Goal: Task Accomplishment & Management: Use online tool/utility

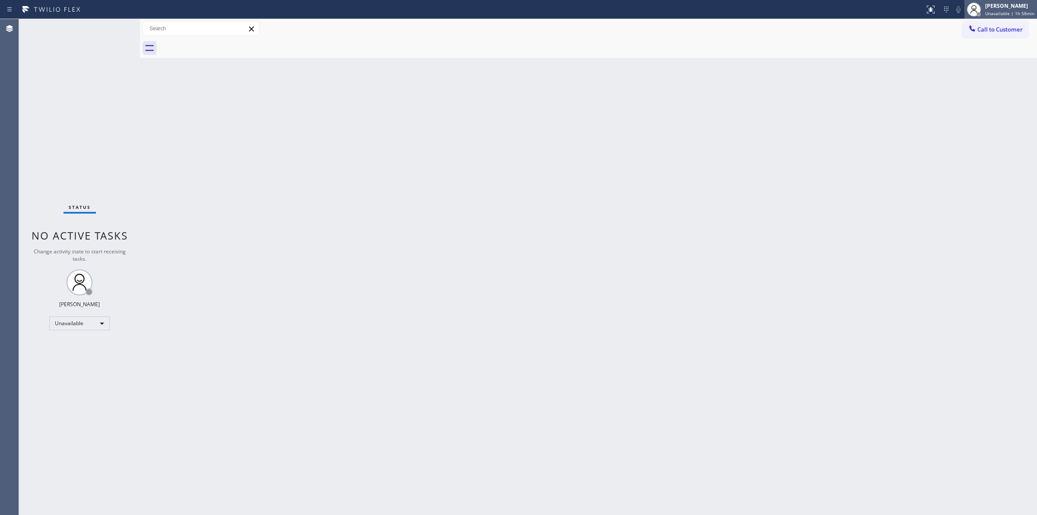
click at [1019, 10] on span "Unavailable | 1h 58min" at bounding box center [1009, 13] width 49 height 6
click at [978, 66] on button "Break" at bounding box center [994, 68] width 86 height 11
click at [1025, 7] on div "[PERSON_NAME]" at bounding box center [1013, 5] width 43 height 7
drag, startPoint x: 971, startPoint y: 45, endPoint x: 971, endPoint y: 59, distance: 13.4
click at [971, 59] on ul "Set your status Offline Available Unavailable Break Log out" at bounding box center [994, 56] width 86 height 75
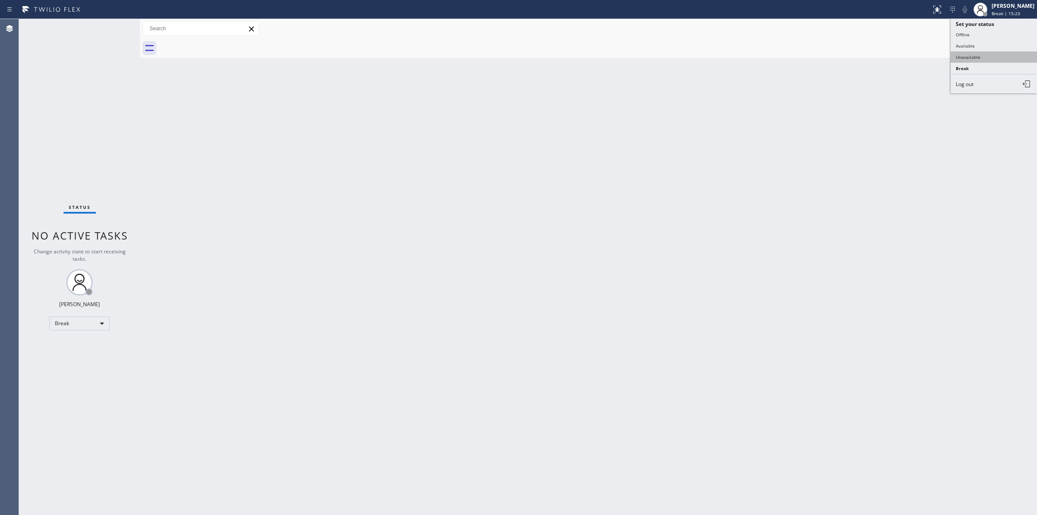
click at [971, 59] on button "Unavailable" at bounding box center [994, 56] width 86 height 11
click at [1007, 31] on span "Call to Customer" at bounding box center [1000, 29] width 45 height 8
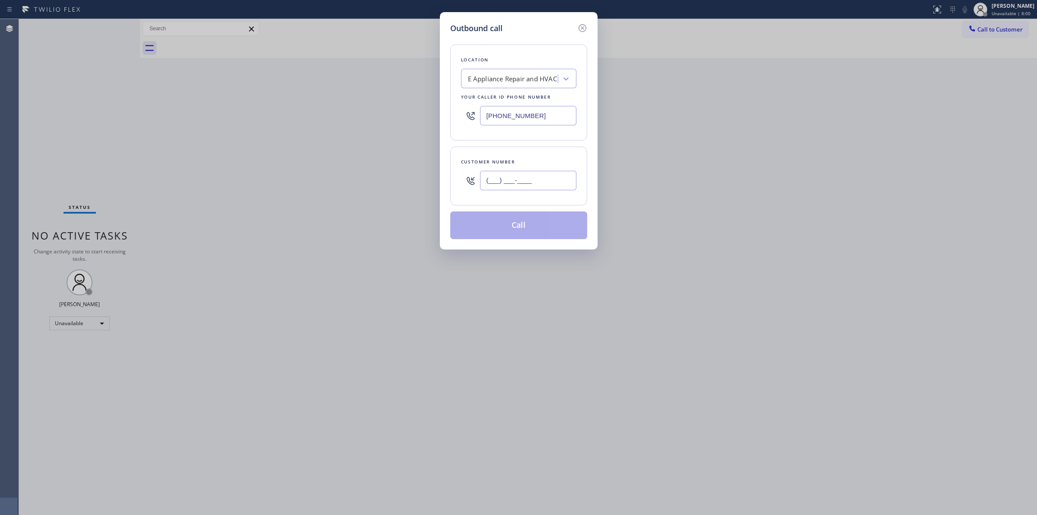
paste input "310) 935-4069"
click at [533, 185] on input "[PHONE_NUMBER]" at bounding box center [528, 180] width 96 height 19
type input "[PHONE_NUMBER]"
drag, startPoint x: 538, startPoint y: 119, endPoint x: 450, endPoint y: 116, distance: 88.2
click at [452, 117] on div "Location E Appliance Repair and HVAC Your caller id phone number [PHONE_NUMBER]" at bounding box center [518, 93] width 137 height 96
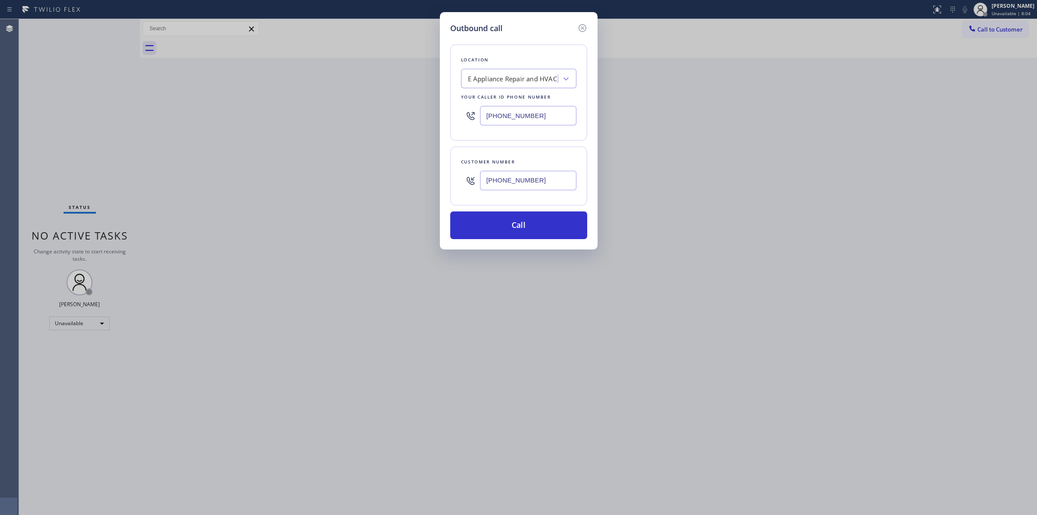
paste input "310) 935-4069"
type input "[PHONE_NUMBER]"
click at [521, 227] on button "Call" at bounding box center [518, 225] width 137 height 28
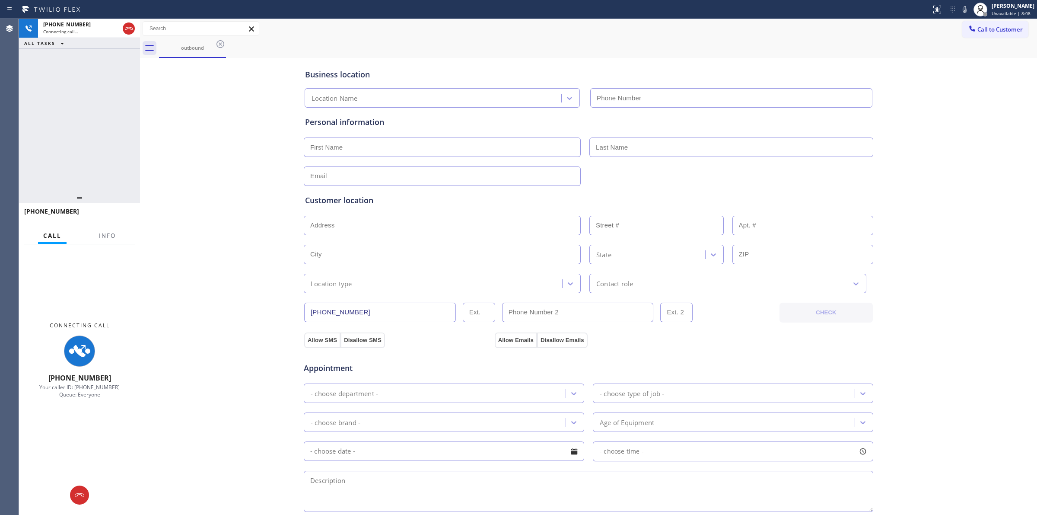
type input "[PHONE_NUMBER]"
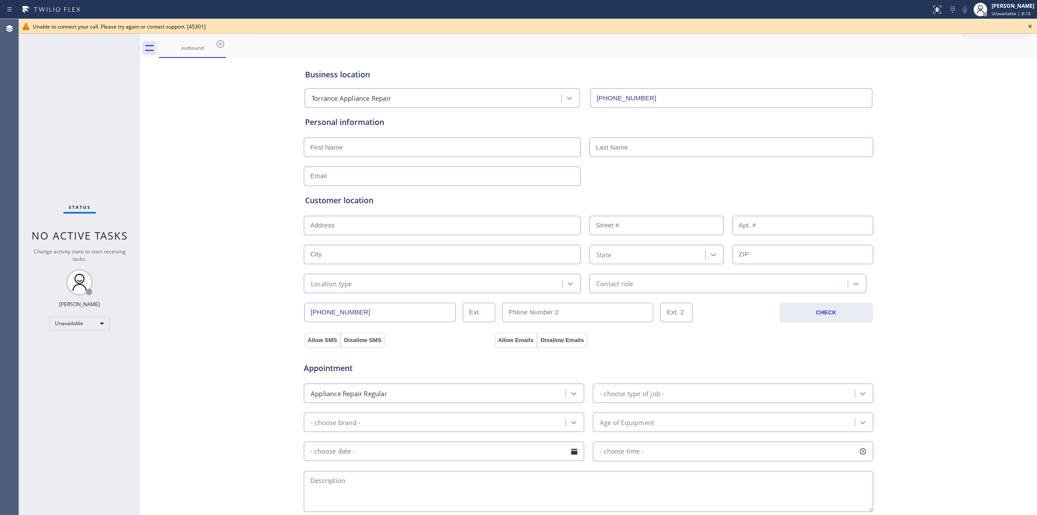
click at [1029, 25] on icon at bounding box center [1030, 26] width 10 height 10
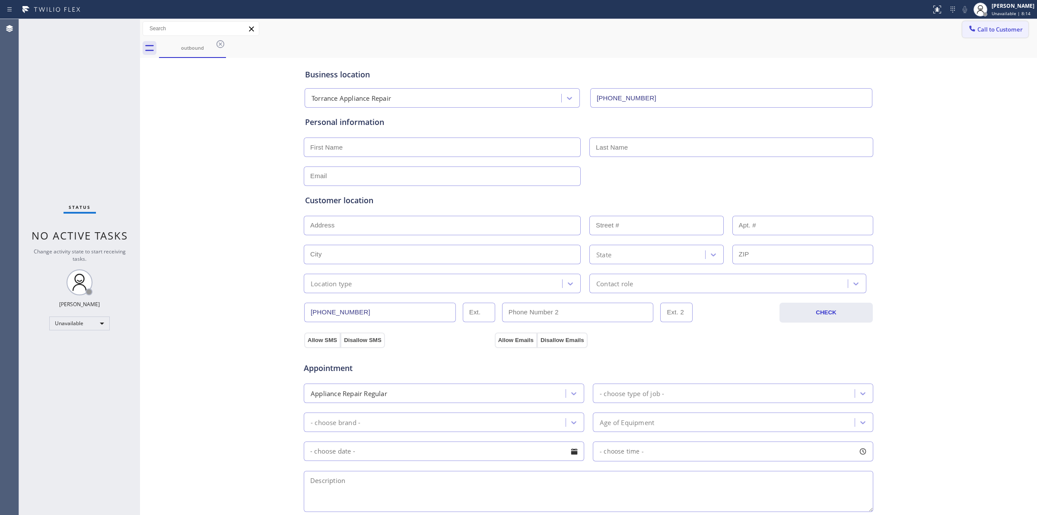
click at [982, 29] on span "Call to Customer" at bounding box center [1000, 29] width 45 height 8
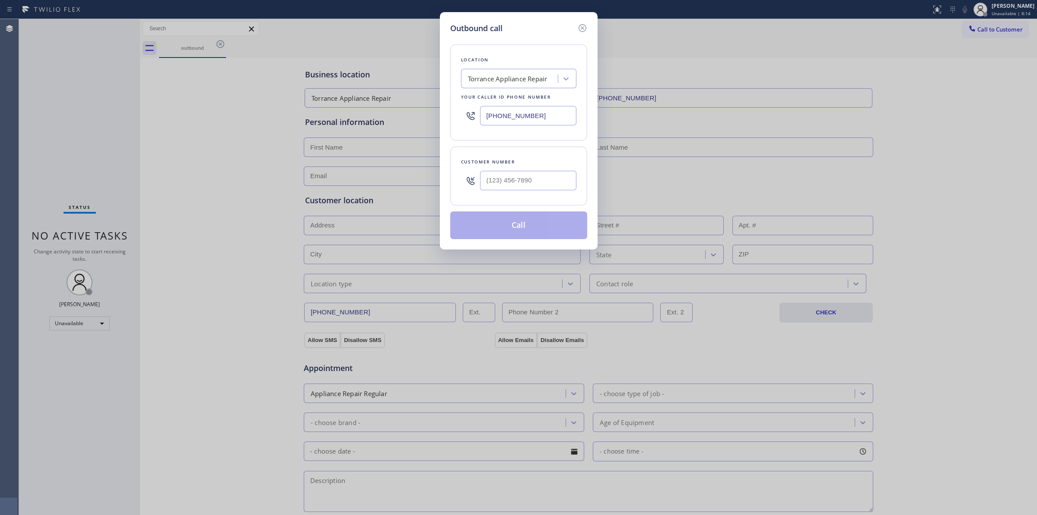
click at [531, 191] on div at bounding box center [528, 180] width 96 height 28
paste input "310) 935-4069"
click at [530, 187] on input "[PHONE_NUMBER]" at bounding box center [528, 180] width 96 height 19
drag, startPoint x: 558, startPoint y: 183, endPoint x: 378, endPoint y: 183, distance: 179.8
click at [378, 183] on div "Outbound call Location [GEOGRAPHIC_DATA] Appliance Repair Your caller id phone …" at bounding box center [518, 257] width 1037 height 515
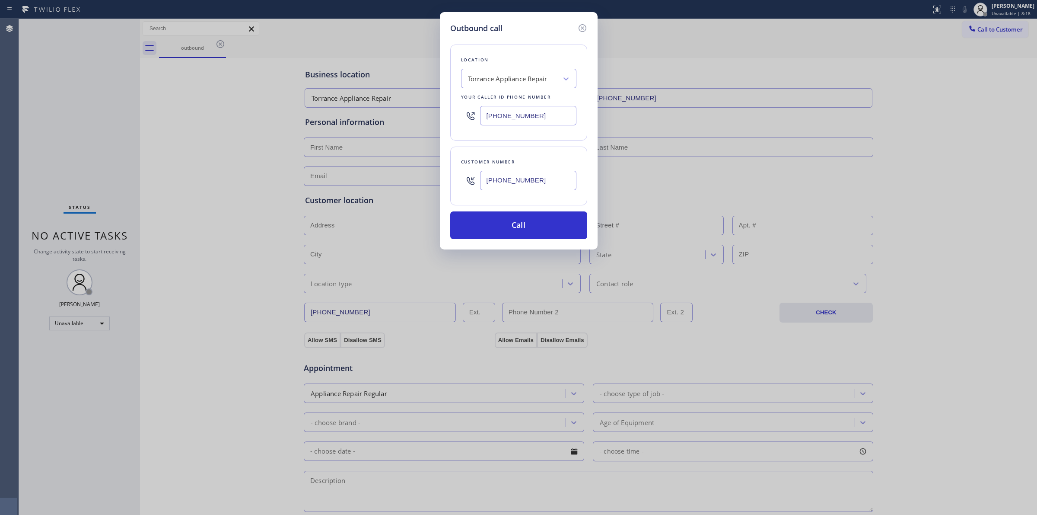
paste input "text"
type input "[PHONE_NUMBER]"
paste input "Torrance Appliance Repair"
type input "Torrance Appliance Repair"
click at [513, 94] on div "Torrance Appliance Repair" at bounding box center [518, 97] width 115 height 16
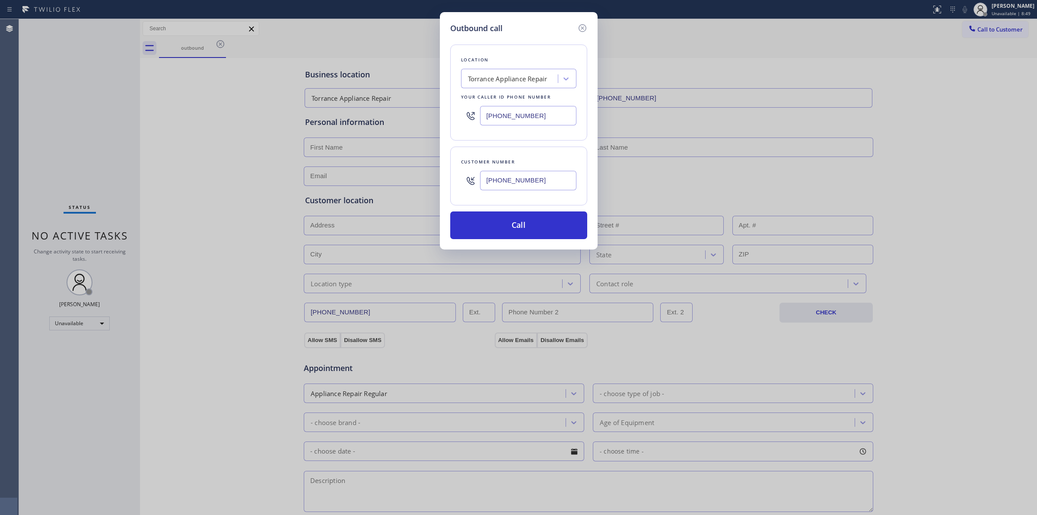
click at [544, 113] on input "[PHONE_NUMBER]" at bounding box center [528, 115] width 96 height 19
drag, startPoint x: 526, startPoint y: 185, endPoint x: 469, endPoint y: 184, distance: 57.1
click at [469, 184] on div "[PHONE_NUMBER]" at bounding box center [518, 180] width 115 height 28
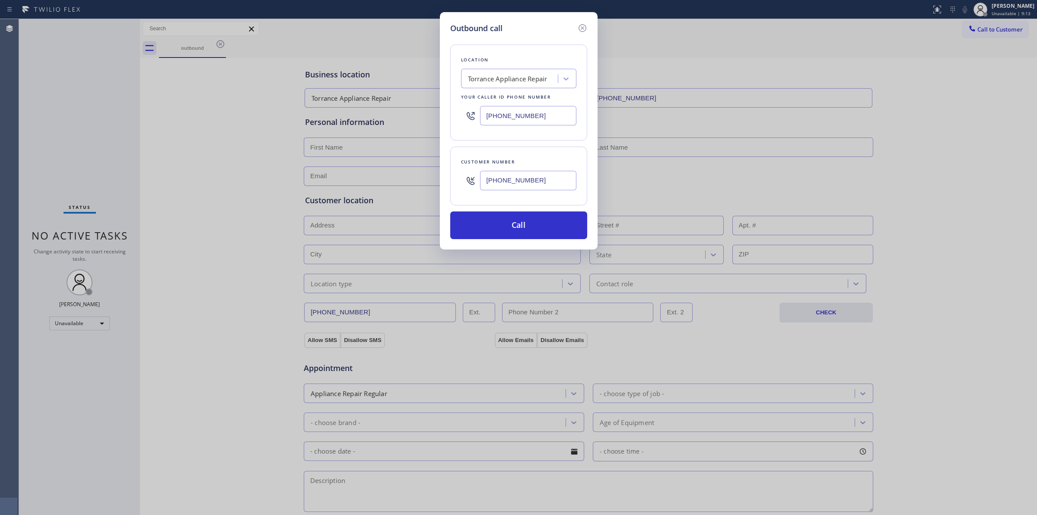
paste input "text"
drag, startPoint x: 539, startPoint y: 177, endPoint x: 370, endPoint y: 177, distance: 169.0
click at [379, 177] on div "Outbound call Location [GEOGRAPHIC_DATA] Appliance Repair Your caller id phone …" at bounding box center [518, 257] width 1037 height 515
paste input "714) 528-8455"
type input "[PHONE_NUMBER]"
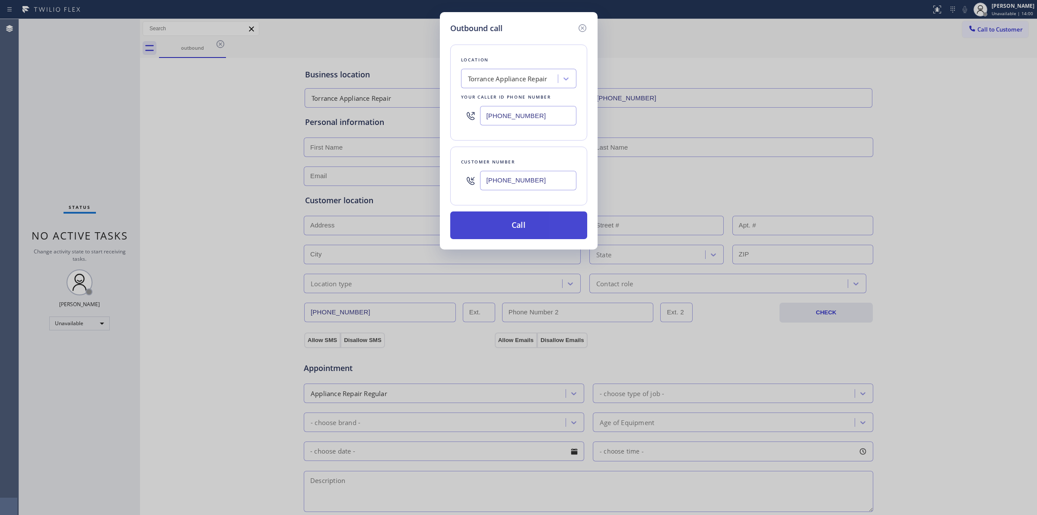
click at [516, 219] on button "Call" at bounding box center [518, 225] width 137 height 28
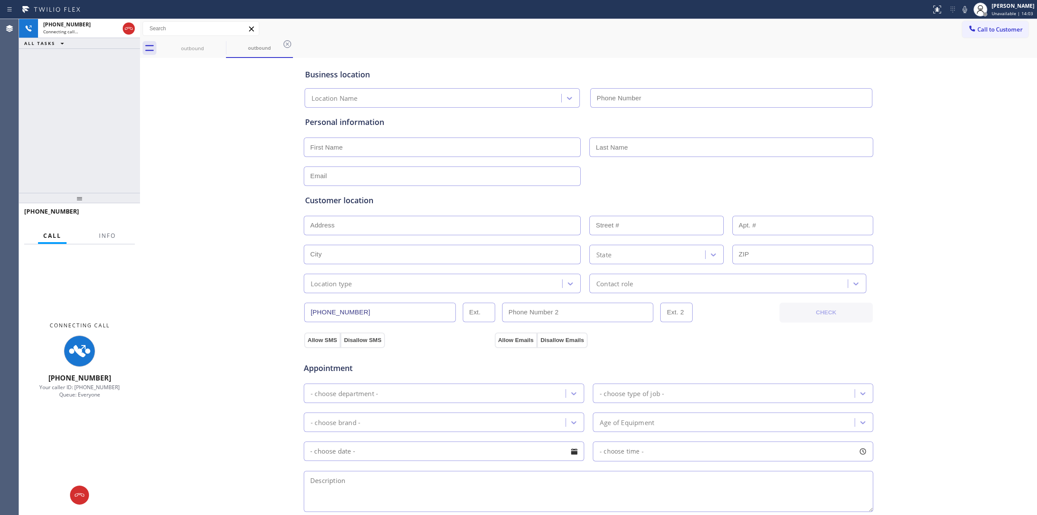
type input "[PHONE_NUMBER]"
click at [978, 55] on div "outbound outbound" at bounding box center [598, 47] width 878 height 19
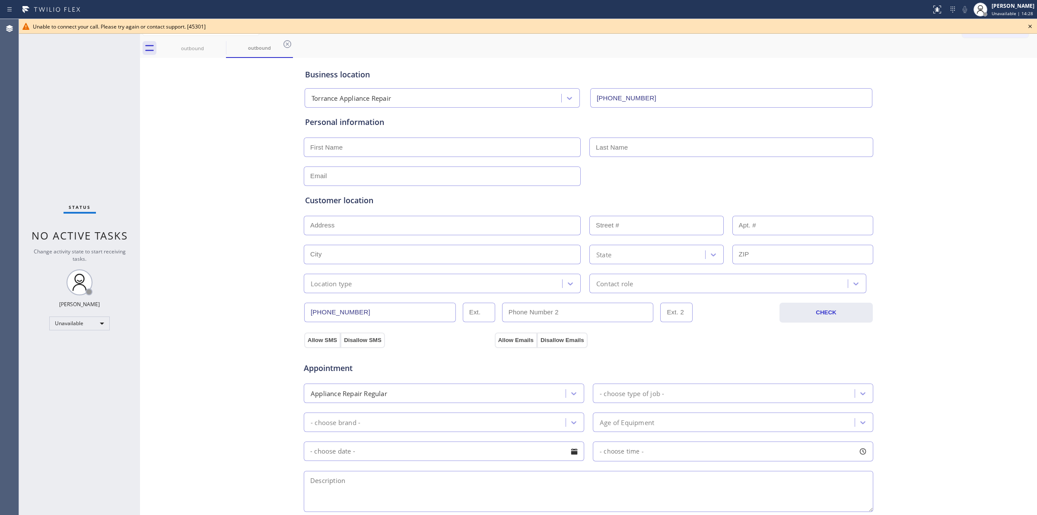
click at [1031, 26] on icon at bounding box center [1030, 26] width 10 height 10
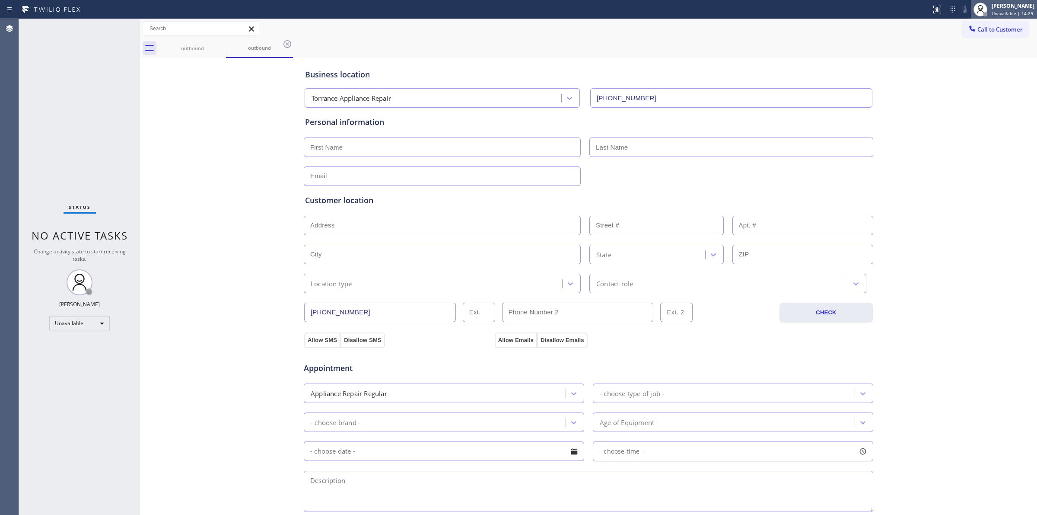
click at [1006, 18] on div "[PERSON_NAME] Unavailable | 14:29" at bounding box center [1004, 9] width 66 height 19
drag, startPoint x: 920, startPoint y: 35, endPoint x: 942, endPoint y: 29, distance: 22.3
click at [938, 30] on div "Call to Customer Outbound call Location Torrance Appliance Repair Your caller i…" at bounding box center [588, 28] width 897 height 15
click at [978, 27] on span "Call to Customer" at bounding box center [1000, 29] width 45 height 8
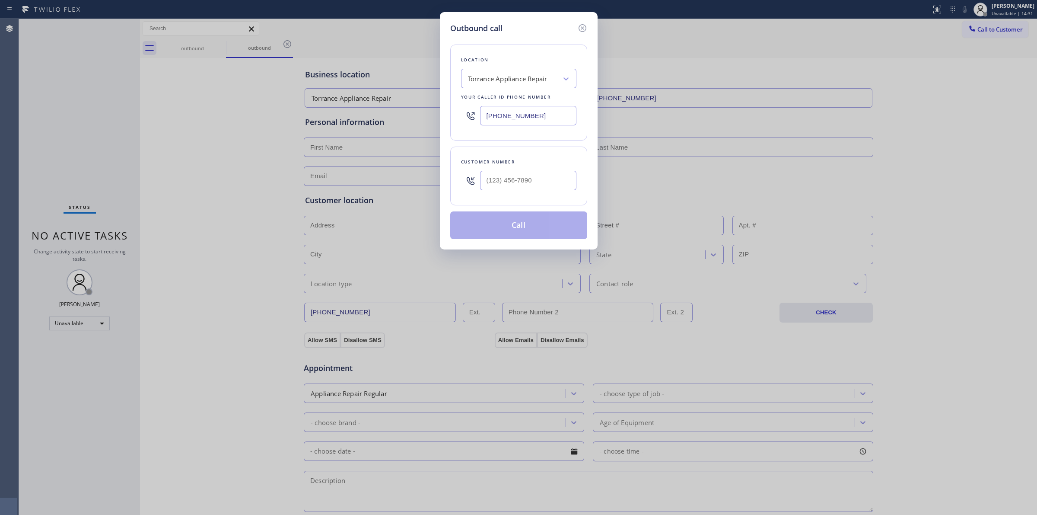
click at [453, 76] on div "Location [GEOGRAPHIC_DATA] Appliance Repair Your caller id phone number [PHONE_…" at bounding box center [518, 93] width 137 height 96
click at [487, 76] on div "Torrance Appliance Repair" at bounding box center [508, 79] width 80 height 10
paste input "Torrance Appliance Repair"
type input "Torrance Appliance Repair"
click at [499, 117] on div "Torrance Appliance Repair Masters" at bounding box center [518, 113] width 115 height 16
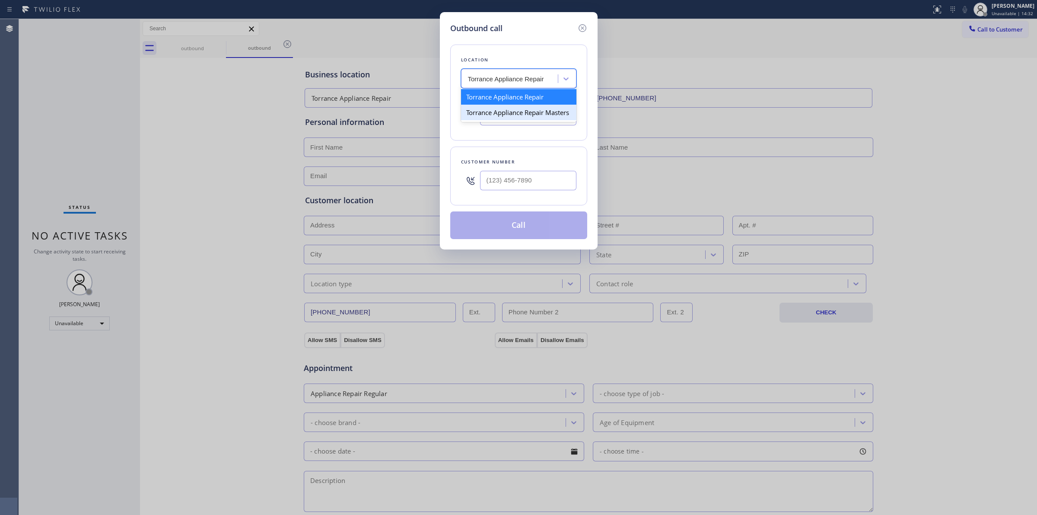
type input "[PHONE_NUMBER]"
click at [551, 122] on input "[PHONE_NUMBER]" at bounding box center [528, 115] width 96 height 19
click at [531, 182] on input "(___) ___-____" at bounding box center [528, 180] width 96 height 19
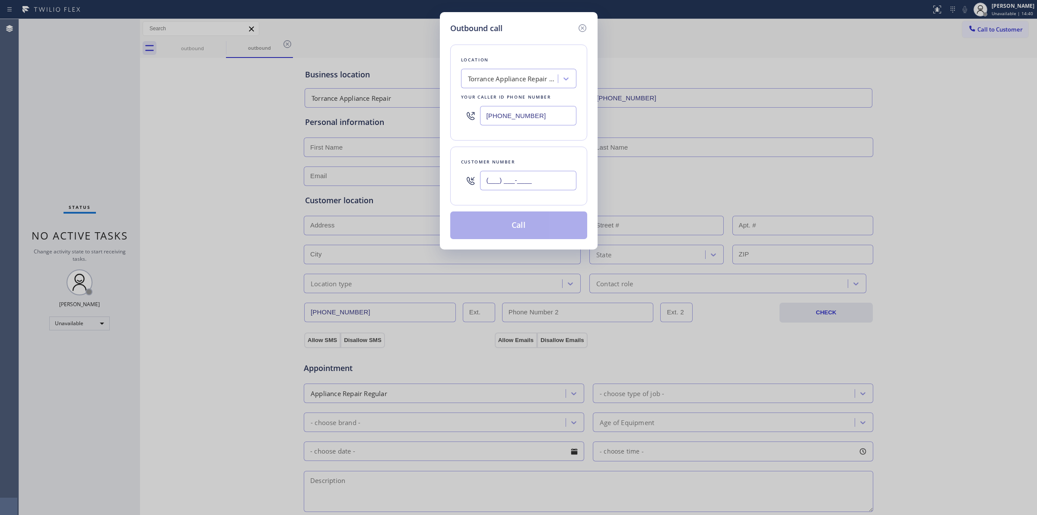
paste input "310) 935-4069"
type input "[PHONE_NUMBER]"
click at [535, 232] on button "Call" at bounding box center [518, 225] width 137 height 28
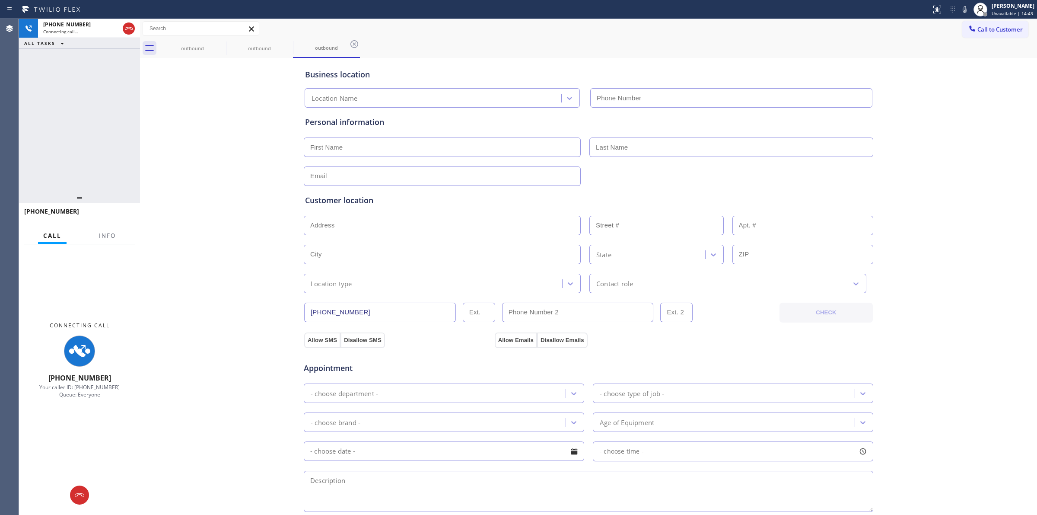
type input "[PHONE_NUMBER]"
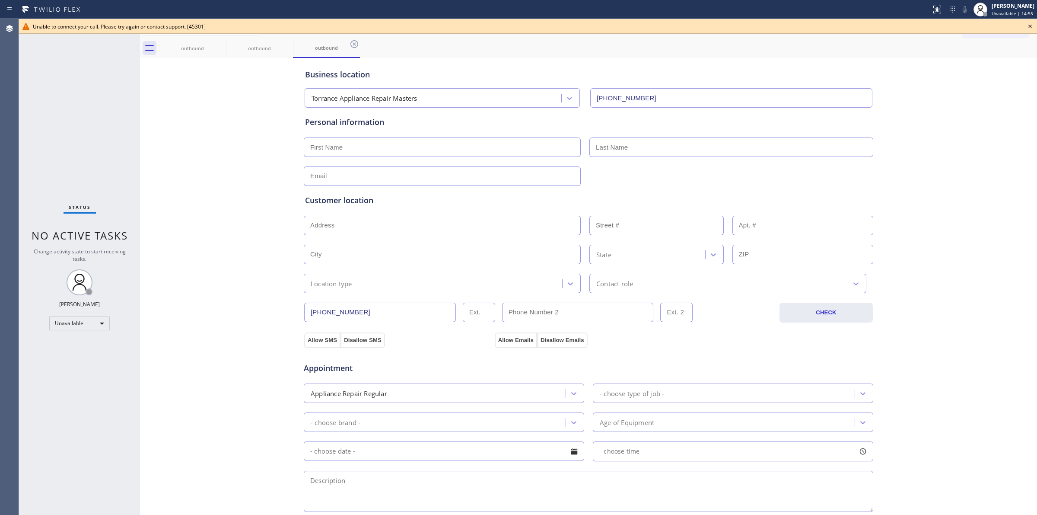
drag, startPoint x: 1033, startPoint y: 25, endPoint x: 852, endPoint y: 35, distance: 181.4
click at [1033, 25] on icon at bounding box center [1030, 26] width 10 height 10
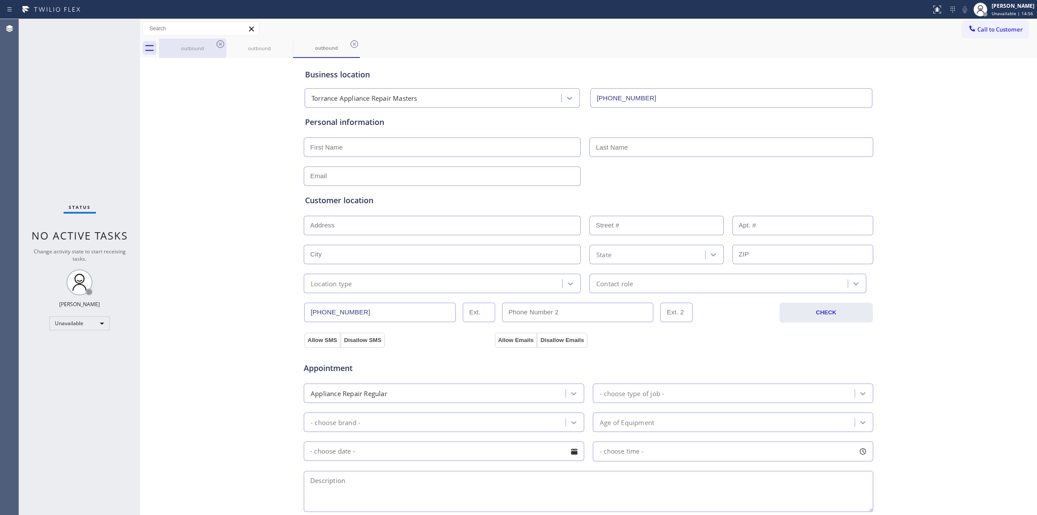
click at [214, 46] on div "outbound" at bounding box center [192, 48] width 65 height 6
click at [220, 42] on icon at bounding box center [220, 44] width 10 height 10
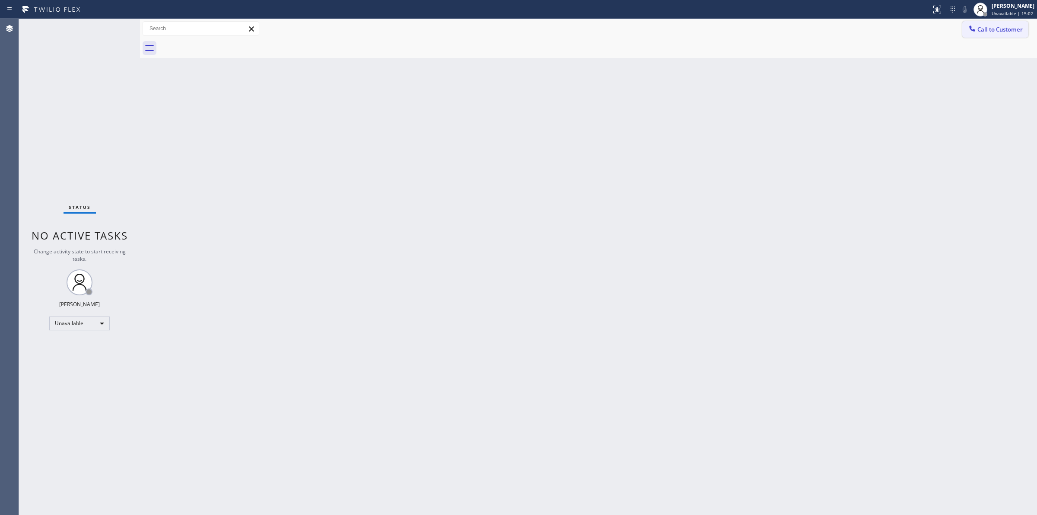
click at [972, 30] on icon at bounding box center [972, 28] width 6 height 6
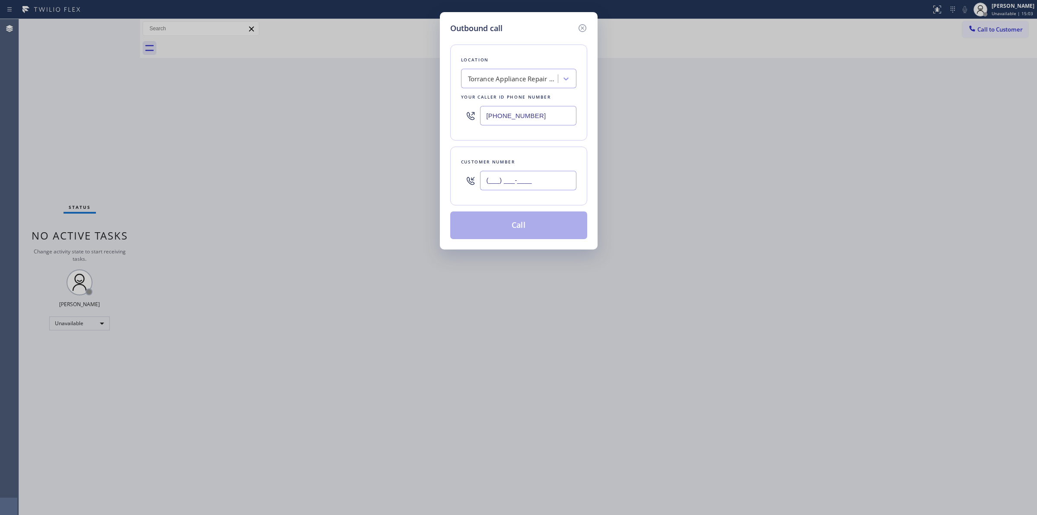
click at [532, 179] on input "(___) ___-____" at bounding box center [528, 180] width 96 height 19
paste input "714) 528-8455"
type input "[PHONE_NUMBER]"
click at [509, 78] on div "Torrance Appliance Repair Masters" at bounding box center [513, 79] width 91 height 10
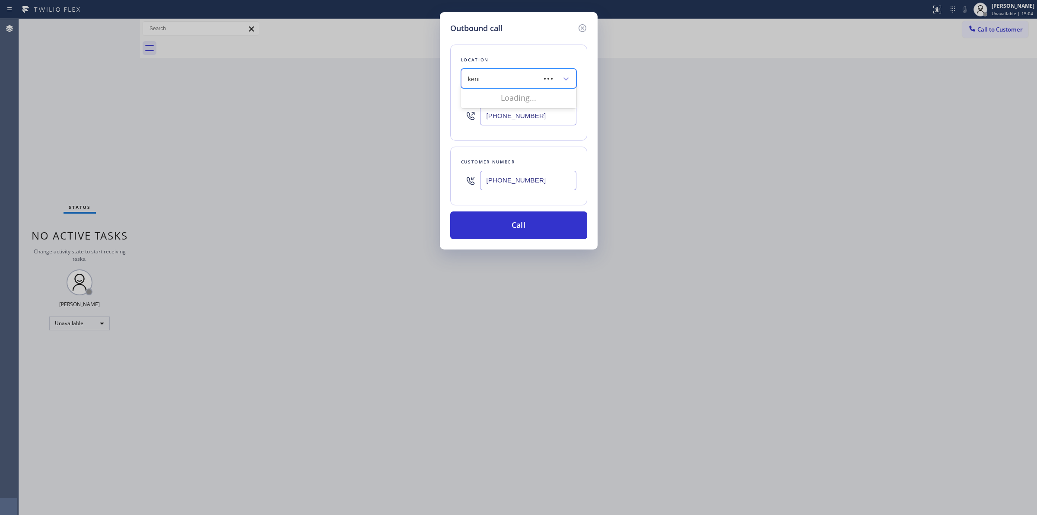
type input "kenmore"
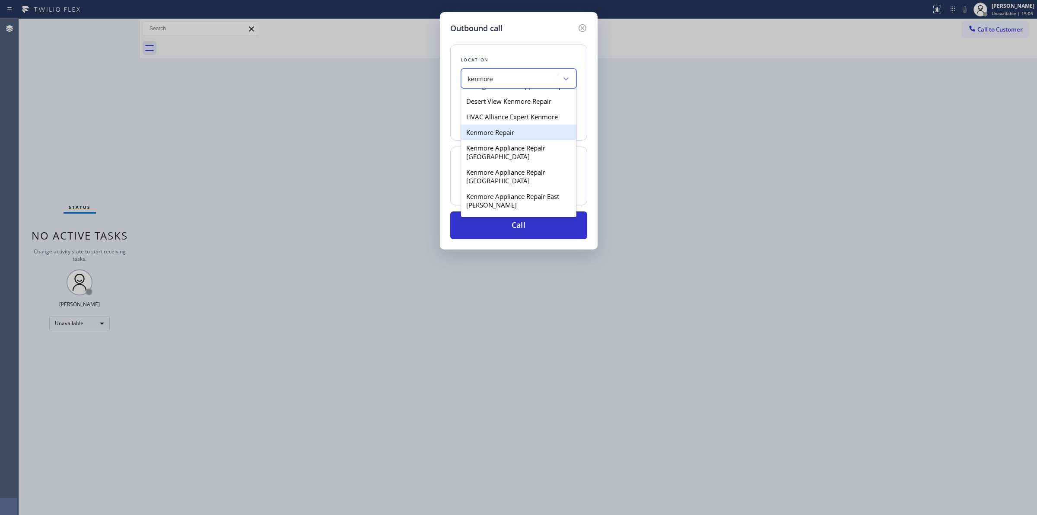
scroll to position [54, 0]
click at [498, 146] on div "Kenmore Appliance Repair [GEOGRAPHIC_DATA]" at bounding box center [518, 133] width 115 height 24
type input "[PHONE_NUMBER]"
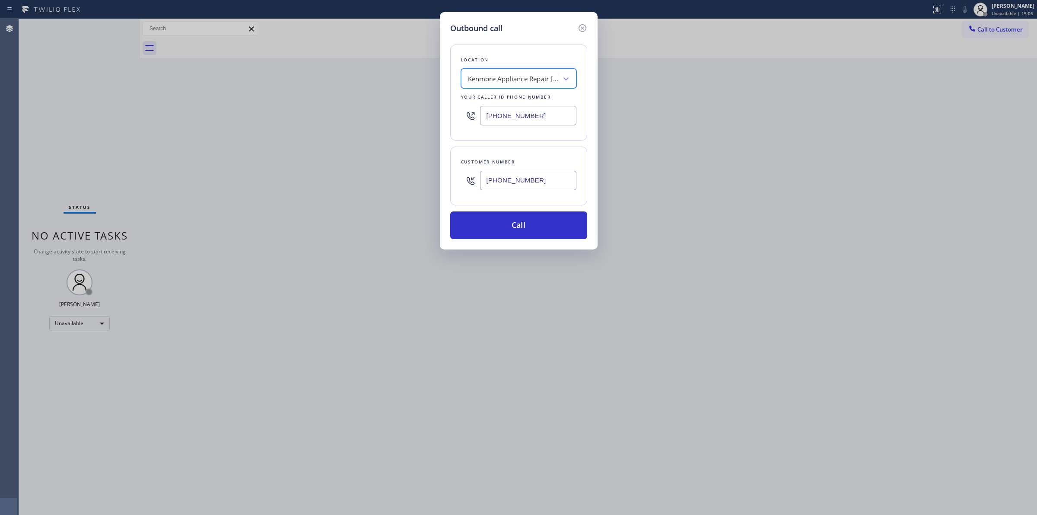
click at [508, 182] on input "[PHONE_NUMBER]" at bounding box center [528, 180] width 96 height 19
click at [505, 228] on button "Call" at bounding box center [518, 225] width 137 height 28
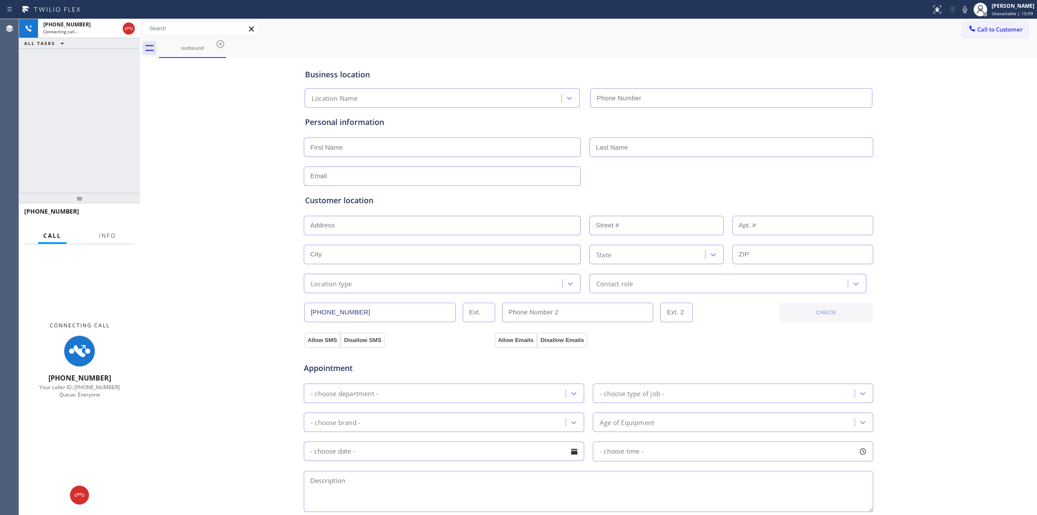
type input "[PHONE_NUMBER]"
click at [603, 64] on div "Business location [GEOGRAPHIC_DATA] Appliance Repair [GEOGRAPHIC_DATA] [PHONE_N…" at bounding box center [588, 84] width 570 height 48
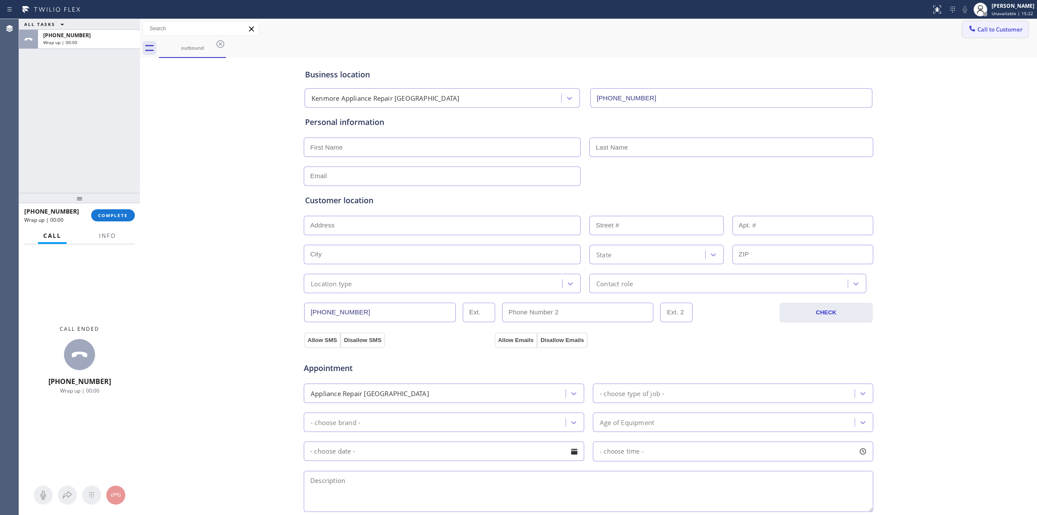
click at [985, 27] on span "Call to Customer" at bounding box center [1000, 29] width 45 height 8
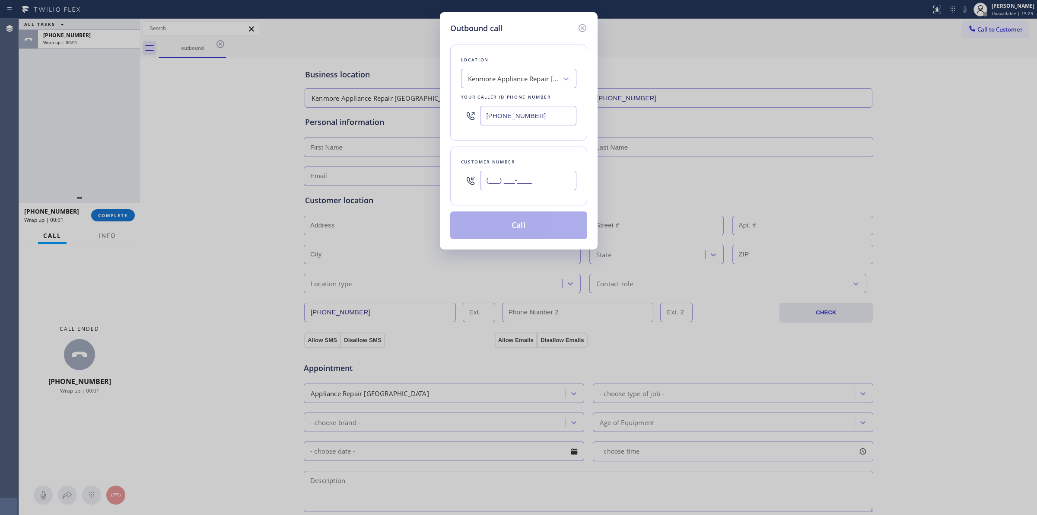
paste input "714) 528-8455"
click at [564, 186] on input "(___) ___-____" at bounding box center [528, 180] width 96 height 19
type input "[PHONE_NUMBER]"
click at [548, 226] on button "Call" at bounding box center [518, 225] width 137 height 28
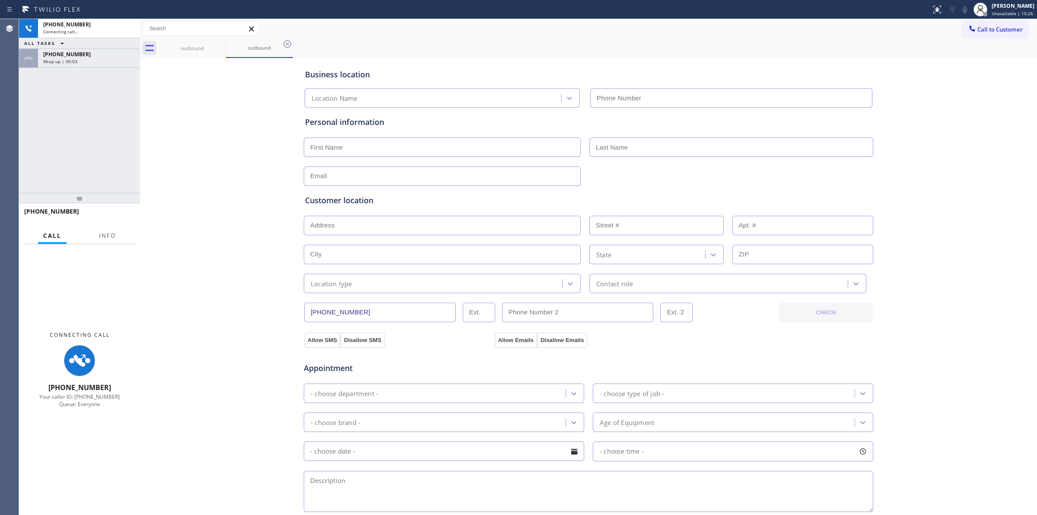
type input "[PHONE_NUMBER]"
click at [965, 62] on div "Business location Kenmore Appliance Repair [GEOGRAPHIC_DATA] [PHONE_NUMBER] Per…" at bounding box center [588, 355] width 893 height 590
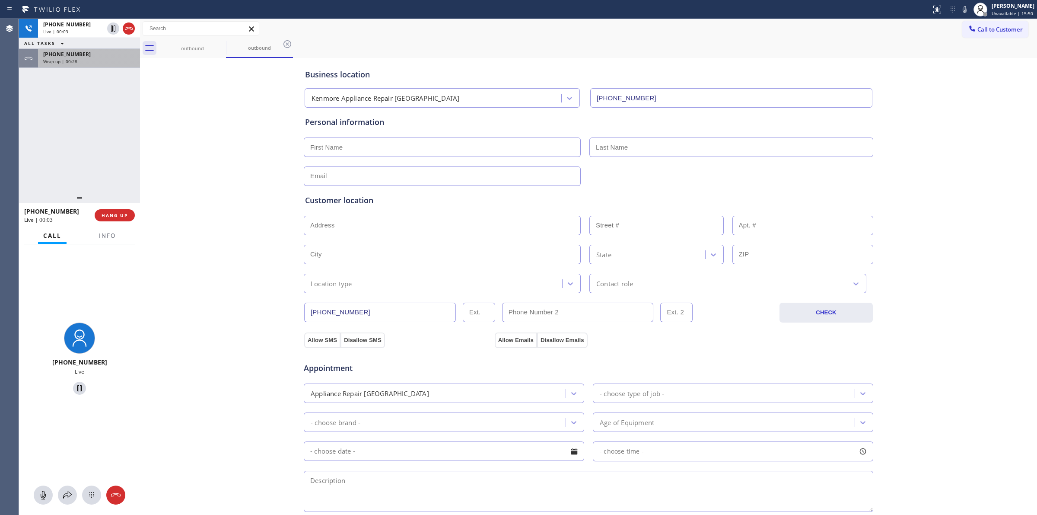
click at [96, 53] on div "[PHONE_NUMBER]" at bounding box center [89, 54] width 92 height 7
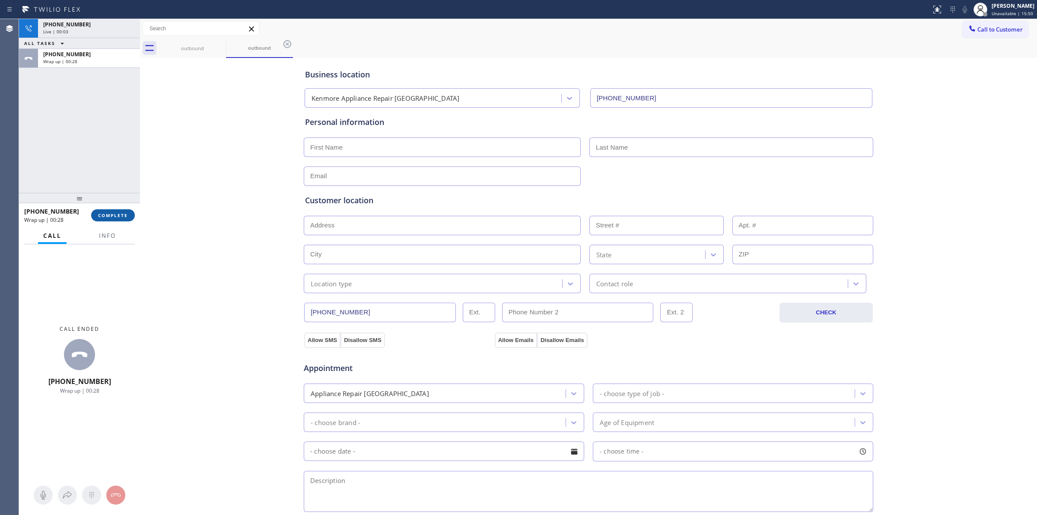
click at [117, 213] on span "COMPLETE" at bounding box center [113, 215] width 30 height 6
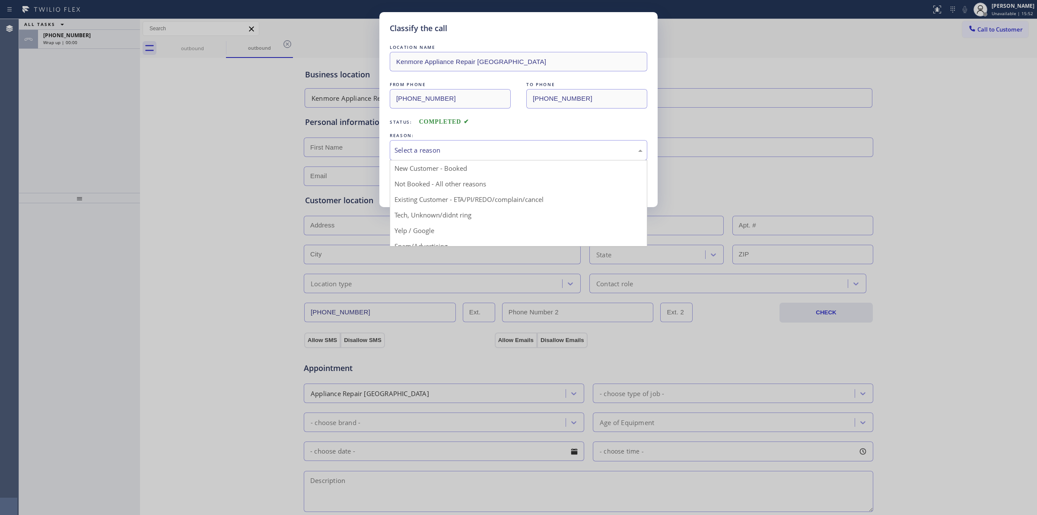
click at [492, 155] on div "Select a reason" at bounding box center [519, 150] width 248 height 10
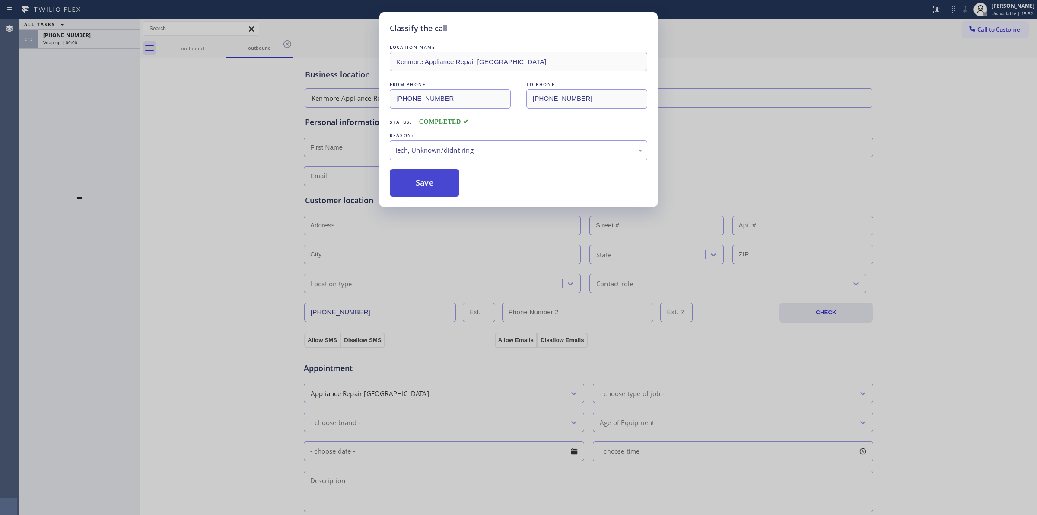
drag, startPoint x: 460, startPoint y: 215, endPoint x: 426, endPoint y: 186, distance: 44.8
click at [426, 186] on button "Save" at bounding box center [425, 183] width 70 height 28
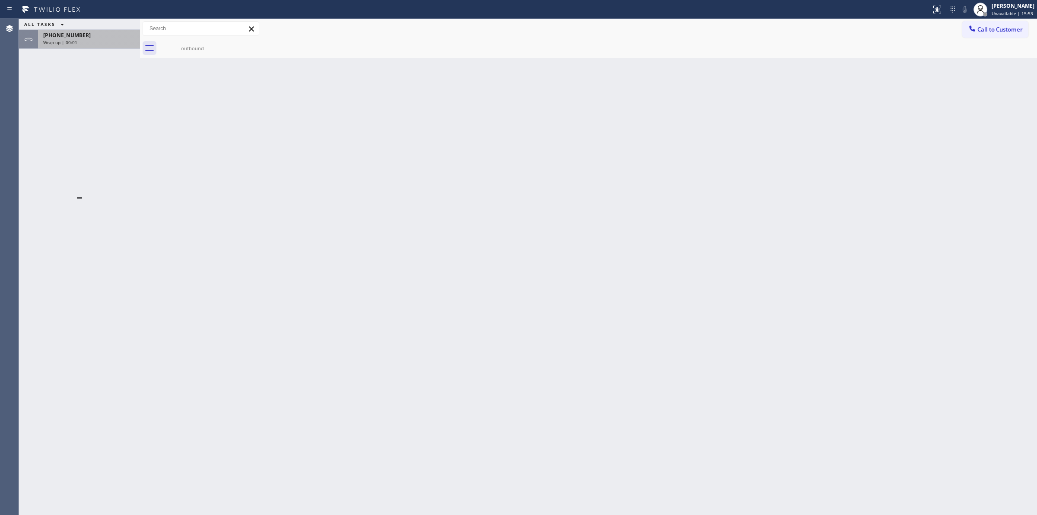
click at [81, 46] on div "[PHONE_NUMBER] Wrap up | 00:01" at bounding box center [87, 39] width 99 height 19
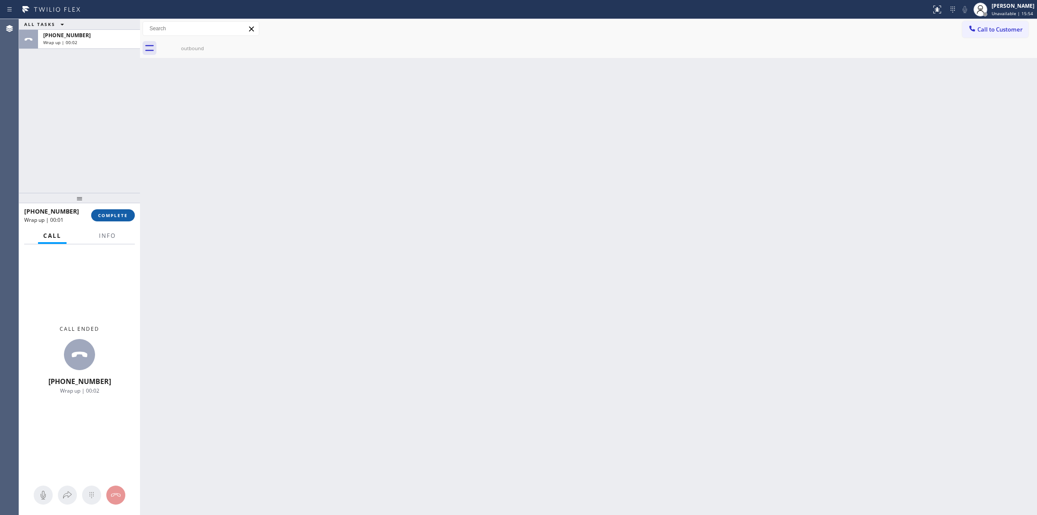
click at [114, 212] on span "COMPLETE" at bounding box center [113, 215] width 30 height 6
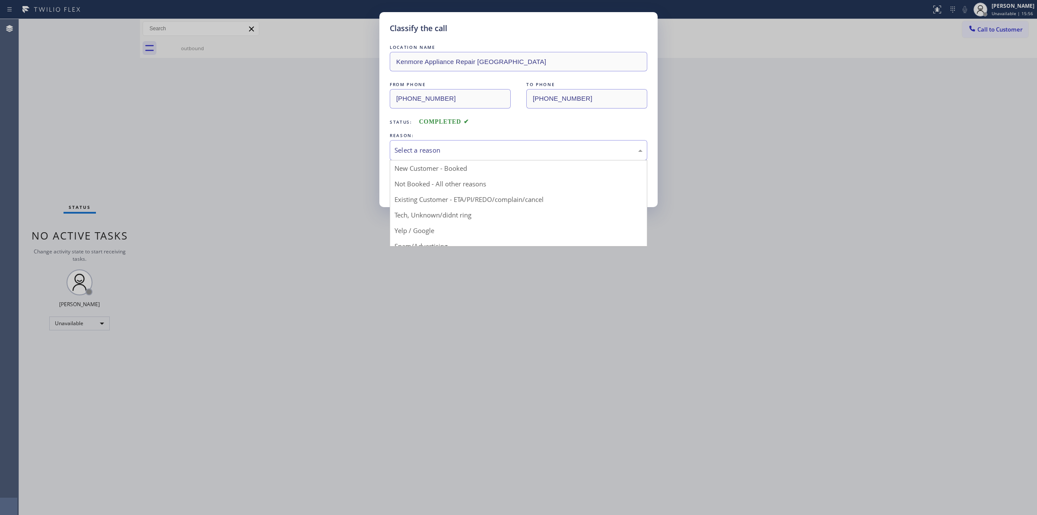
click at [428, 147] on div "Select a reason" at bounding box center [519, 150] width 248 height 10
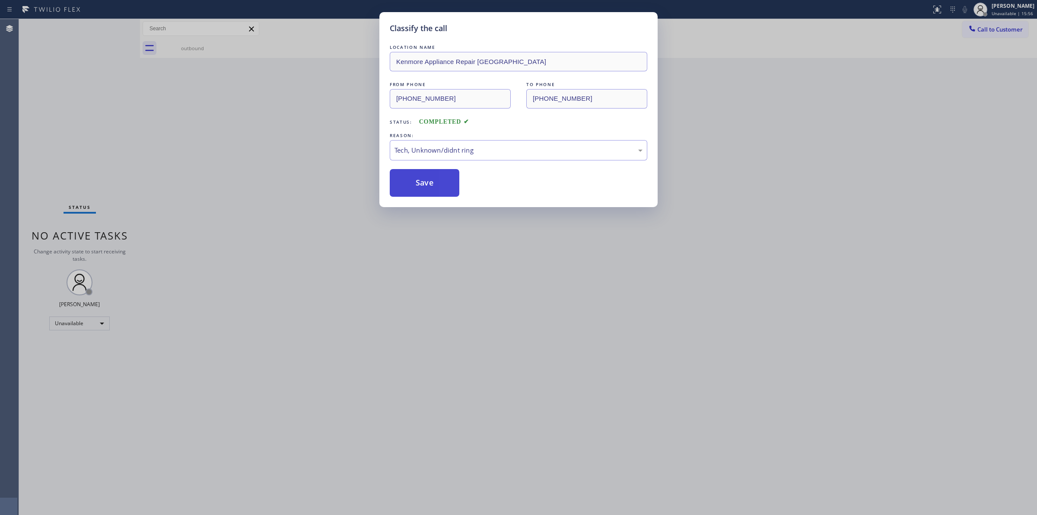
drag, startPoint x: 442, startPoint y: 220, endPoint x: 411, endPoint y: 182, distance: 49.5
click at [411, 182] on button "Save" at bounding box center [425, 183] width 70 height 28
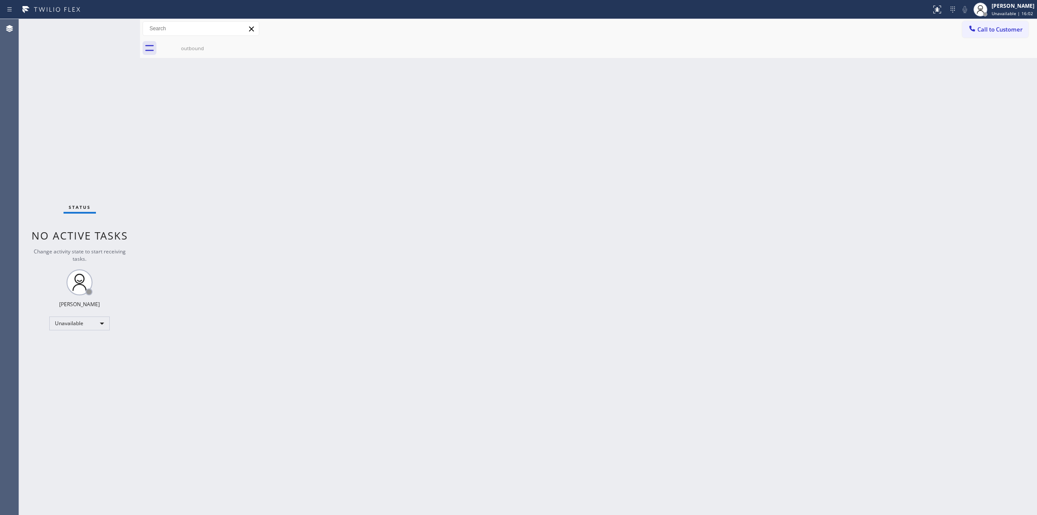
drag, startPoint x: 677, startPoint y: 85, endPoint x: 856, endPoint y: 55, distance: 181.0
click at [683, 83] on div "Back to Dashboard Change Sender ID Customers Technicians Select a contact Outbo…" at bounding box center [588, 267] width 897 height 496
click at [1001, 24] on button "Call to Customer" at bounding box center [995, 29] width 66 height 16
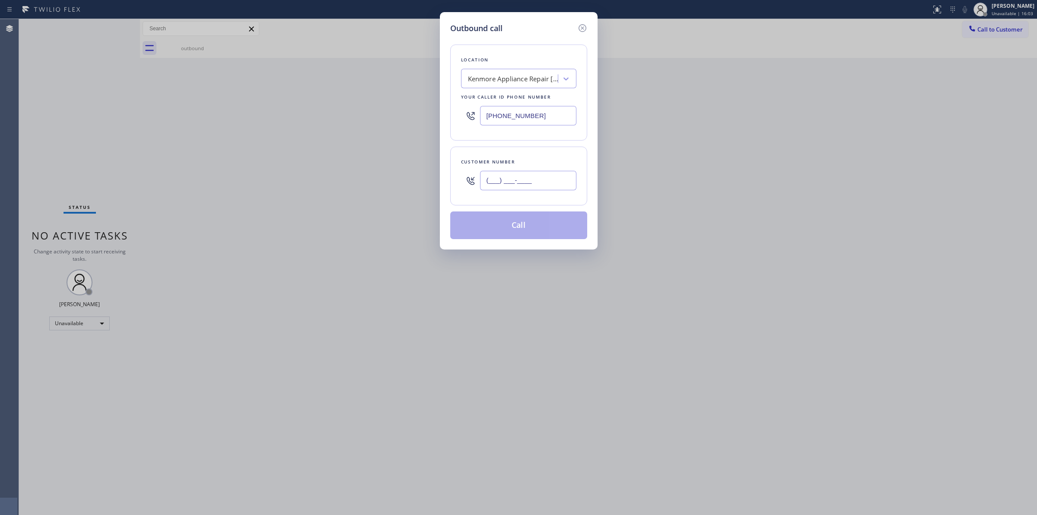
click at [515, 182] on input "(___) ___-____" at bounding box center [528, 180] width 96 height 19
paste input "626) 623-5086"
type input "[PHONE_NUMBER]"
click at [520, 85] on div "Kenmore Appliance Repair [GEOGRAPHIC_DATA]" at bounding box center [511, 78] width 94 height 15
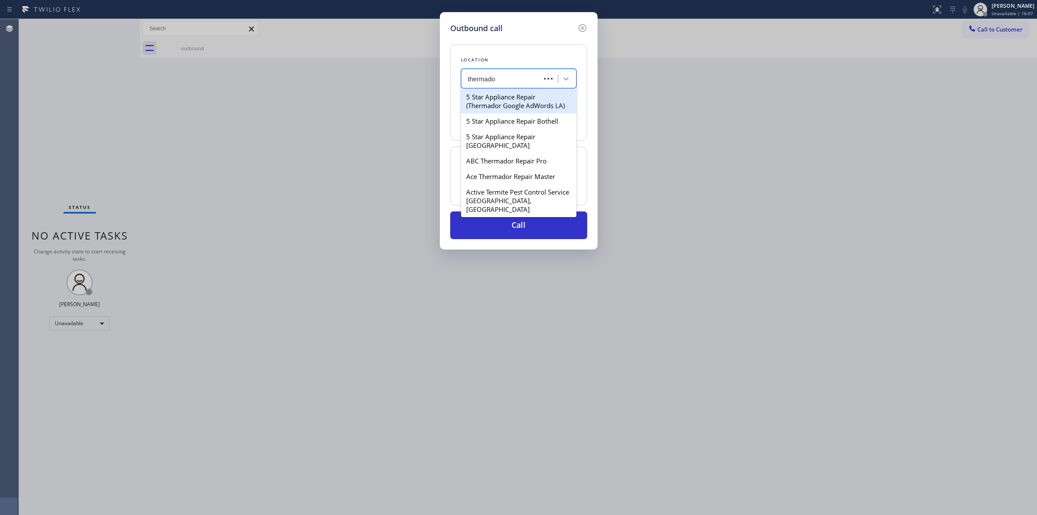
type input "thermador"
type input "[PHONE_NUMBER]"
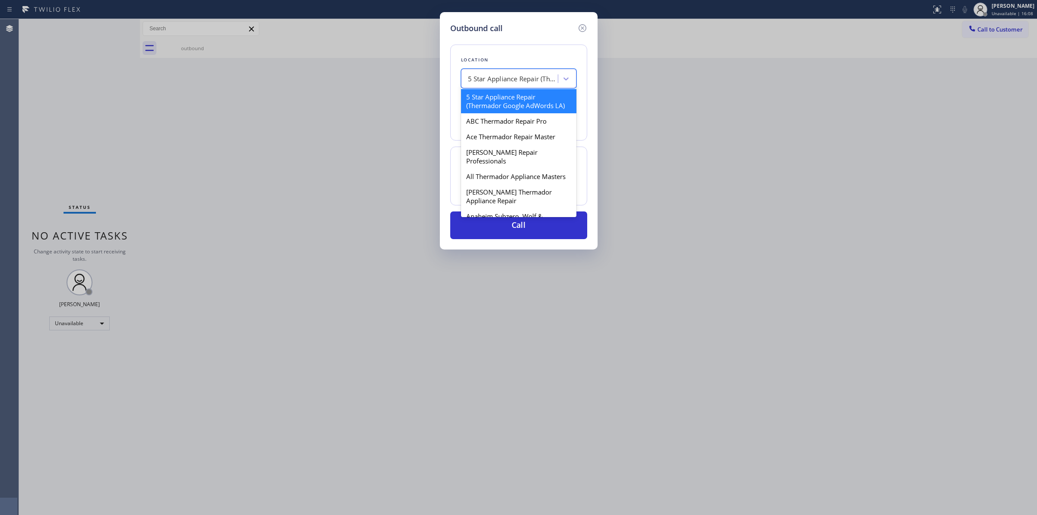
click at [520, 85] on div "5 Star Appliance Repair (Thermador Google AdWords LA)" at bounding box center [511, 78] width 94 height 15
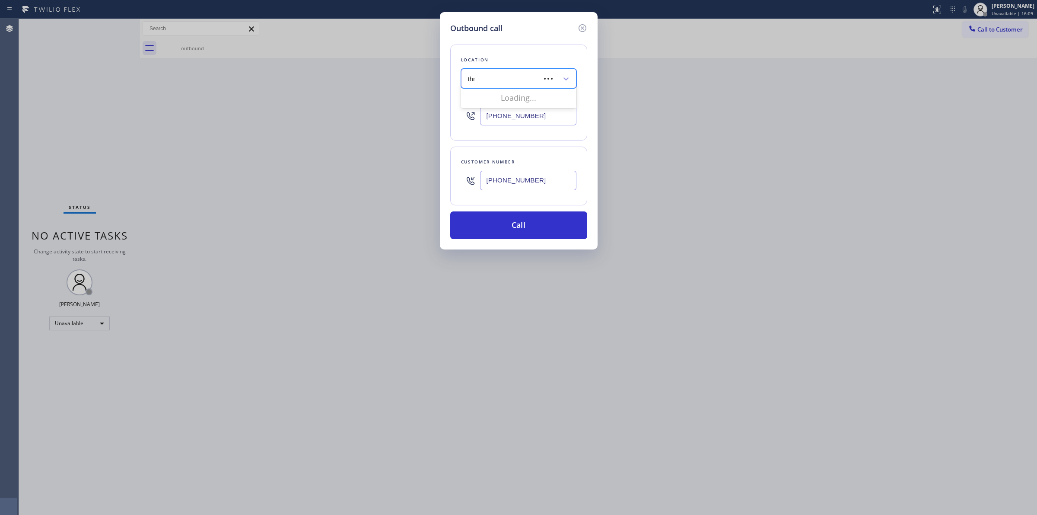
type input "thre"
click at [520, 85] on div "thre" at bounding box center [502, 78] width 77 height 15
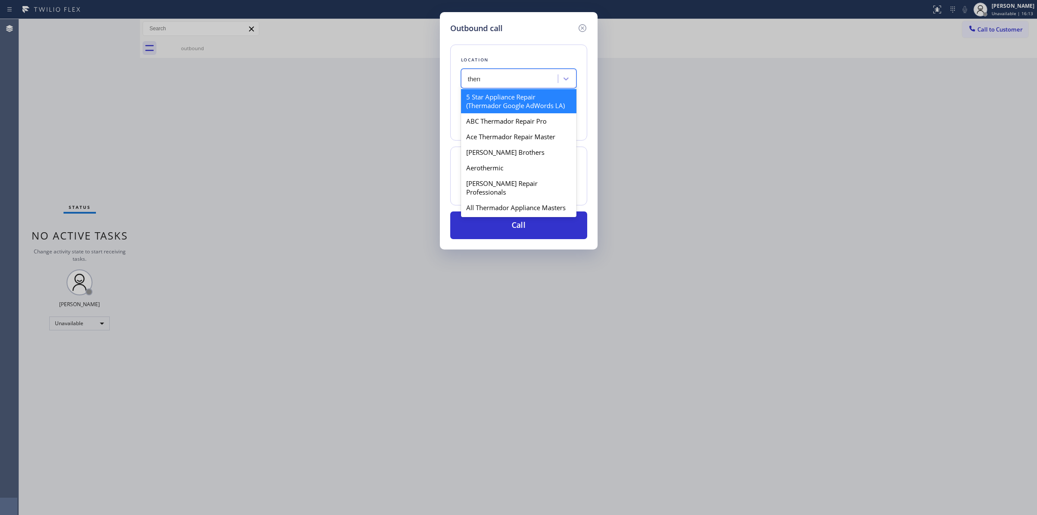
type input "therma"
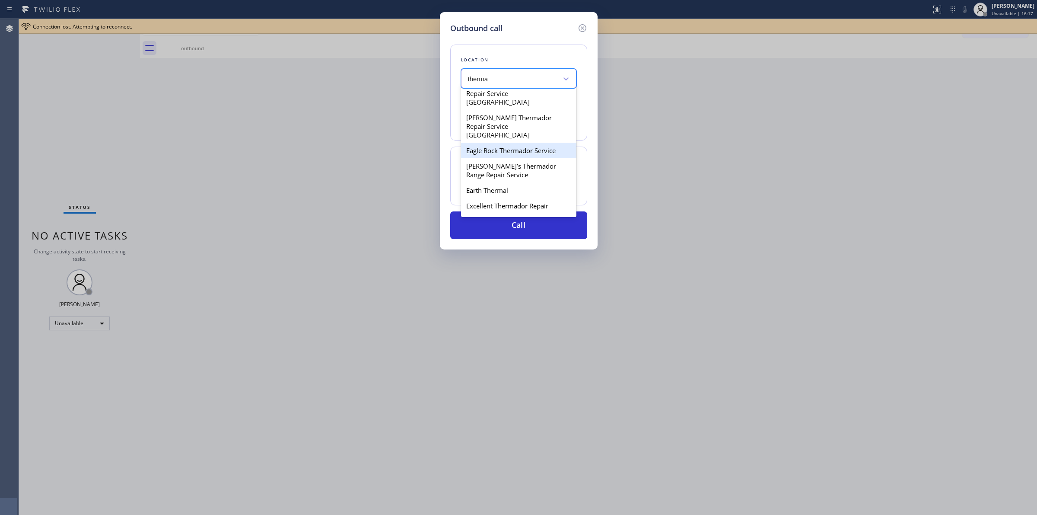
scroll to position [972, 0]
click at [497, 154] on div "[PERSON_NAME] Thermador Experts" at bounding box center [518, 142] width 115 height 24
type input "[PHONE_NUMBER]"
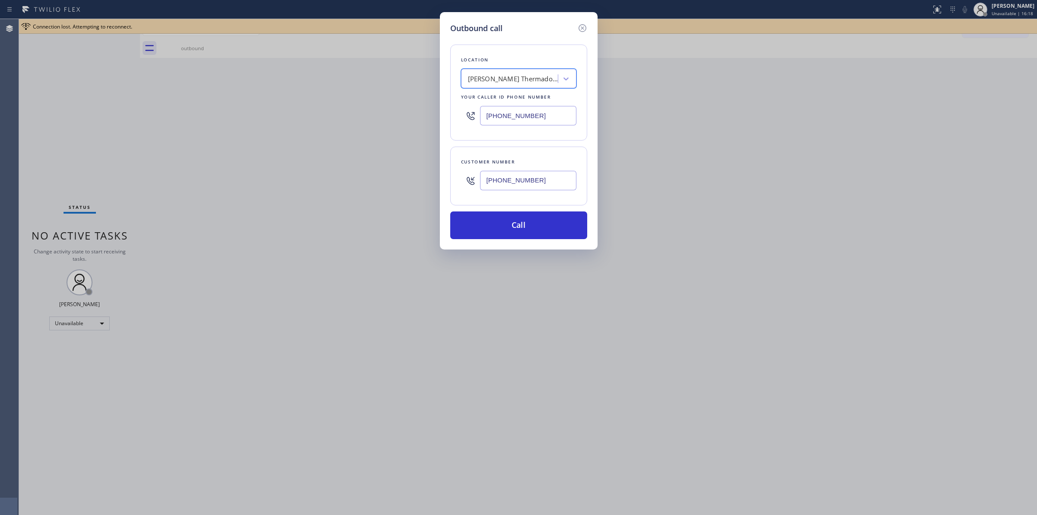
click at [524, 176] on input "[PHONE_NUMBER]" at bounding box center [528, 180] width 96 height 19
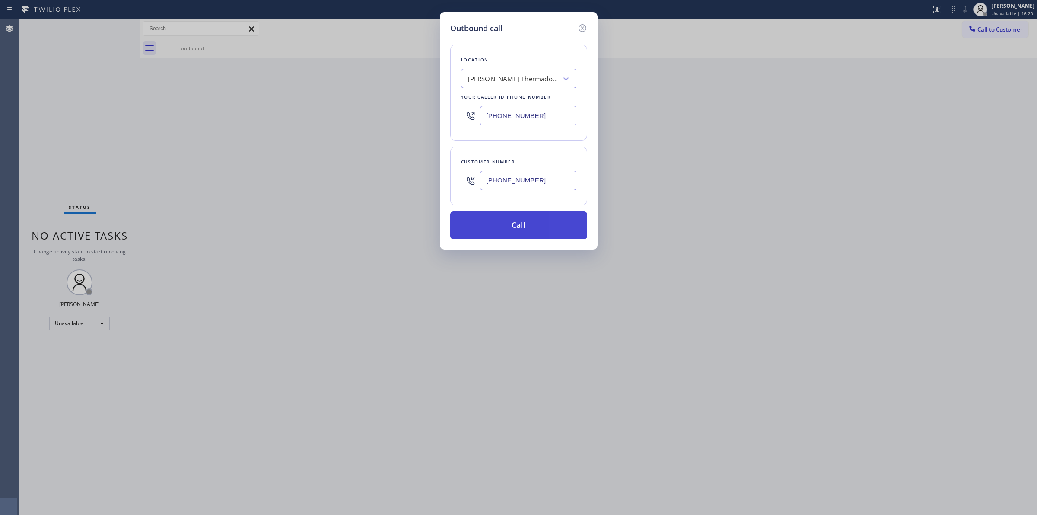
click at [533, 228] on button "Call" at bounding box center [518, 225] width 137 height 28
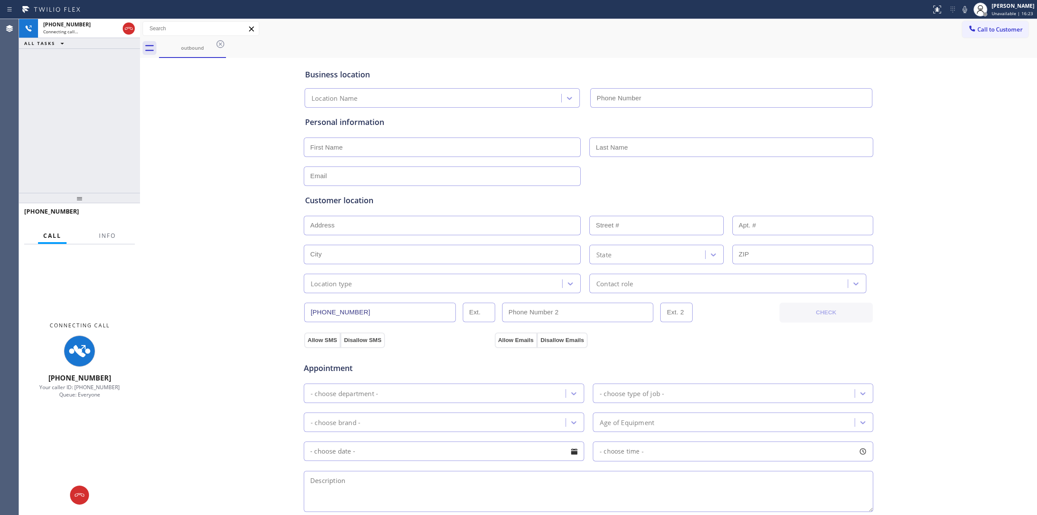
type input "[PHONE_NUMBER]"
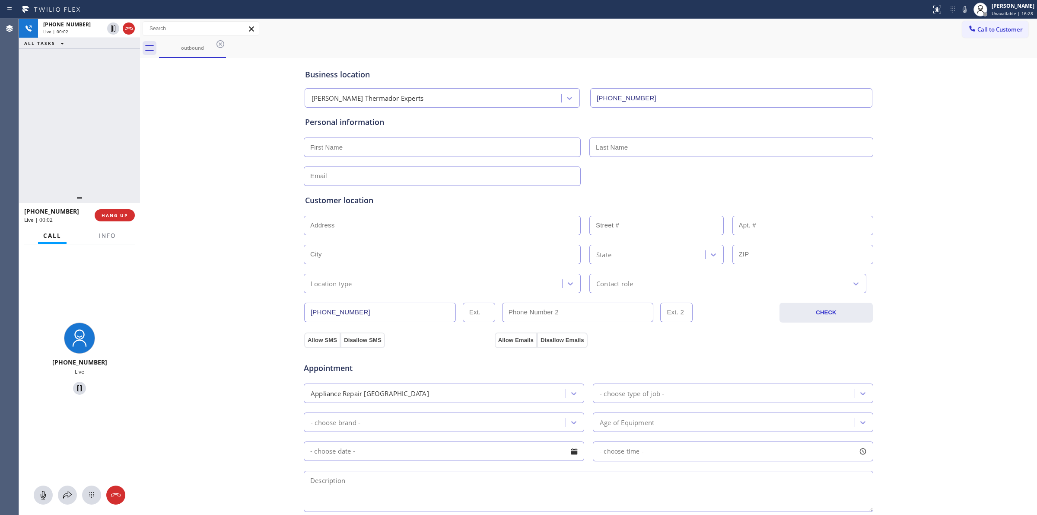
click at [1006, 101] on div "Business location [PERSON_NAME] Thermador Experts [PHONE_NUMBER] Personal infor…" at bounding box center [588, 355] width 893 height 590
click at [94, 496] on icon at bounding box center [91, 495] width 10 height 10
click at [975, 38] on div "outbound" at bounding box center [598, 47] width 878 height 19
click at [975, 35] on button "Call to Customer" at bounding box center [995, 29] width 66 height 16
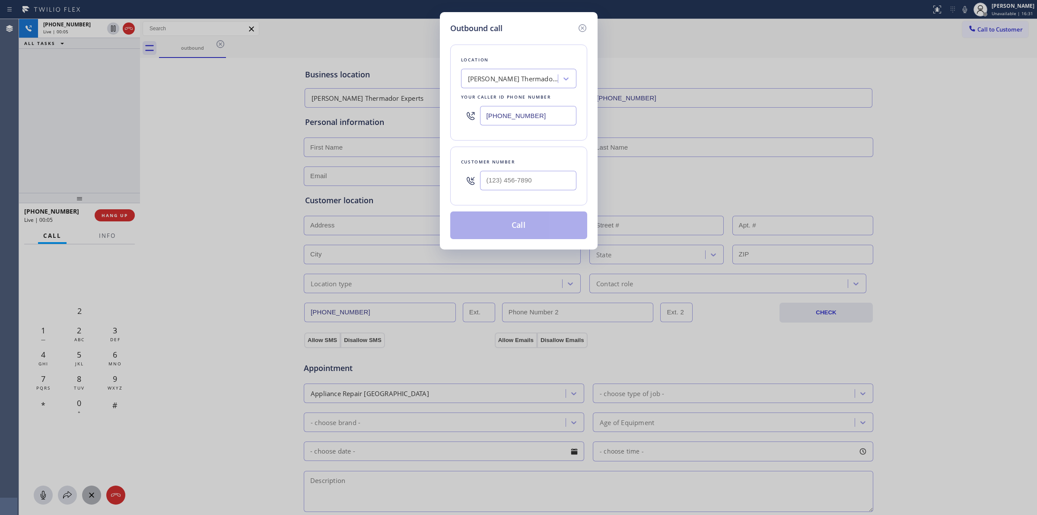
click at [515, 196] on div "Customer number" at bounding box center [518, 175] width 137 height 59
click at [582, 25] on icon at bounding box center [582, 28] width 8 height 8
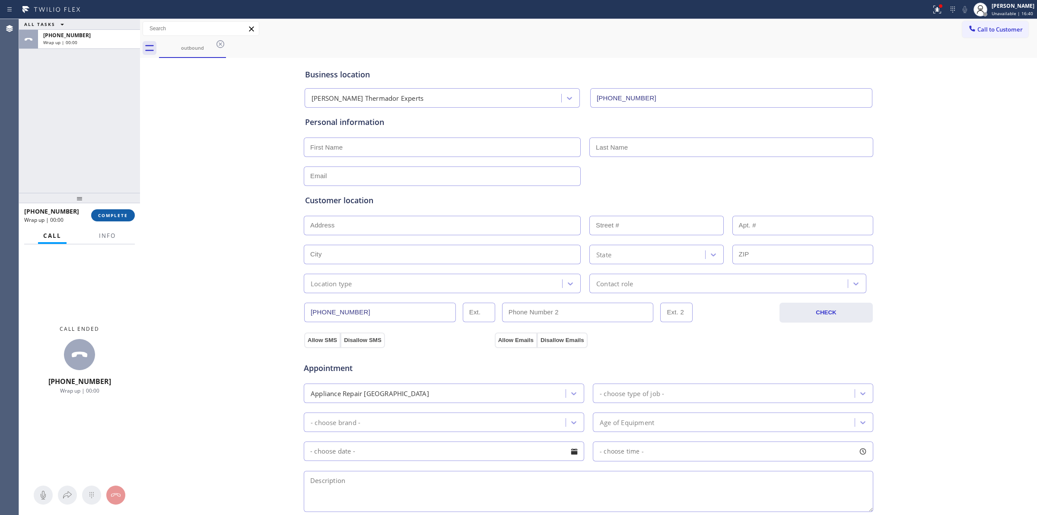
click at [131, 214] on button "COMPLETE" at bounding box center [113, 215] width 44 height 12
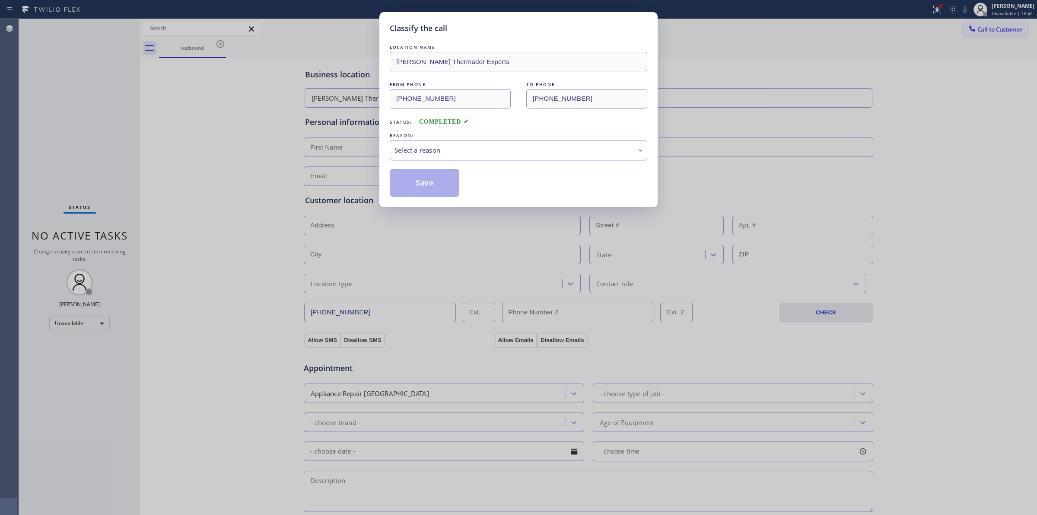
click at [470, 146] on div "Select a reason" at bounding box center [519, 150] width 248 height 10
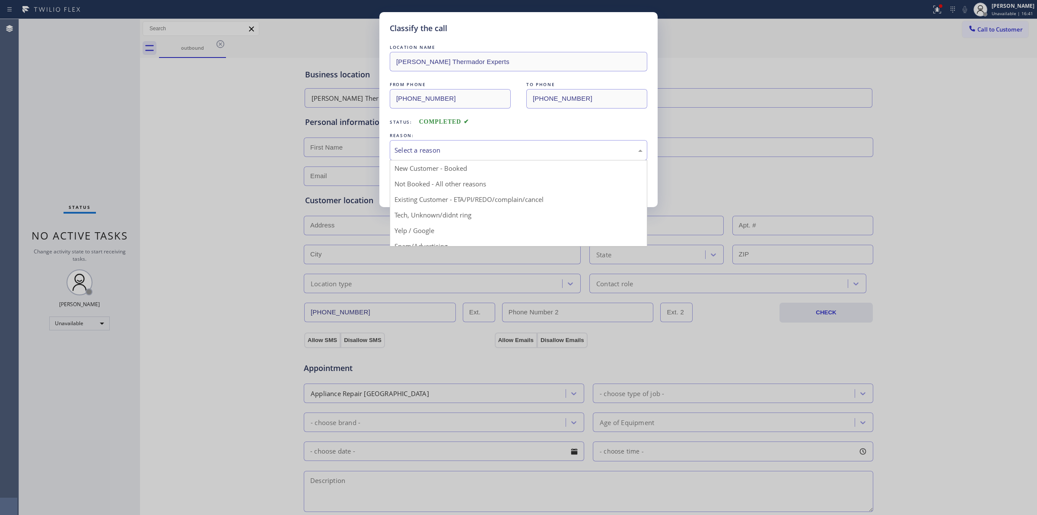
drag, startPoint x: 447, startPoint y: 219, endPoint x: 437, endPoint y: 192, distance: 28.2
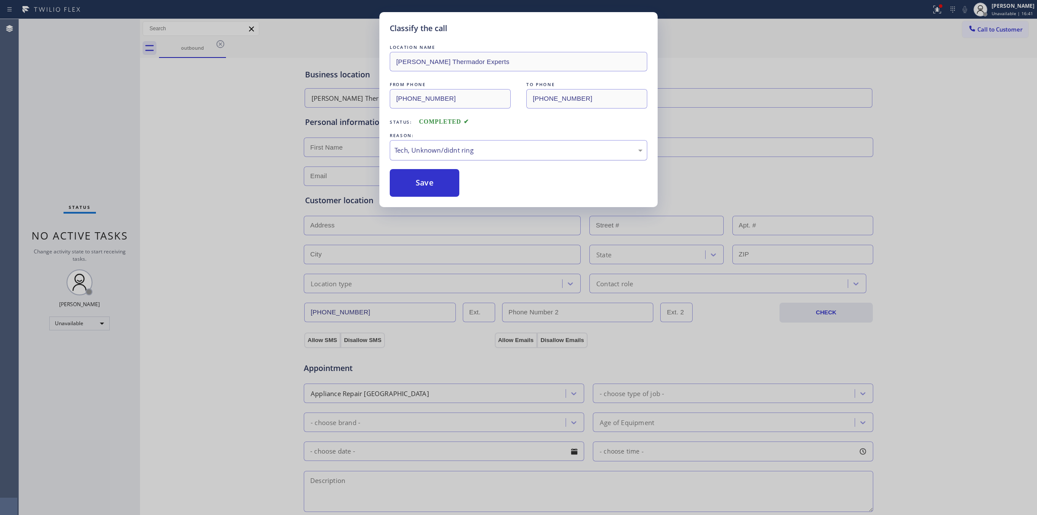
drag, startPoint x: 437, startPoint y: 192, endPoint x: 600, endPoint y: 158, distance: 166.0
click at [437, 191] on button "Save" at bounding box center [425, 183] width 70 height 28
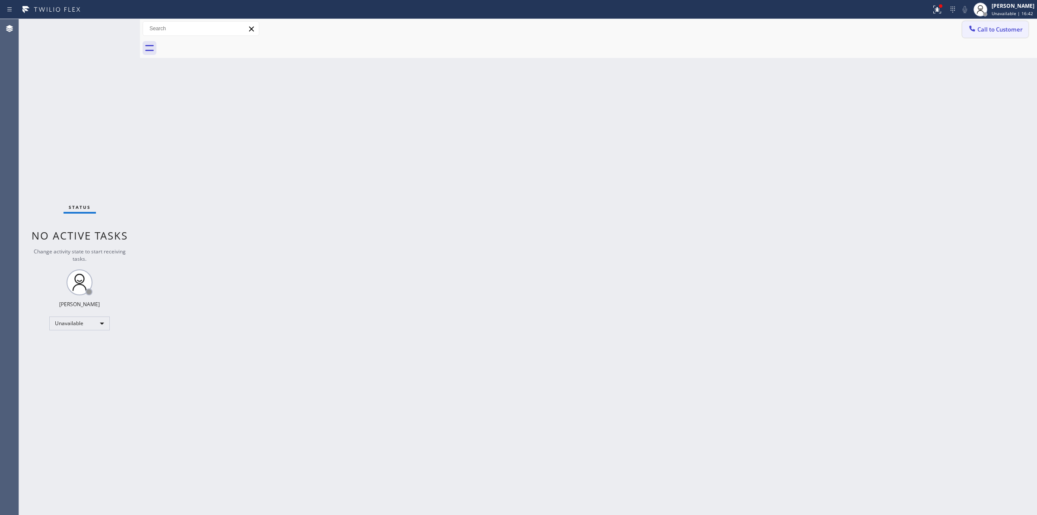
click at [976, 30] on icon at bounding box center [972, 28] width 9 height 9
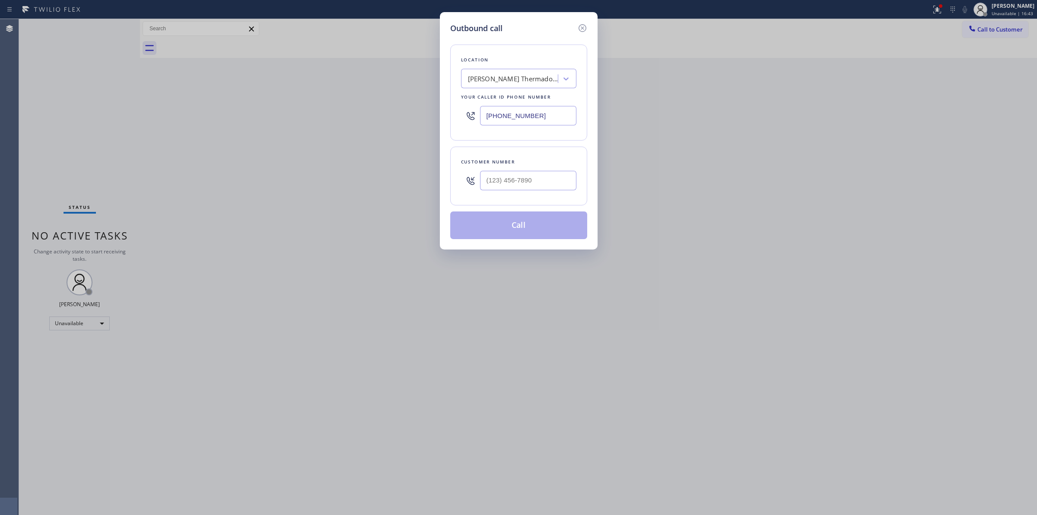
click at [513, 199] on div "Customer number" at bounding box center [518, 175] width 137 height 59
paste input "626) 623-5086"
click at [525, 187] on input "[PHONE_NUMBER]" at bounding box center [528, 180] width 96 height 19
type input "[PHONE_NUMBER]"
click at [526, 223] on button "Call" at bounding box center [518, 225] width 137 height 28
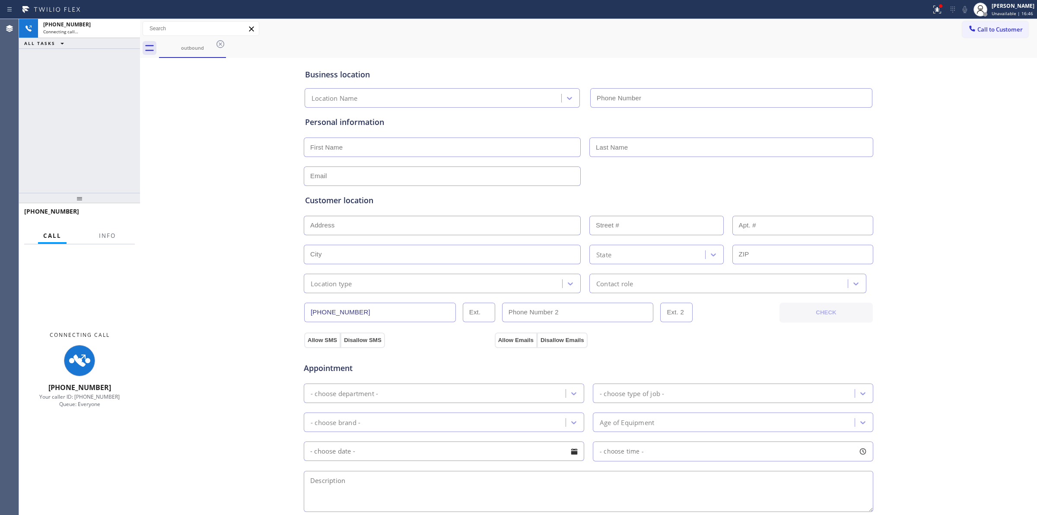
click at [541, 55] on div "outbound Call to Customer Outbound call Location [GEOGRAPHIC_DATA] Thermador Ex…" at bounding box center [588, 344] width 897 height 651
type input "[PHONE_NUMBER]"
click at [120, 108] on div "[PHONE_NUMBER] Connecting call… ALL TASKS ALL TASKS ACTIVE TASKS TASKS IN WRAP …" at bounding box center [79, 106] width 121 height 174
click at [93, 44] on div "ALL TASKS ALL TASKS ACTIVE TASKS TASKS IN WRAP UP" at bounding box center [79, 43] width 121 height 11
click at [94, 29] on div "Connecting call…" at bounding box center [89, 32] width 92 height 6
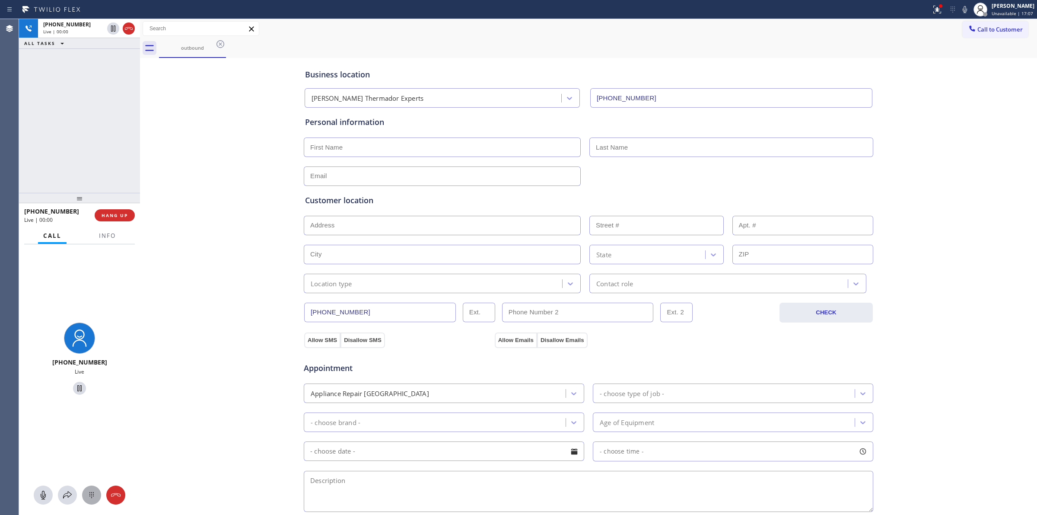
click at [94, 496] on icon at bounding box center [91, 495] width 10 height 10
click at [969, 18] on div "Status report Issue detected This issue could affect your workflow. Please cont…" at bounding box center [982, 9] width 109 height 19
click at [978, 26] on span "Call to Customer" at bounding box center [1000, 29] width 45 height 8
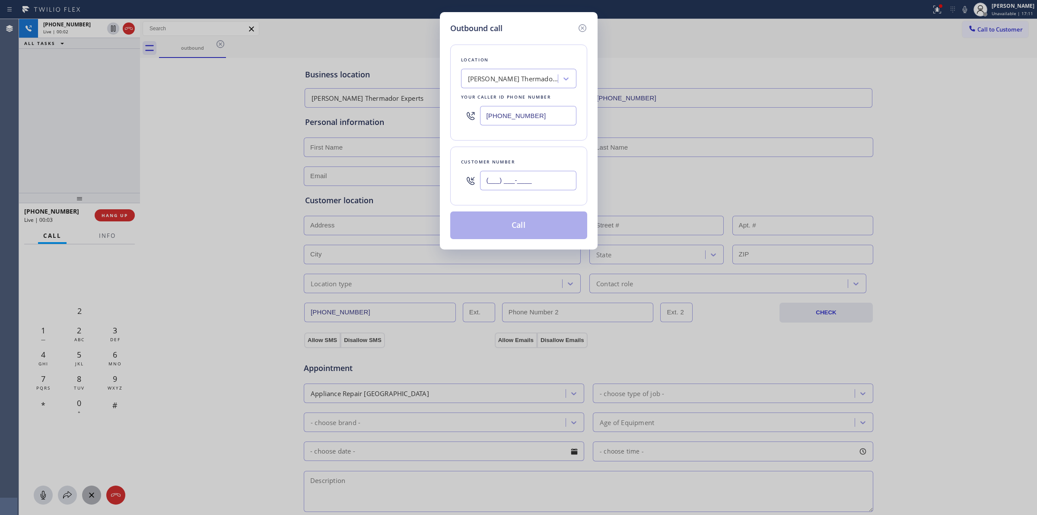
click at [561, 173] on input "(___) ___-____" at bounding box center [528, 180] width 96 height 19
paste input "626) 623-5086"
type input "[PHONE_NUMBER]"
click at [536, 37] on div "Location [GEOGRAPHIC_DATA] Thermador Experts Your caller id phone number [PHONE…" at bounding box center [518, 136] width 137 height 205
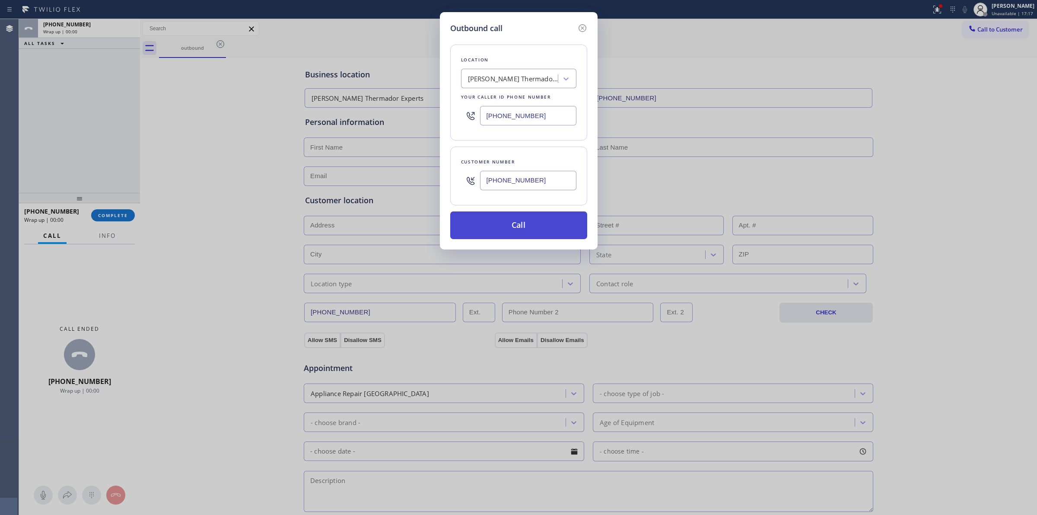
click at [491, 219] on button "Call" at bounding box center [518, 225] width 137 height 28
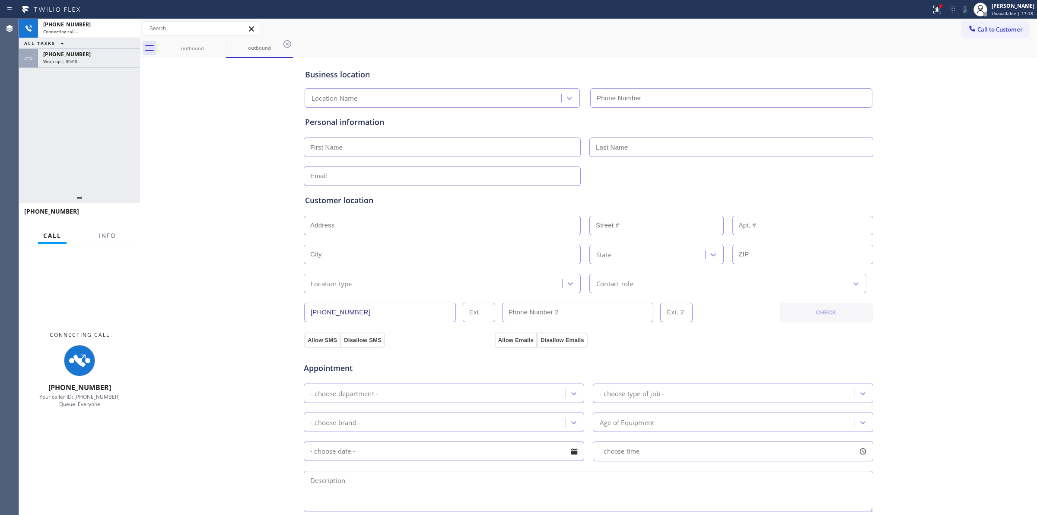
type input "[PHONE_NUMBER]"
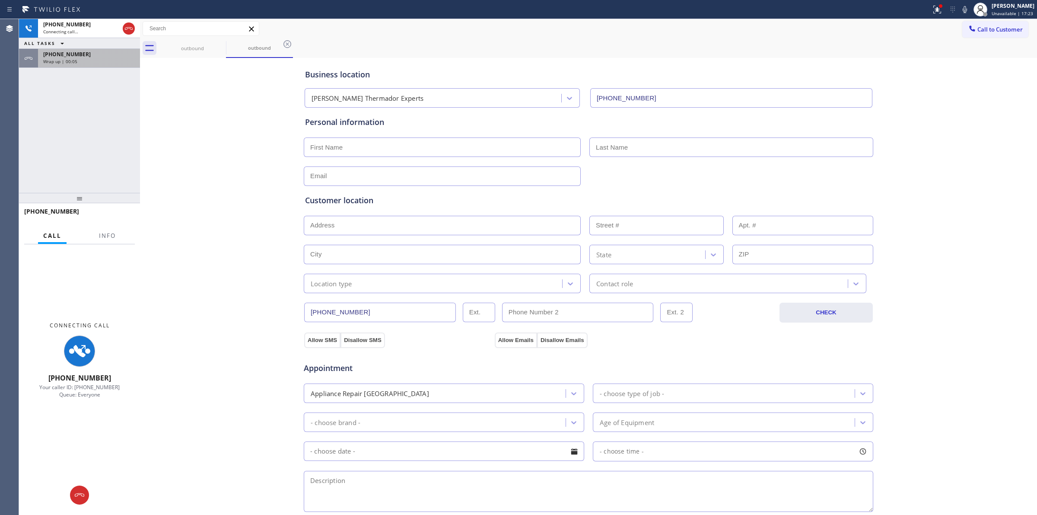
click at [100, 64] on div "[PHONE_NUMBER] Wrap up | 00:05" at bounding box center [87, 58] width 99 height 19
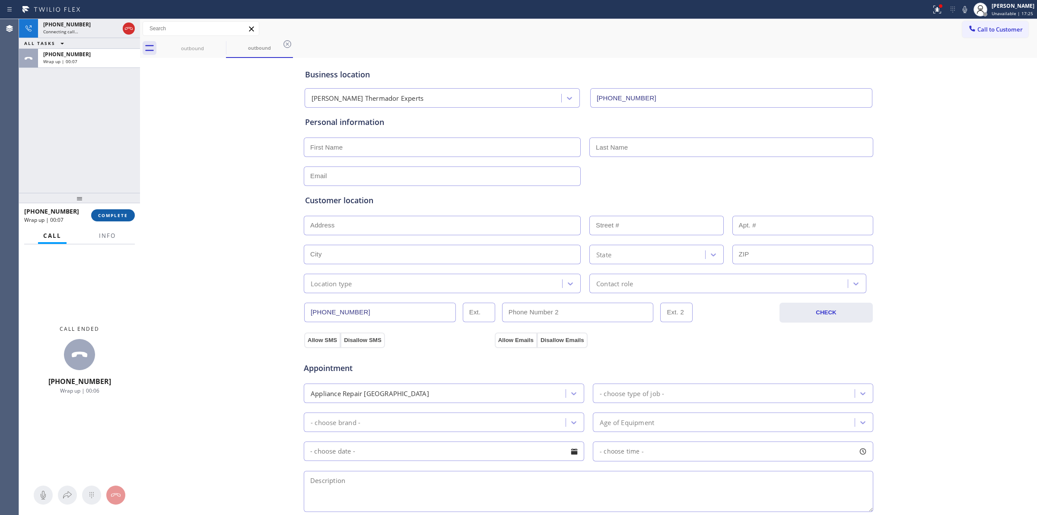
click at [107, 210] on button "COMPLETE" at bounding box center [113, 215] width 44 height 12
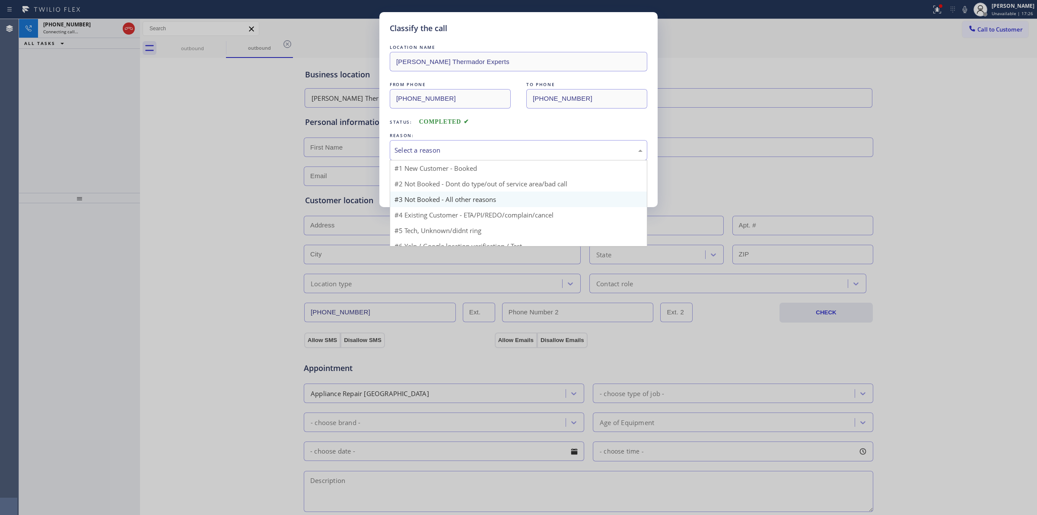
drag, startPoint x: 471, startPoint y: 147, endPoint x: 462, endPoint y: 204, distance: 57.8
click at [472, 152] on div "Select a reason" at bounding box center [519, 150] width 248 height 10
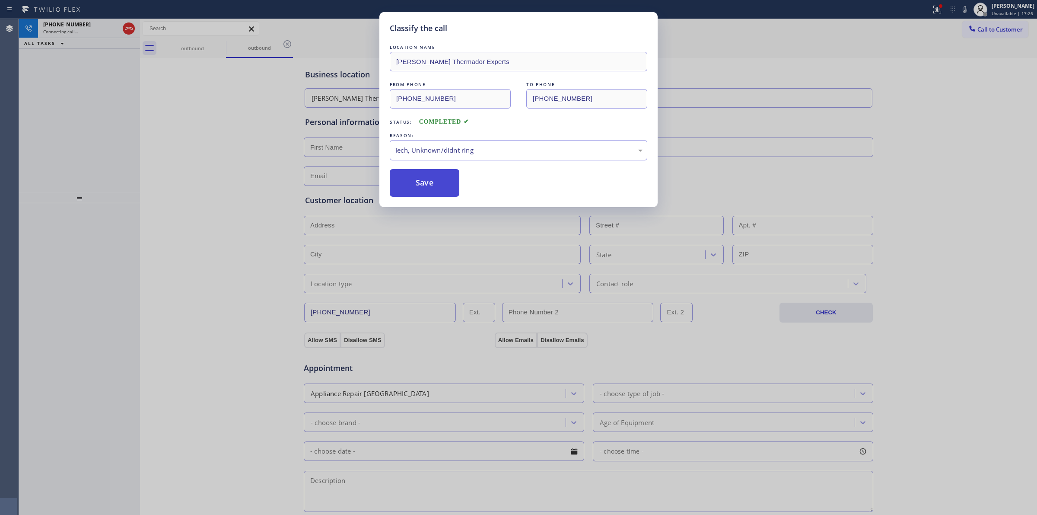
click at [435, 177] on button "Save" at bounding box center [425, 183] width 70 height 28
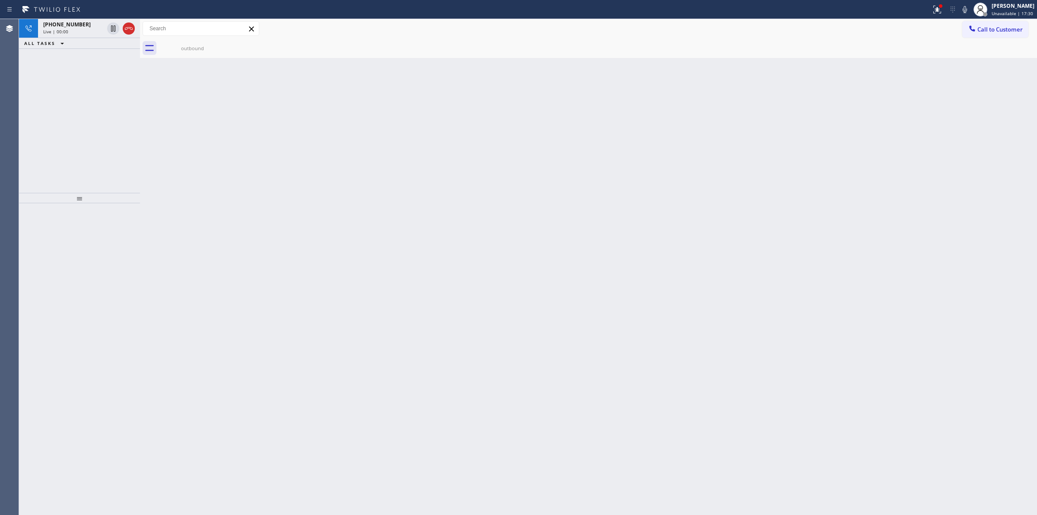
drag, startPoint x: 507, startPoint y: 88, endPoint x: 360, endPoint y: 76, distance: 147.8
click at [500, 88] on div "Back to Dashboard Change Sender ID Customers Technicians Select a contact Outbo…" at bounding box center [588, 267] width 897 height 496
click at [61, 29] on span "Live | 00:01" at bounding box center [55, 32] width 25 height 6
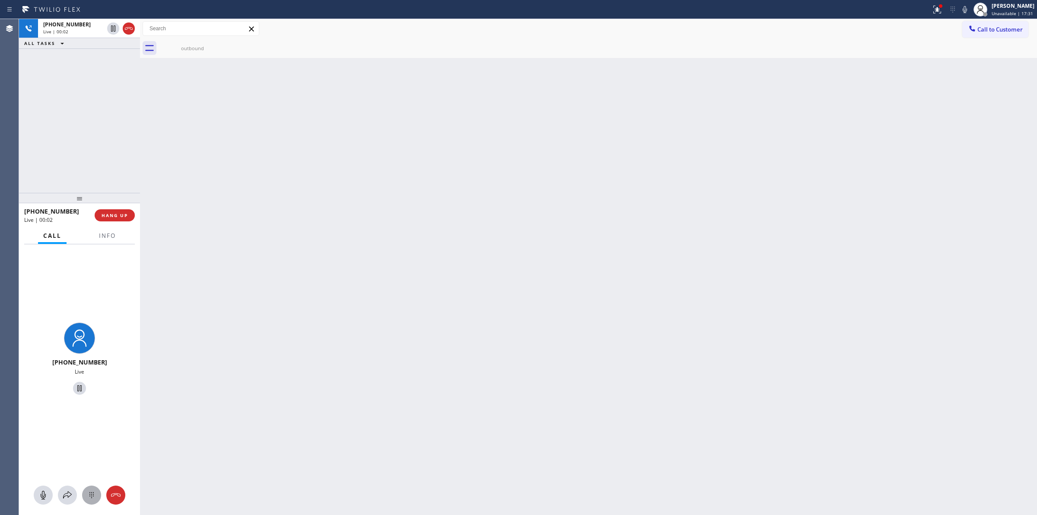
drag, startPoint x: 80, startPoint y: 495, endPoint x: 85, endPoint y: 495, distance: 4.8
click at [80, 495] on div at bounding box center [79, 494] width 121 height 19
click at [87, 495] on icon at bounding box center [91, 495] width 10 height 10
click at [973, 32] on icon at bounding box center [972, 28] width 9 height 9
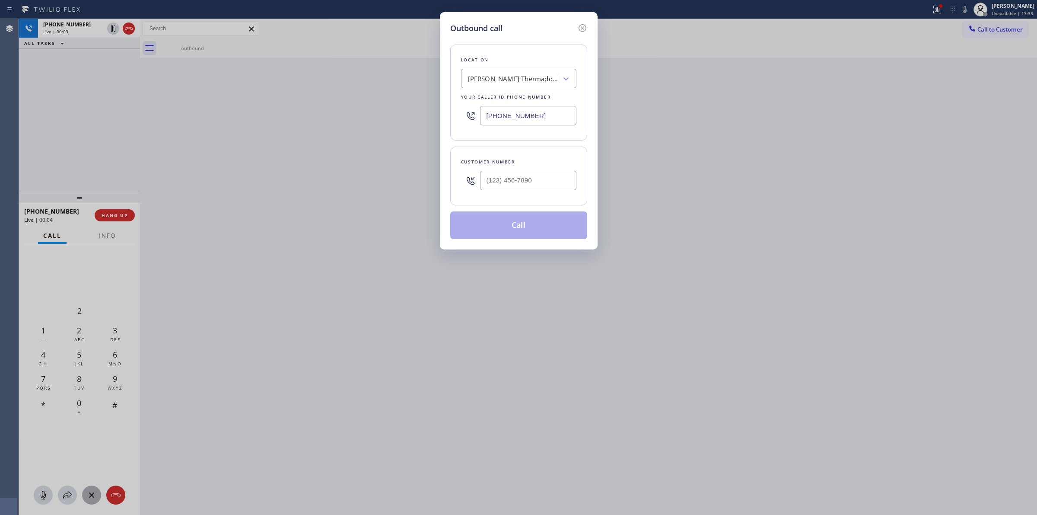
click at [573, 187] on div "Customer number" at bounding box center [518, 175] width 137 height 59
drag, startPoint x: 547, startPoint y: 185, endPoint x: 315, endPoint y: 180, distance: 232.5
click at [327, 182] on div "Outbound call Location [GEOGRAPHIC_DATA] Thermador Experts Your caller id phone…" at bounding box center [518, 257] width 1037 height 515
paste input "628) 226-2194"
type input "[PHONE_NUMBER]"
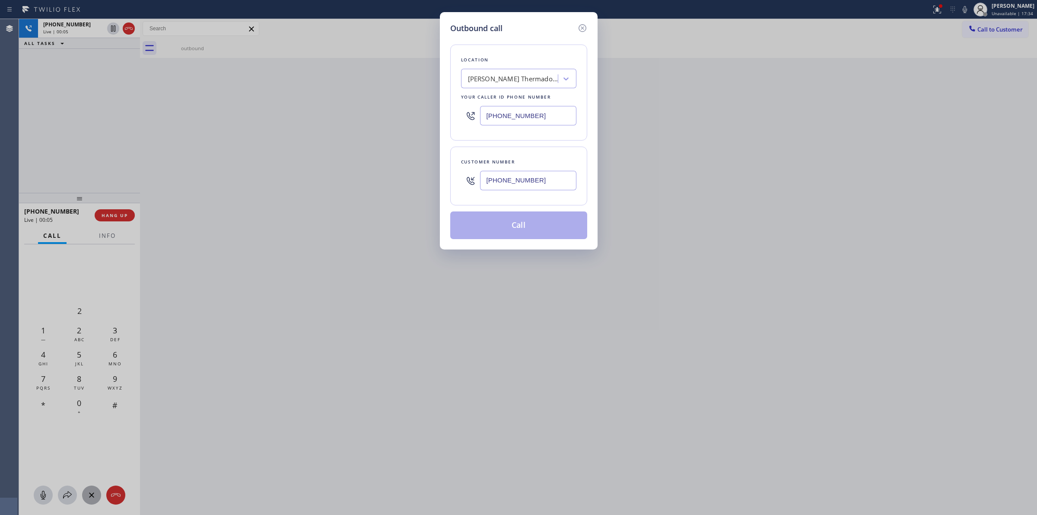
click at [502, 85] on div "[PERSON_NAME] Thermador Experts" at bounding box center [511, 78] width 94 height 15
type input "JEnn"
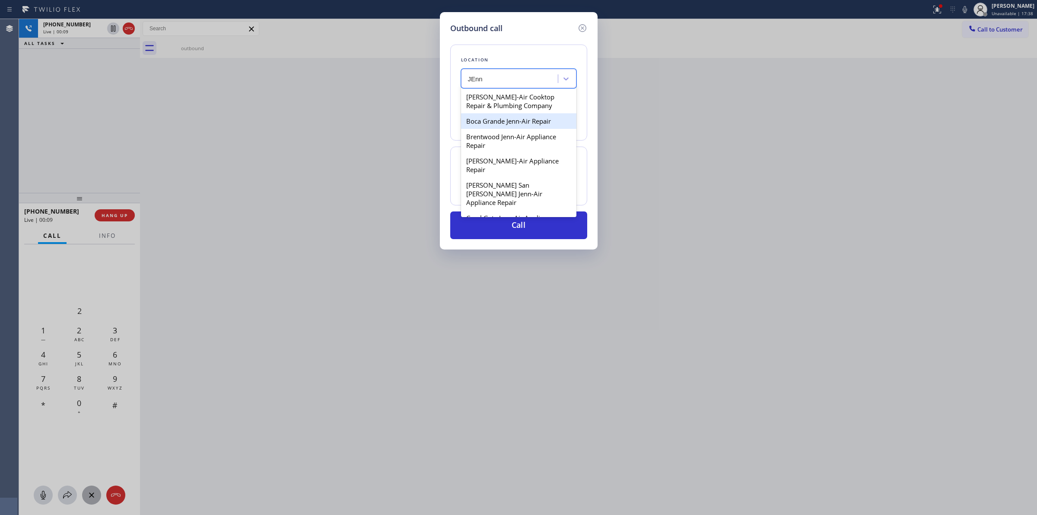
click at [509, 122] on div "Boca Grande Jenn-Air Repair" at bounding box center [518, 121] width 115 height 16
type input "[PHONE_NUMBER]"
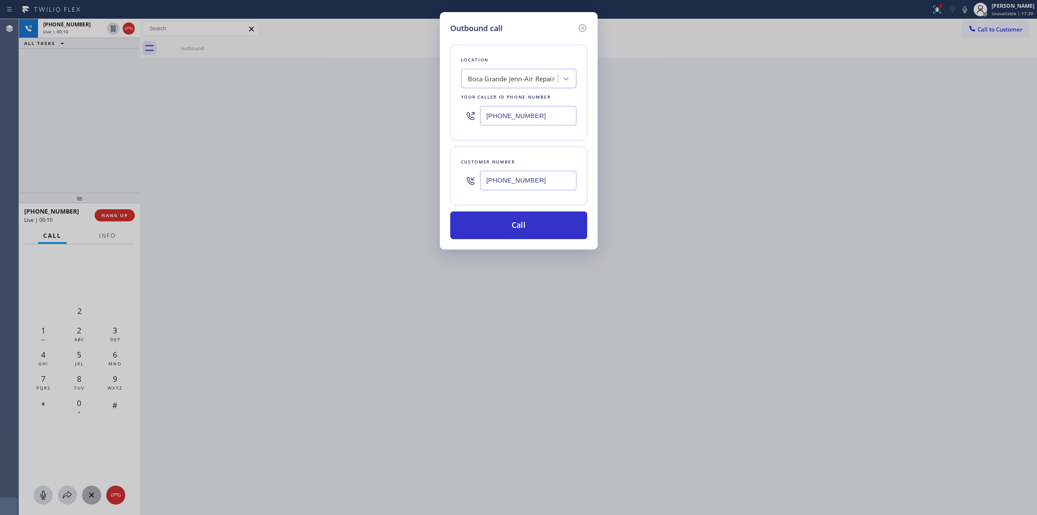
click at [504, 181] on input "[PHONE_NUMBER]" at bounding box center [528, 180] width 96 height 19
click at [509, 184] on input "[PHONE_NUMBER]" at bounding box center [528, 180] width 96 height 19
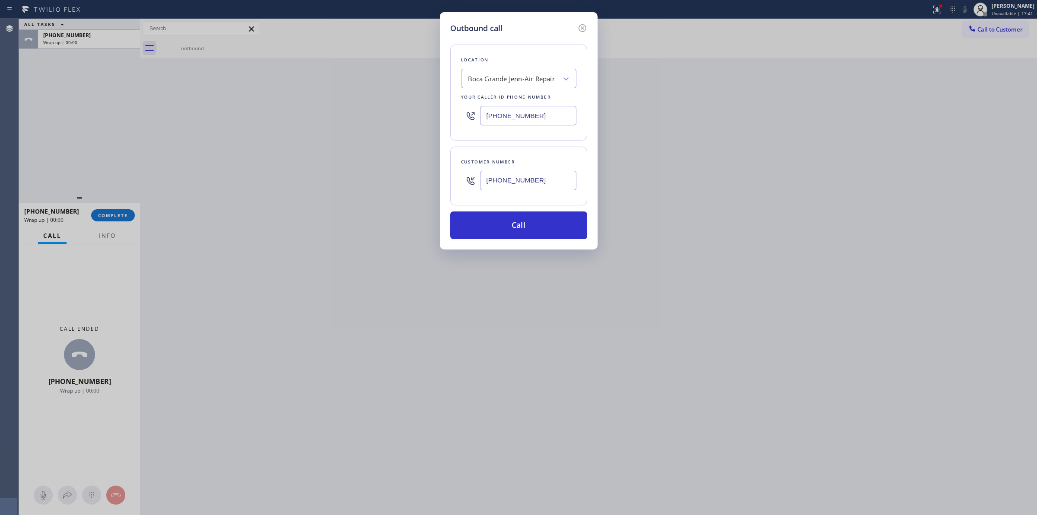
click at [509, 184] on input "[PHONE_NUMBER]" at bounding box center [528, 180] width 96 height 19
click at [537, 182] on input "[PHONE_NUMBER]" at bounding box center [528, 180] width 96 height 19
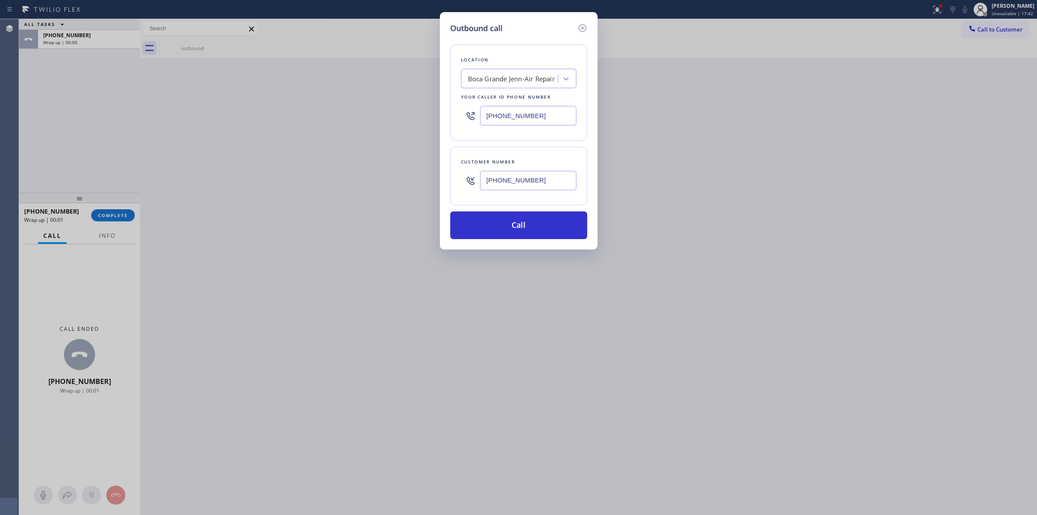
click at [537, 181] on input "[PHONE_NUMBER]" at bounding box center [528, 180] width 96 height 19
click at [512, 225] on button "Call" at bounding box center [518, 225] width 137 height 28
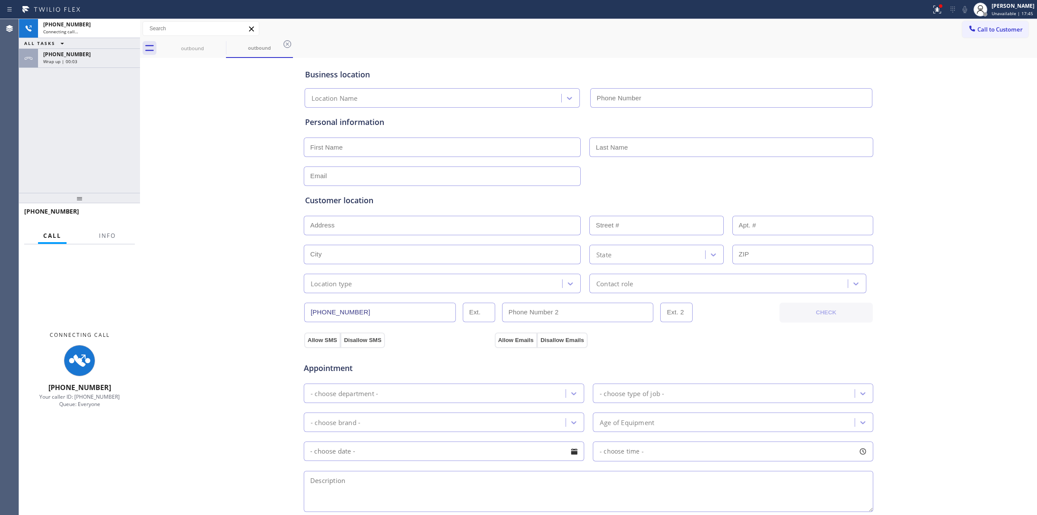
type input "[PHONE_NUMBER]"
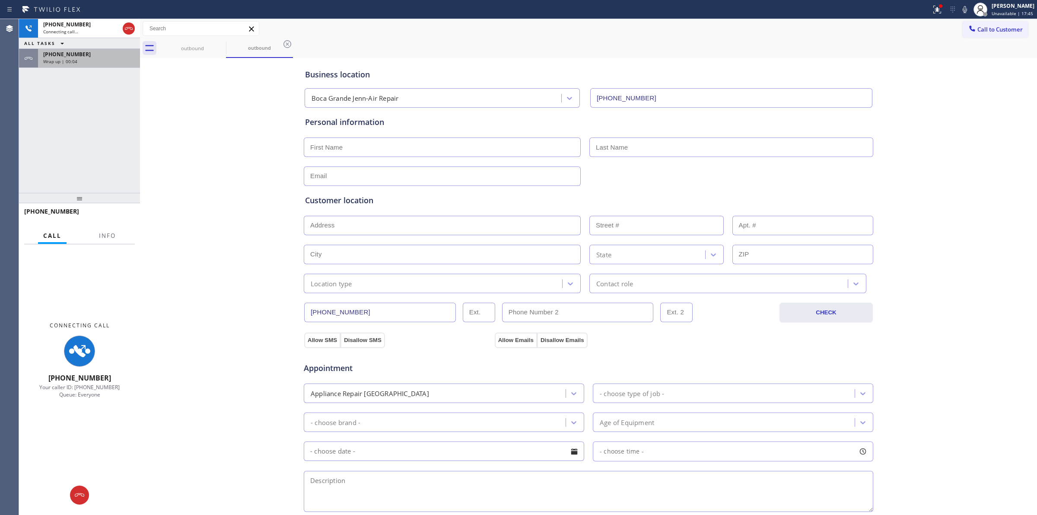
click at [87, 59] on div "Wrap up | 00:04" at bounding box center [89, 61] width 92 height 6
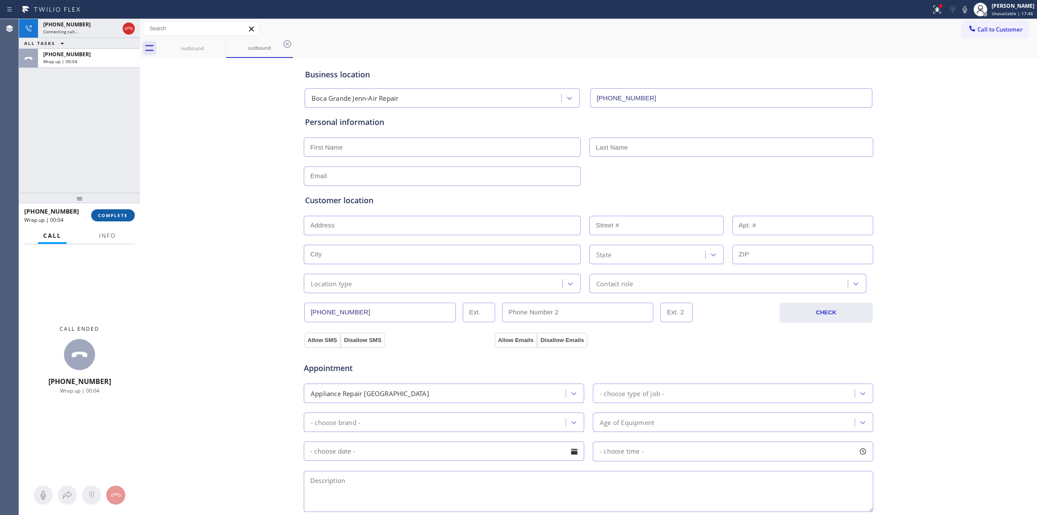
click at [109, 210] on button "COMPLETE" at bounding box center [113, 215] width 44 height 12
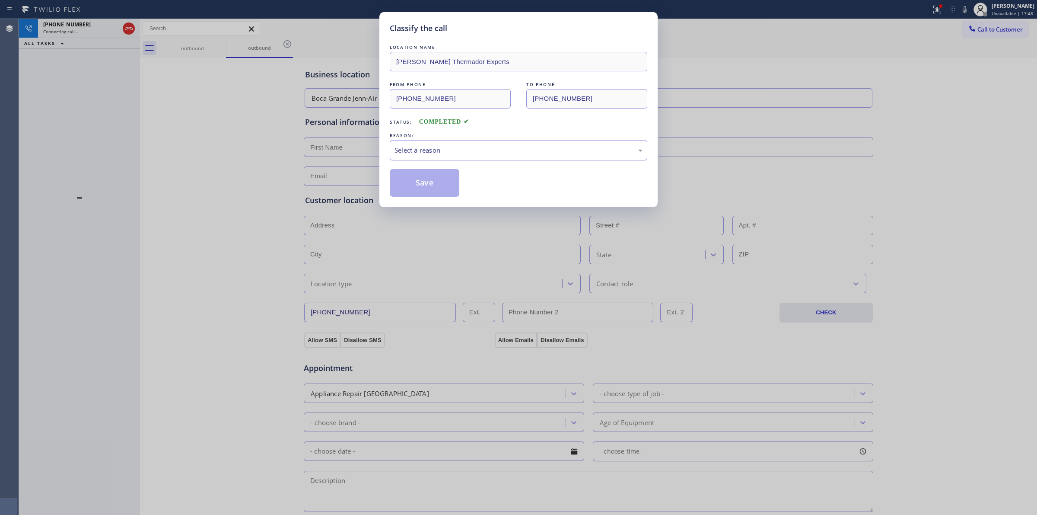
drag, startPoint x: 495, startPoint y: 133, endPoint x: 495, endPoint y: 143, distance: 9.9
click at [495, 137] on div "REASON:" at bounding box center [519, 135] width 258 height 9
click at [494, 148] on div "Select a reason" at bounding box center [519, 150] width 248 height 10
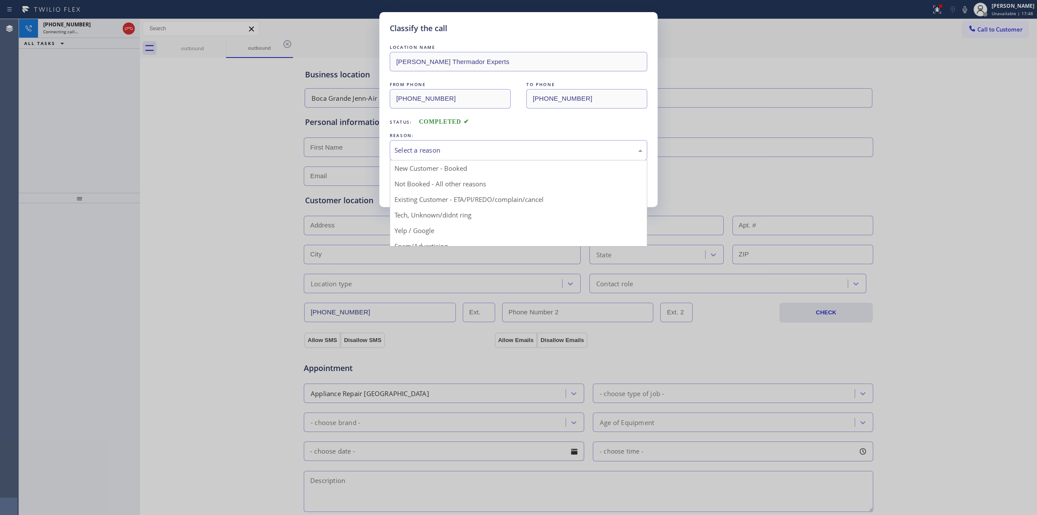
drag, startPoint x: 450, startPoint y: 220, endPoint x: 437, endPoint y: 194, distance: 29.8
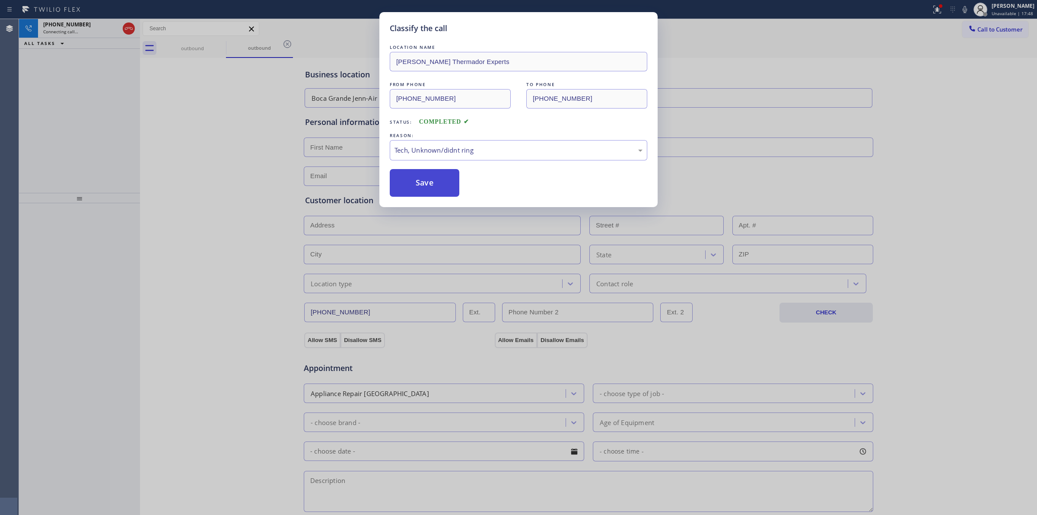
click at [437, 194] on button "Save" at bounding box center [425, 183] width 70 height 28
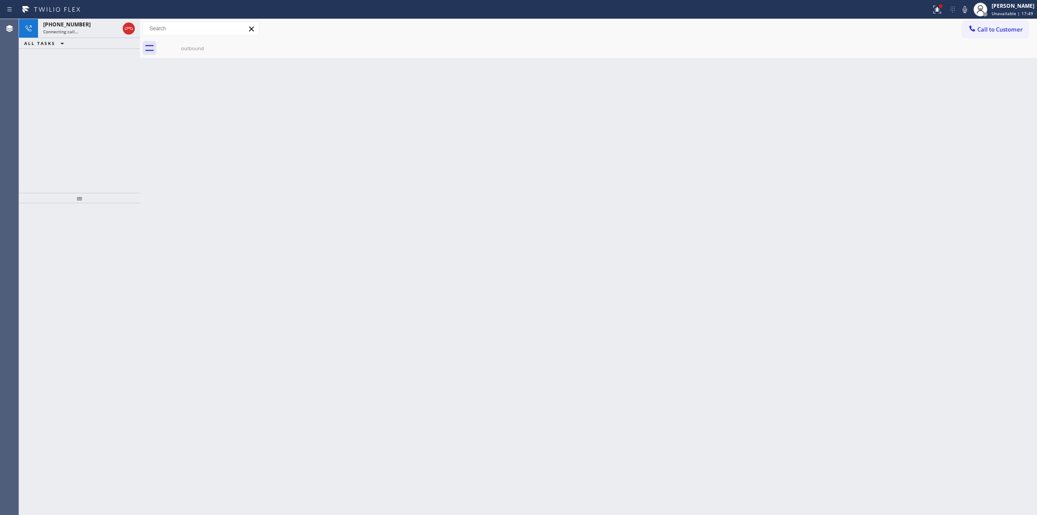
click at [975, 59] on div "Back to Dashboard Change Sender ID Customers Technicians Select a contact Outbo…" at bounding box center [588, 267] width 897 height 496
click at [963, 12] on icon at bounding box center [965, 9] width 10 height 10
click at [97, 26] on div "[PHONE_NUMBER]" at bounding box center [81, 24] width 76 height 7
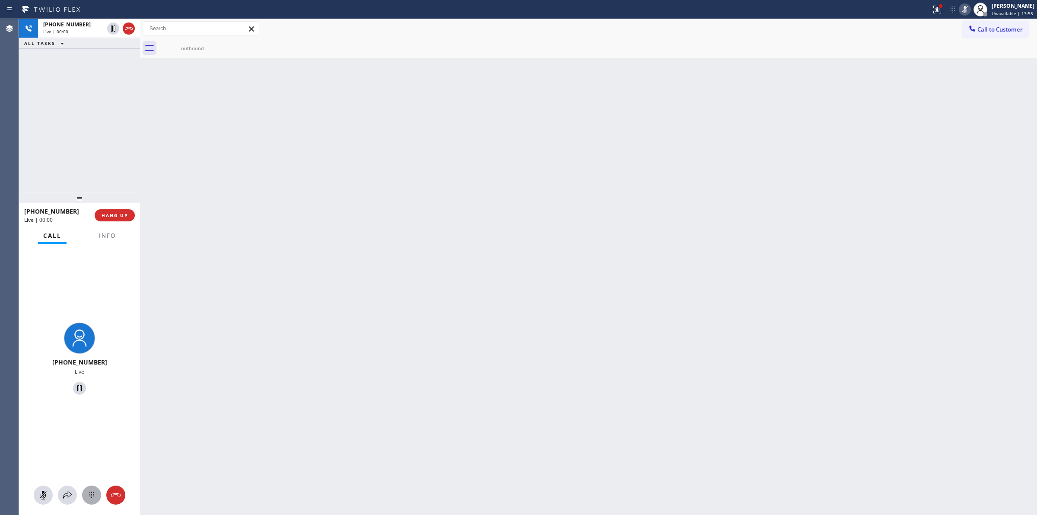
click at [96, 496] on icon at bounding box center [91, 495] width 10 height 10
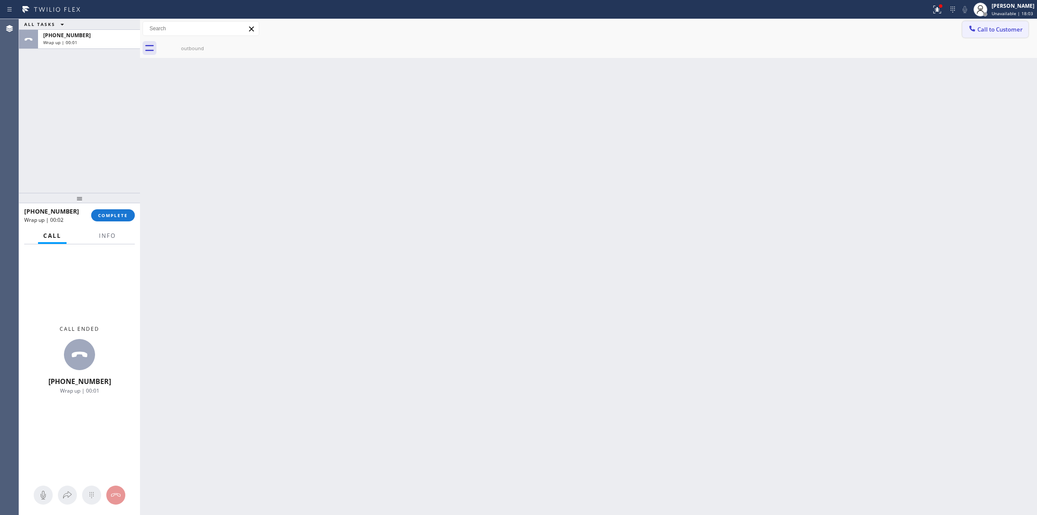
click at [983, 25] on span "Call to Customer" at bounding box center [1000, 29] width 45 height 8
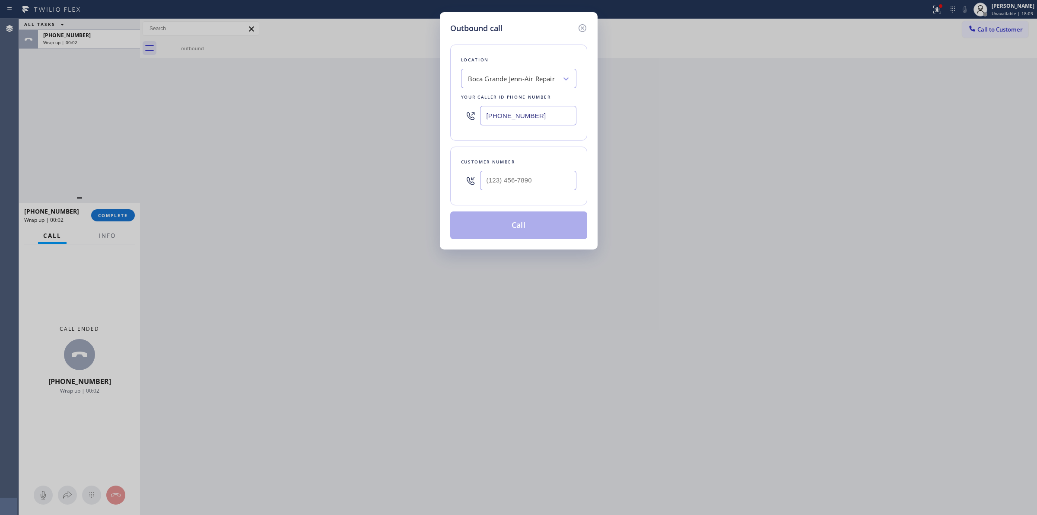
click at [519, 191] on div at bounding box center [528, 180] width 96 height 28
paste input "628) 226-2194"
click at [524, 184] on input "[PHONE_NUMBER]" at bounding box center [528, 180] width 96 height 19
type input "[PHONE_NUMBER]"
click at [534, 223] on button "Call" at bounding box center [518, 225] width 137 height 28
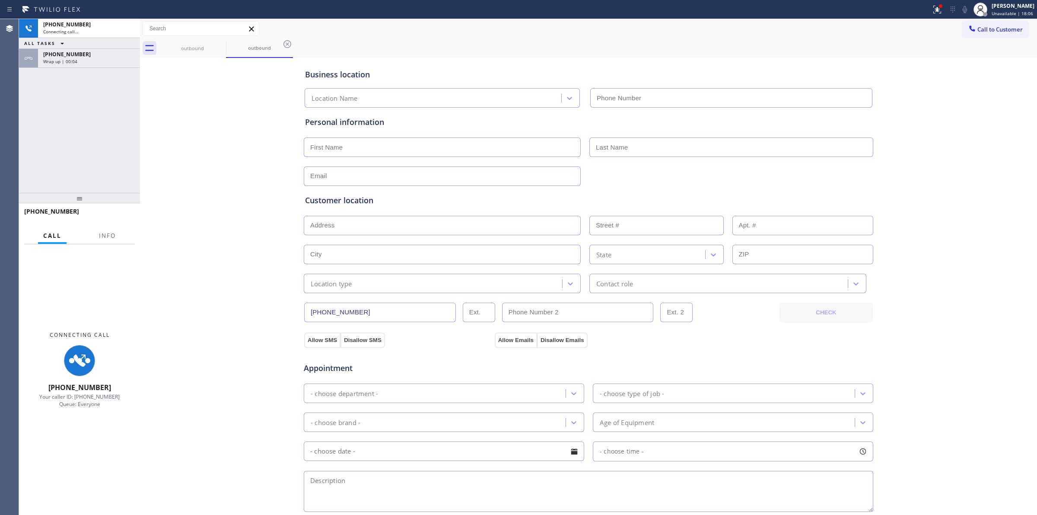
type input "[PHONE_NUMBER]"
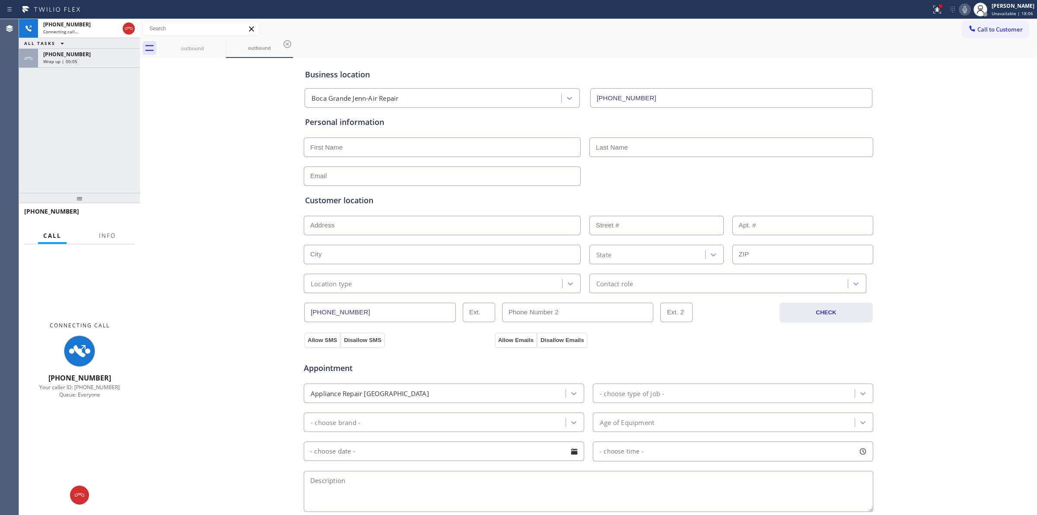
click at [596, 41] on div "outbound outbound" at bounding box center [598, 47] width 878 height 19
drag, startPoint x: 56, startPoint y: 59, endPoint x: 96, endPoint y: 120, distance: 72.8
click at [56, 59] on span "Wrap up | 00:05" at bounding box center [60, 61] width 34 height 6
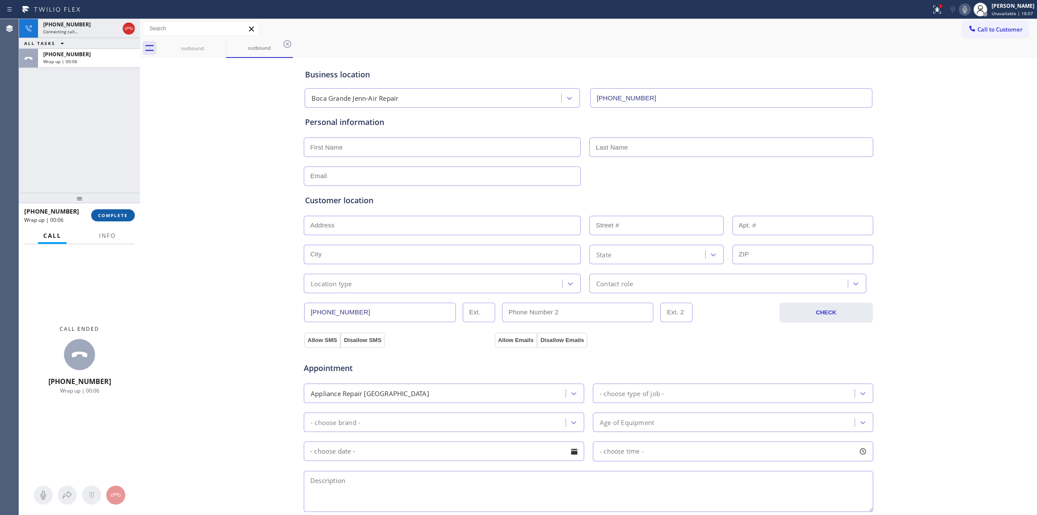
drag, startPoint x: 109, startPoint y: 225, endPoint x: 110, endPoint y: 219, distance: 6.1
click at [109, 222] on div "[PHONE_NUMBER] Wrap up | 00:06 COMPLETE" at bounding box center [79, 215] width 111 height 22
click at [111, 215] on span "COMPLETE" at bounding box center [113, 215] width 30 height 6
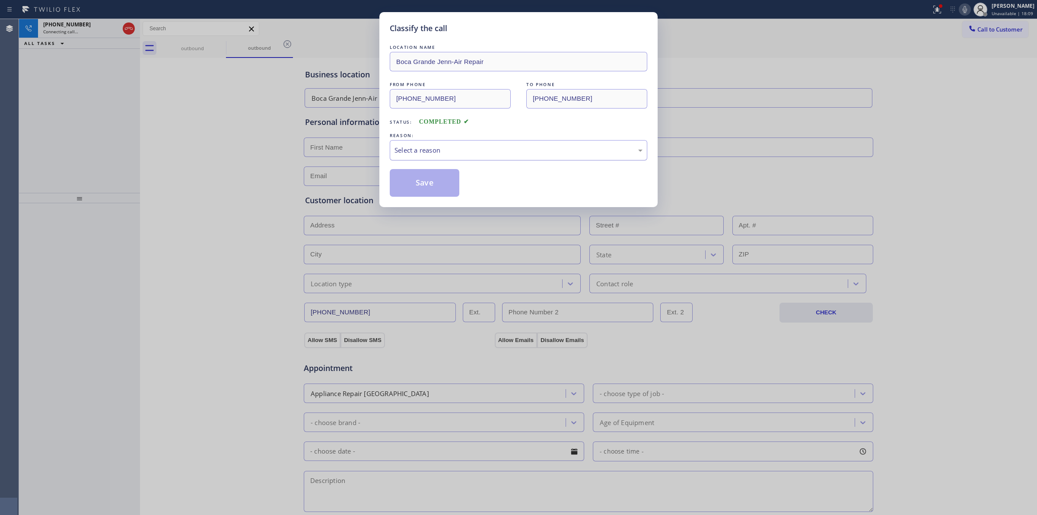
click at [450, 150] on div "Select a reason" at bounding box center [519, 150] width 248 height 10
drag, startPoint x: 452, startPoint y: 217, endPoint x: 445, endPoint y: 210, distance: 9.2
click at [419, 184] on button "Save" at bounding box center [425, 183] width 70 height 28
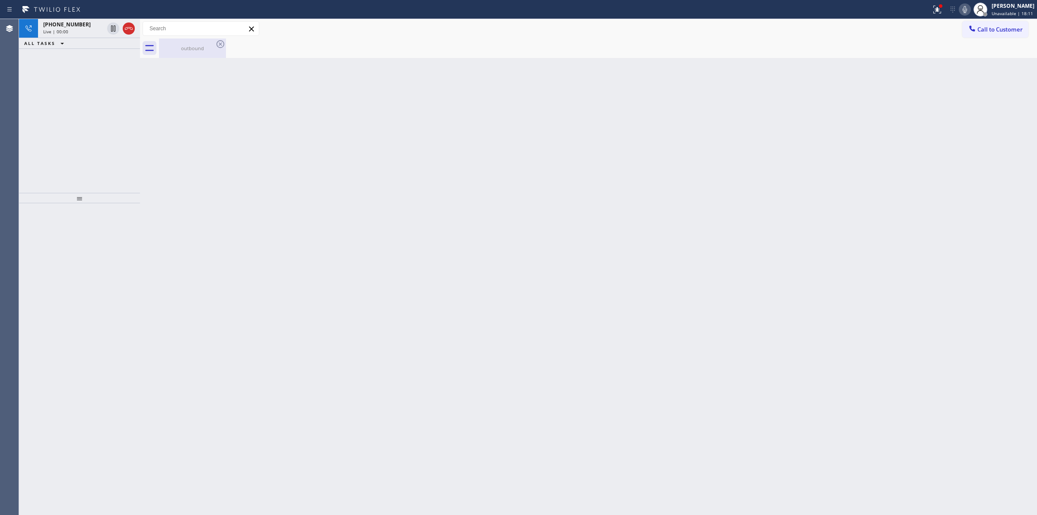
click at [212, 40] on div "outbound" at bounding box center [192, 47] width 65 height 19
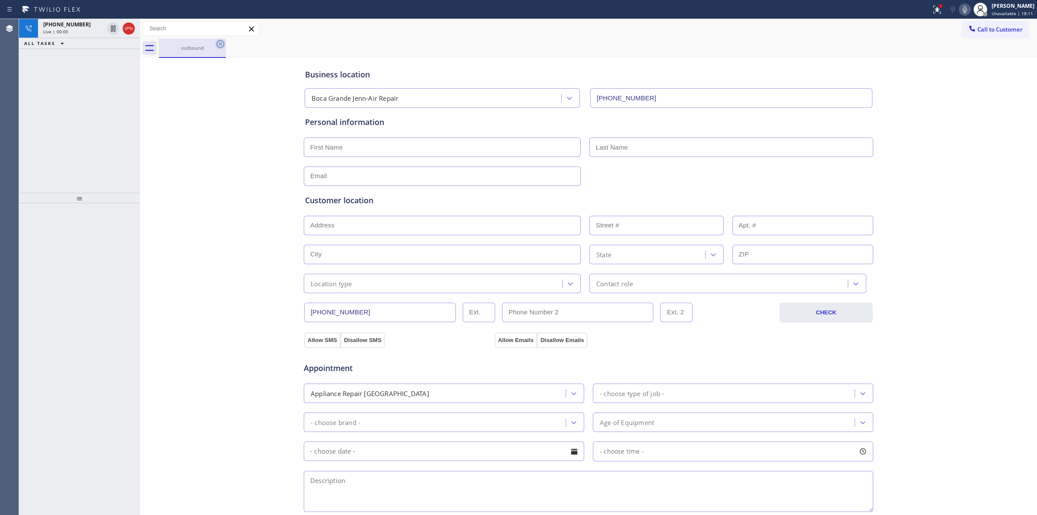
click at [221, 45] on icon at bounding box center [221, 44] width 8 height 8
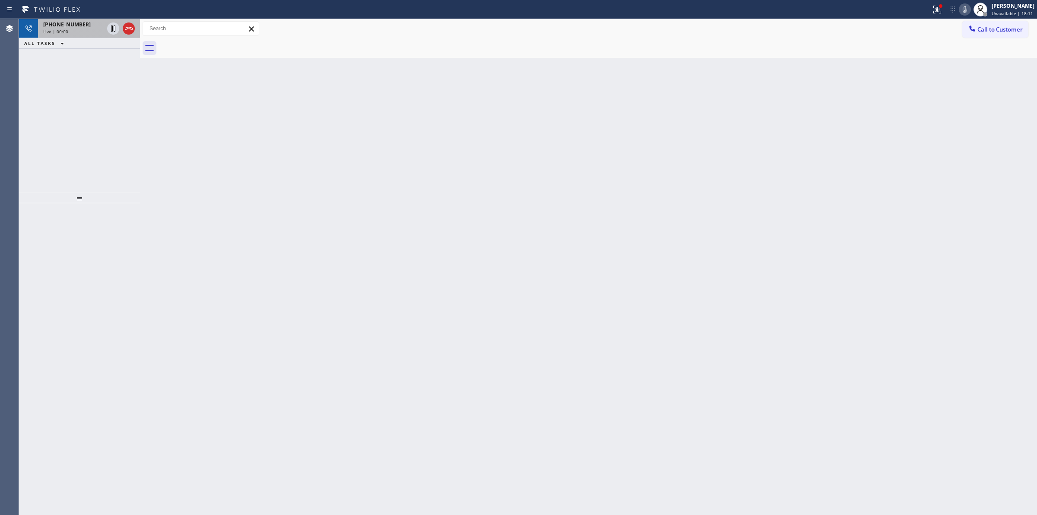
click at [71, 32] on div "Live | 00:00" at bounding box center [73, 32] width 61 height 6
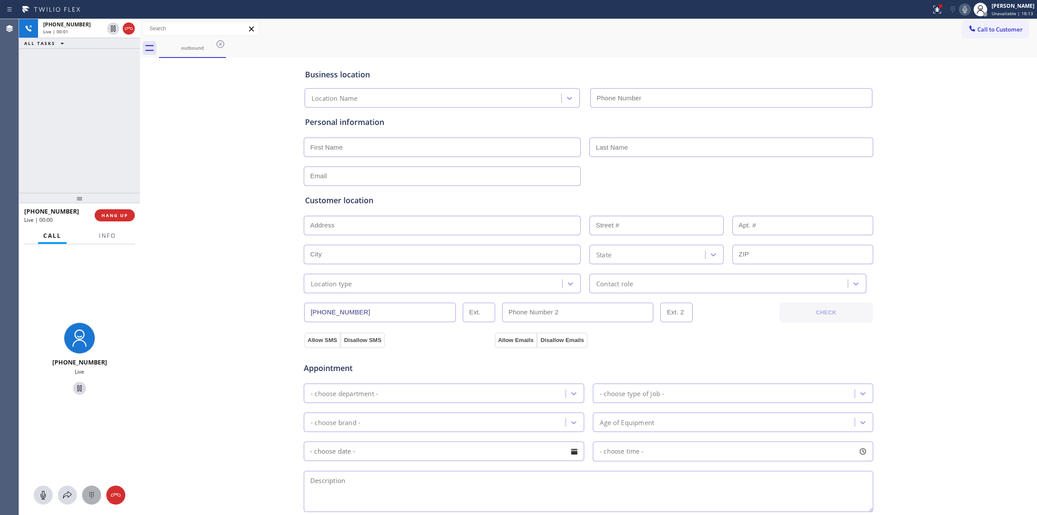
drag, startPoint x: 88, startPoint y: 494, endPoint x: 106, endPoint y: 482, distance: 21.9
click at [89, 494] on icon at bounding box center [91, 495] width 10 height 10
type input "[PHONE_NUMBER]"
click at [987, 19] on div "Call to Customer Outbound call Location [GEOGRAPHIC_DATA] Jenn-Air Repair Your …" at bounding box center [588, 28] width 897 height 19
click at [978, 26] on span "Call to Customer" at bounding box center [1000, 29] width 45 height 8
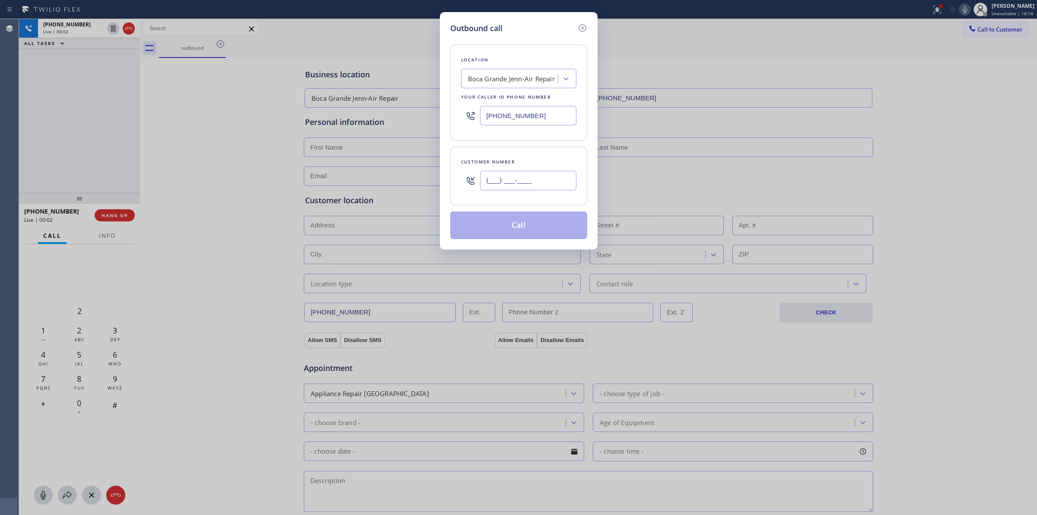
paste input "628) 226-2194"
click at [524, 187] on input "(___) ___-____" at bounding box center [528, 180] width 96 height 19
type input "[PHONE_NUMBER]"
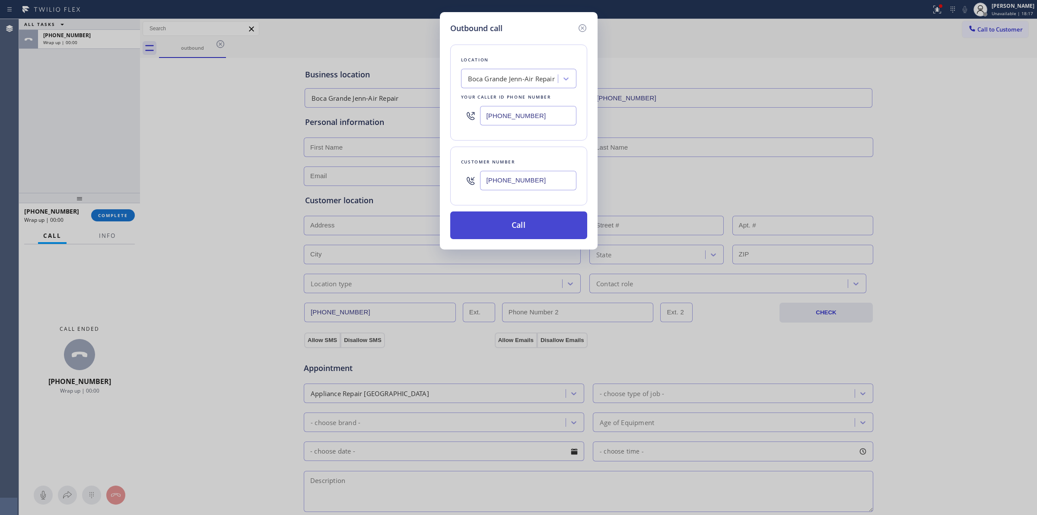
click at [516, 223] on button "Call" at bounding box center [518, 225] width 137 height 28
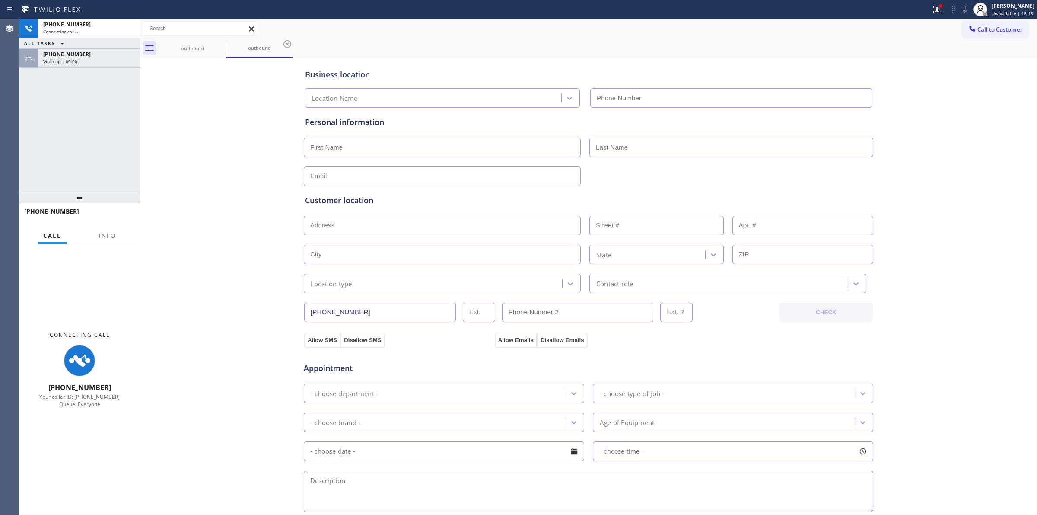
click at [92, 45] on div "ALL TASKS ALL TASKS ACTIVE TASKS TASKS IN WRAP UP" at bounding box center [79, 43] width 121 height 11
type input "[PHONE_NUMBER]"
click at [87, 55] on div "[PHONE_NUMBER]" at bounding box center [89, 54] width 92 height 7
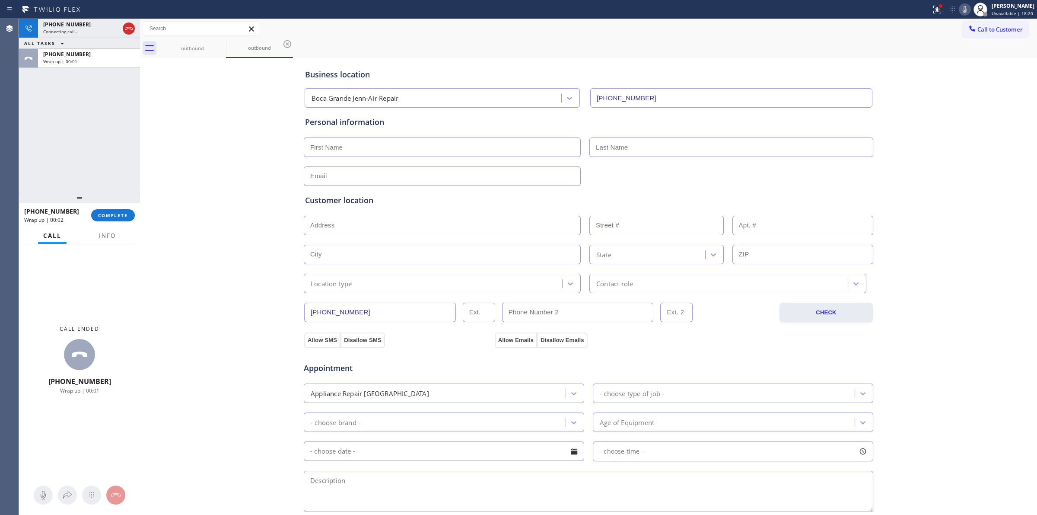
click at [119, 221] on div "[PHONE_NUMBER] Wrap up | 00:02 COMPLETE" at bounding box center [79, 215] width 111 height 22
click at [119, 215] on span "COMPLETE" at bounding box center [113, 215] width 30 height 6
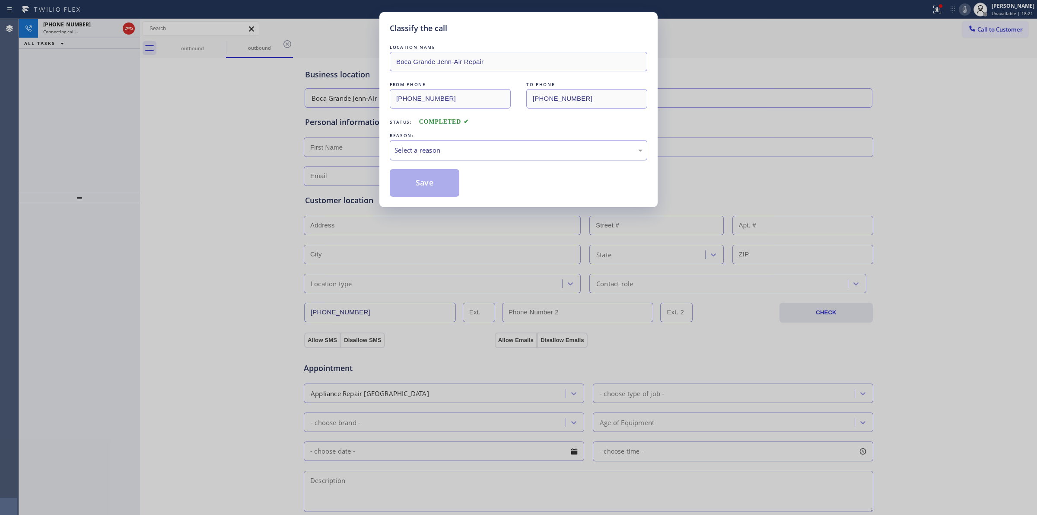
click at [496, 147] on div "Select a reason" at bounding box center [519, 150] width 248 height 10
click at [422, 192] on button "Save" at bounding box center [425, 183] width 70 height 28
drag, startPoint x: 918, startPoint y: 98, endPoint x: 929, endPoint y: 94, distance: 11.6
click at [929, 94] on div "Back to Dashboard Change Sender ID Customers Technicians Select a contact Outbo…" at bounding box center [588, 267] width 897 height 496
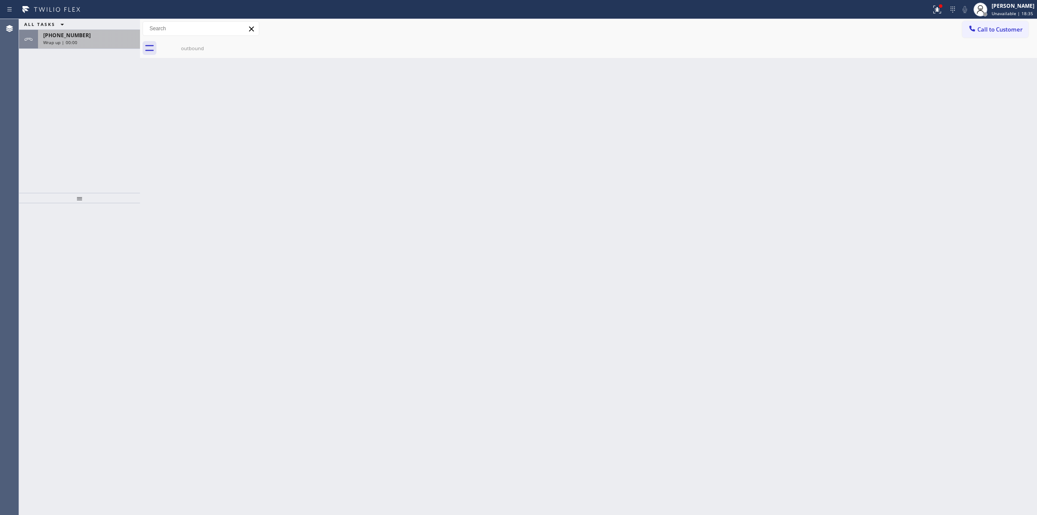
click at [92, 44] on div "Wrap up | 00:00" at bounding box center [89, 42] width 92 height 6
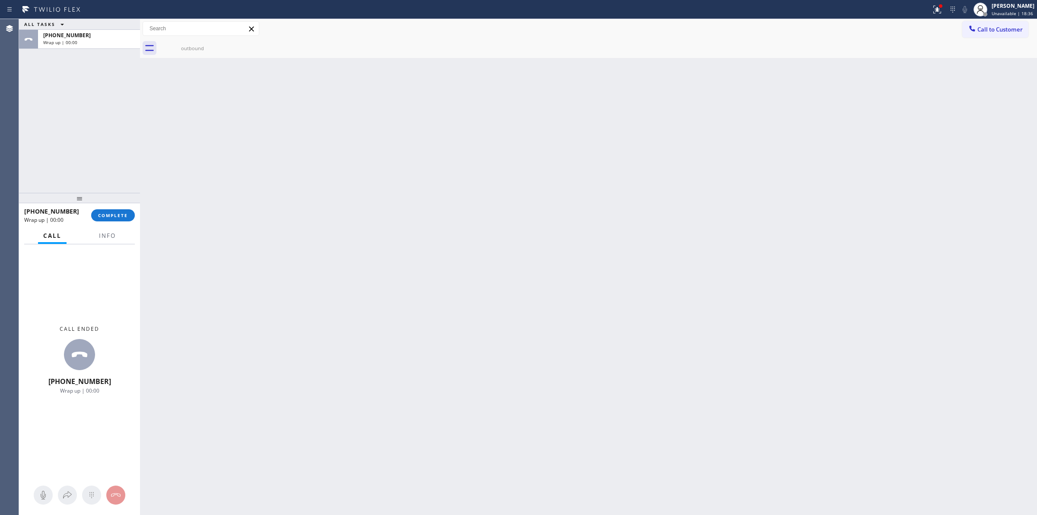
click at [119, 221] on div "[PHONE_NUMBER] Wrap up | 00:00 COMPLETE" at bounding box center [79, 215] width 111 height 22
click at [120, 218] on button "COMPLETE" at bounding box center [113, 215] width 44 height 12
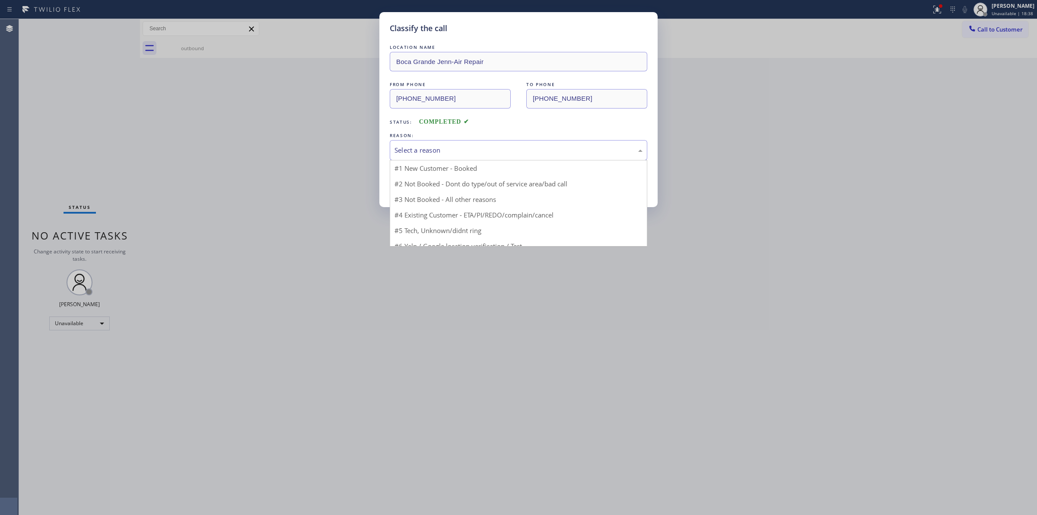
click at [461, 154] on div "Select a reason" at bounding box center [519, 150] width 248 height 10
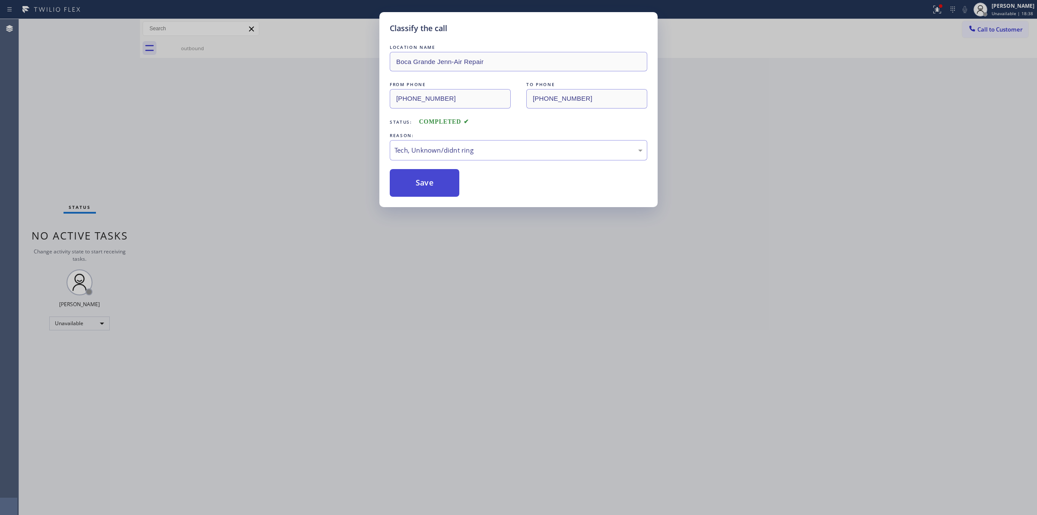
drag, startPoint x: 442, startPoint y: 219, endPoint x: 433, endPoint y: 195, distance: 25.2
drag, startPoint x: 433, startPoint y: 195, endPoint x: 481, endPoint y: 194, distance: 48.4
click at [433, 195] on button "Save" at bounding box center [425, 183] width 70 height 28
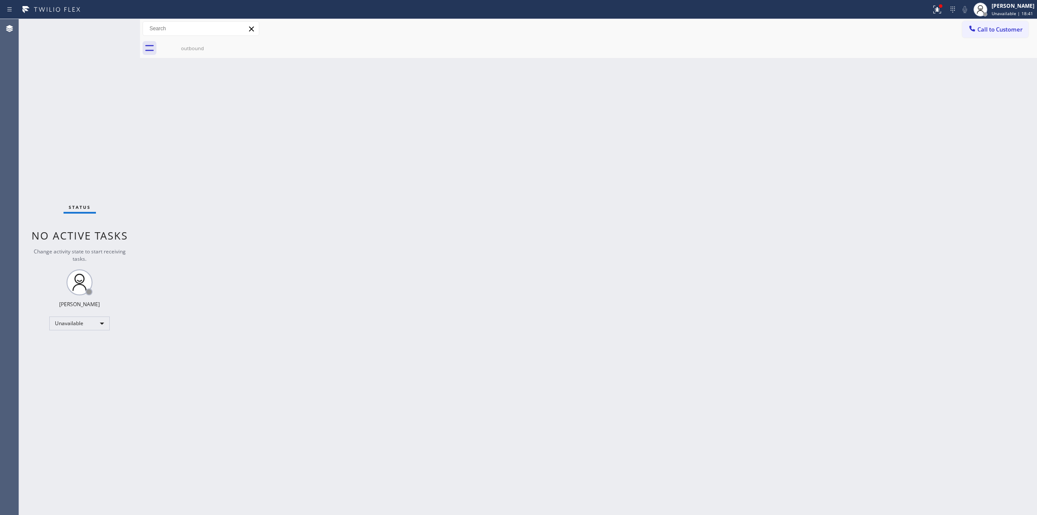
click at [971, 31] on icon at bounding box center [972, 28] width 9 height 9
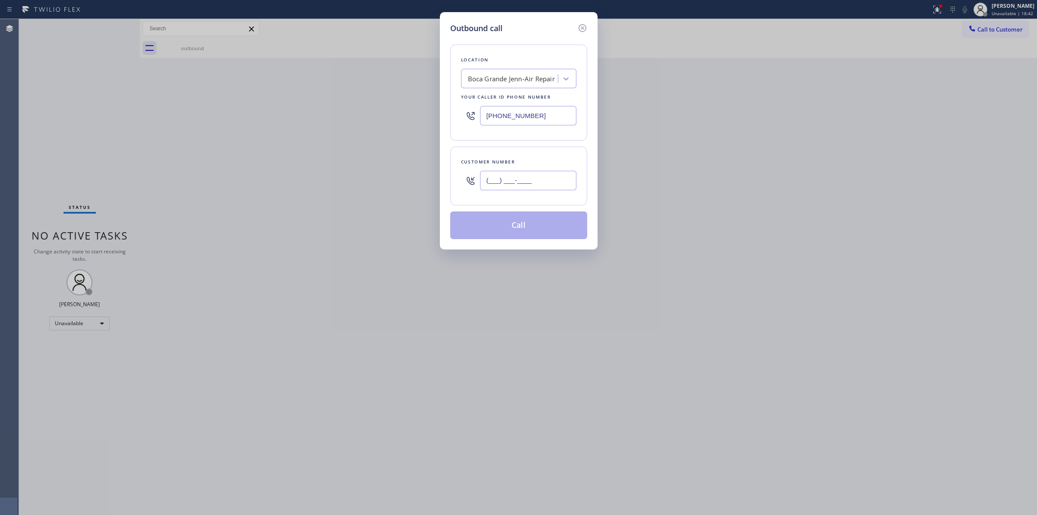
paste input "564) 201-6330"
click at [507, 185] on input "[PHONE_NUMBER]" at bounding box center [528, 180] width 96 height 19
type input "[PHONE_NUMBER]"
click at [517, 82] on div "Boca Grande Jenn-Air Repair" at bounding box center [511, 79] width 87 height 10
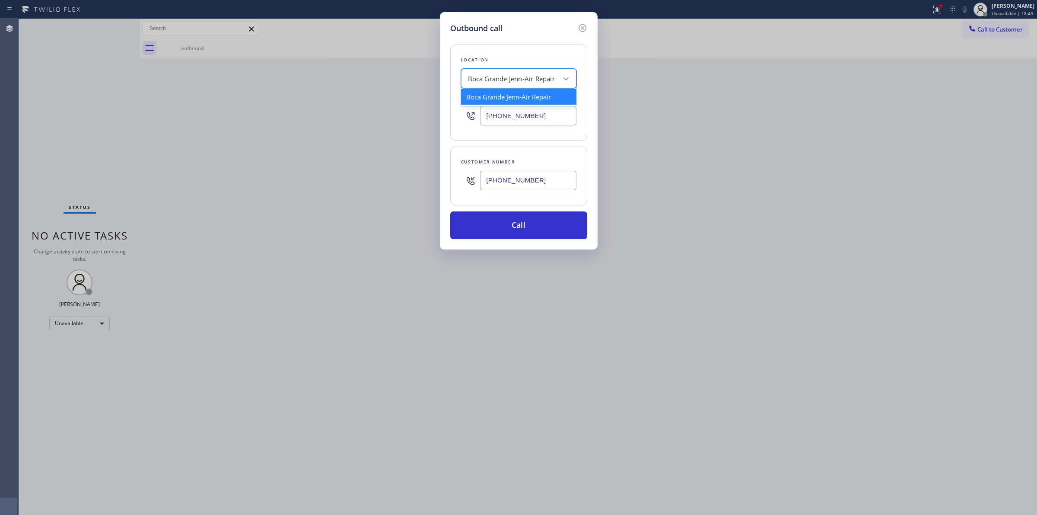
type input "k"
type input "LG"
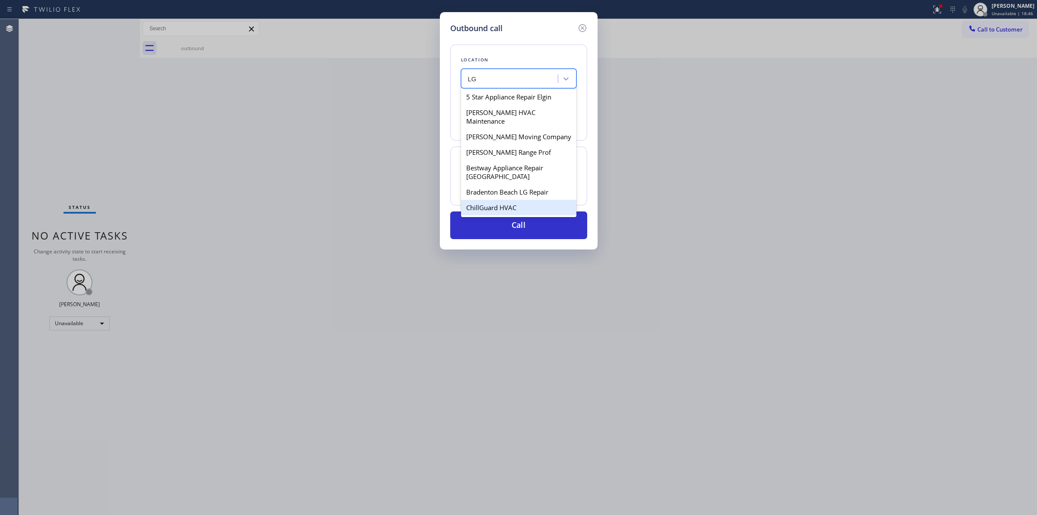
scroll to position [108, 0]
drag, startPoint x: 500, startPoint y: 153, endPoint x: 513, endPoint y: 190, distance: 39.8
click at [513, 190] on div "5 Star Appliance Repair [PERSON_NAME] HVAC Maintenance [PERSON_NAME] Moving Com…" at bounding box center [518, 152] width 115 height 130
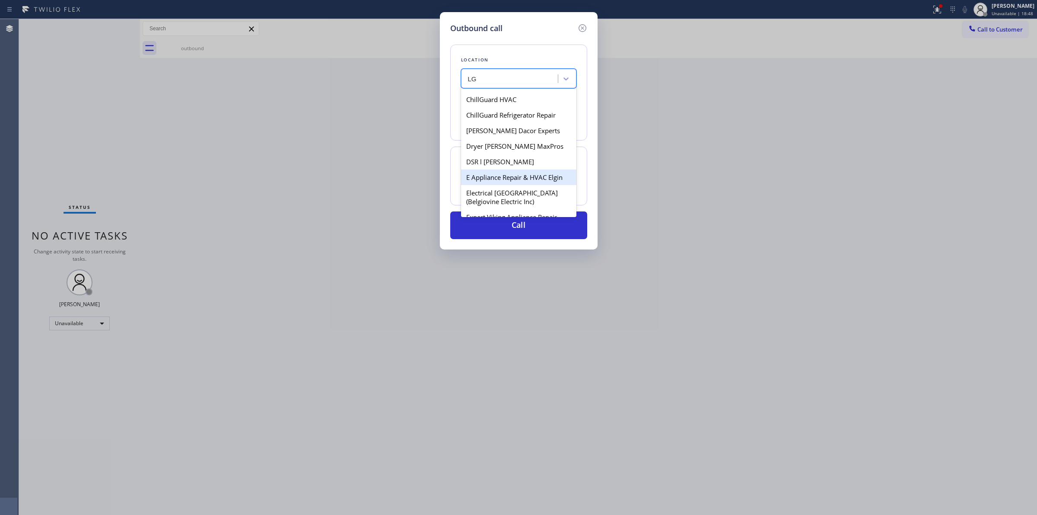
scroll to position [162, 0]
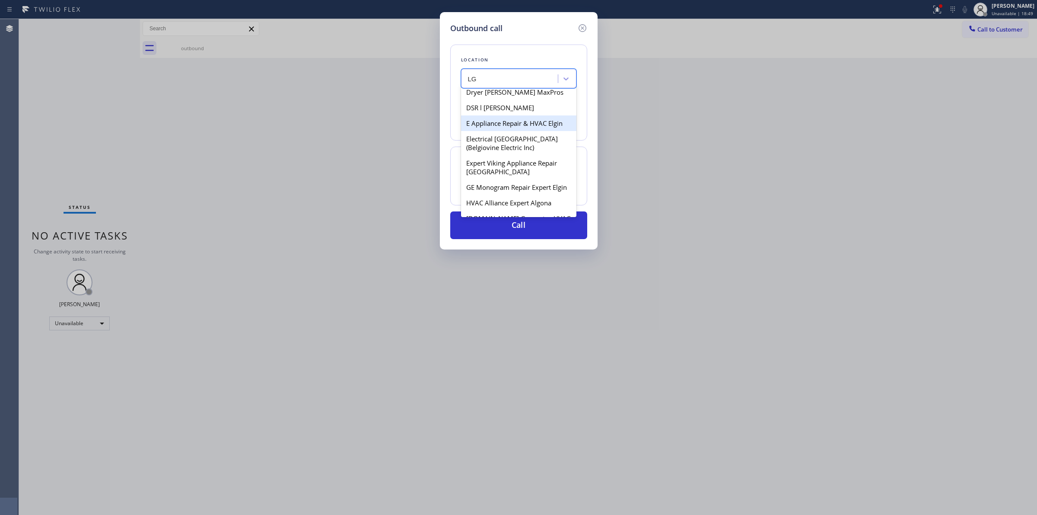
click at [502, 115] on div "E Appliance Repair & HVAC Elgin" at bounding box center [518, 123] width 115 height 16
type input "[PHONE_NUMBER]"
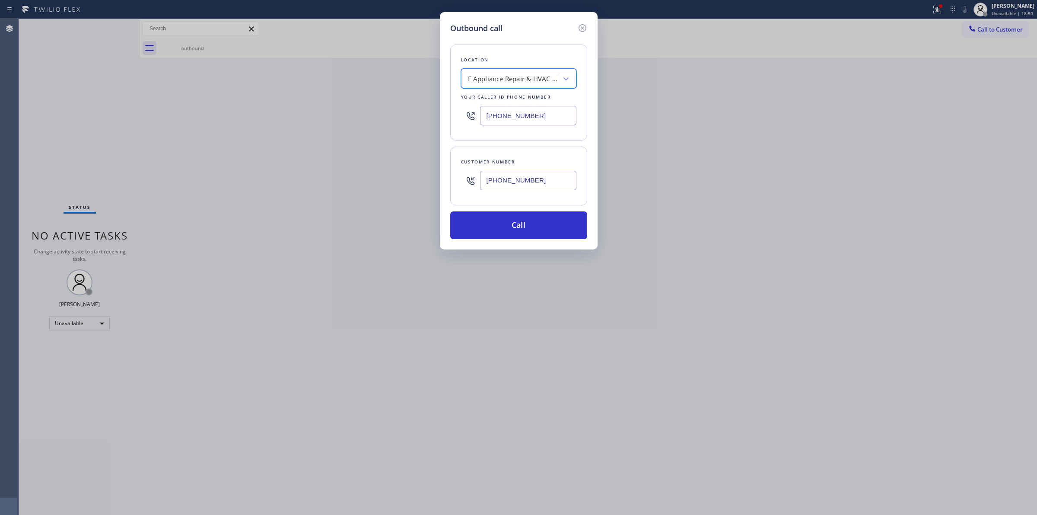
click at [519, 189] on input "[PHONE_NUMBER]" at bounding box center [528, 180] width 96 height 19
click at [525, 227] on button "Call" at bounding box center [518, 225] width 137 height 28
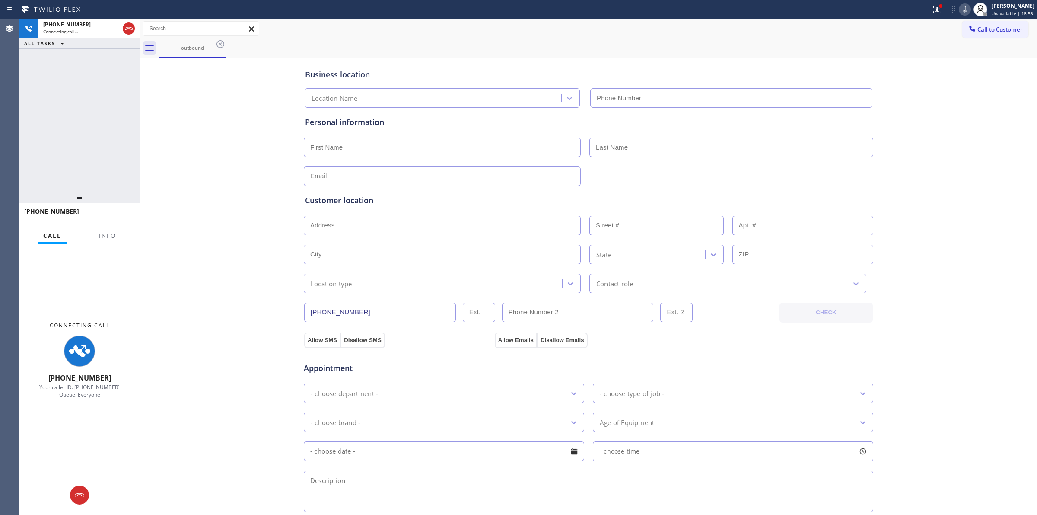
click at [480, 39] on div "outbound" at bounding box center [598, 47] width 878 height 19
type input "[PHONE_NUMBER]"
click at [83, 35] on div "[PHONE_NUMBER] Connecting call…" at bounding box center [79, 28] width 83 height 19
click at [964, 121] on div "Business location E Appliance Repair & HVAC Elgin [PHONE_NUMBER] Personal infor…" at bounding box center [588, 355] width 893 height 590
click at [967, 12] on icon at bounding box center [965, 9] width 4 height 7
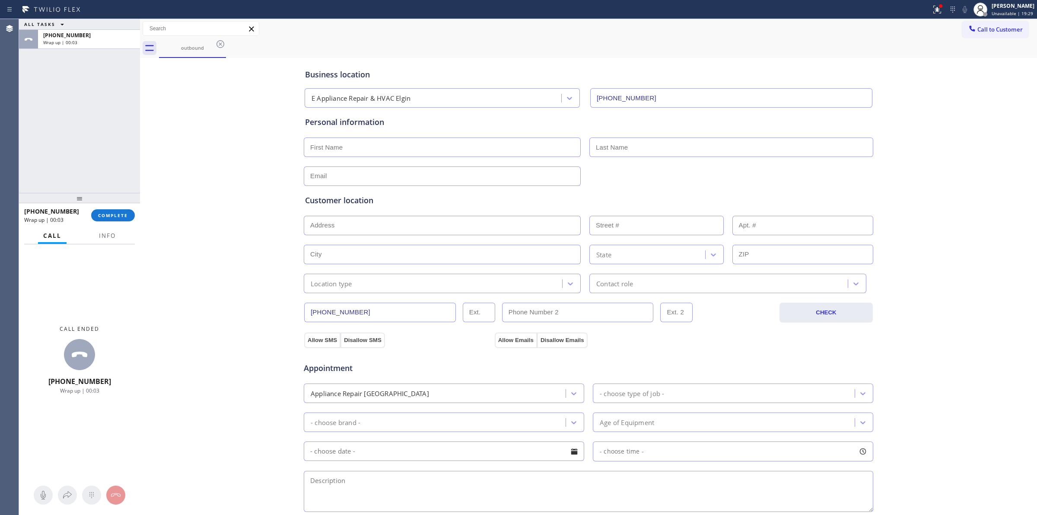
click at [974, 40] on div "outbound" at bounding box center [598, 47] width 878 height 19
drag, startPoint x: 974, startPoint y: 27, endPoint x: 930, endPoint y: 44, distance: 47.0
click at [978, 28] on span "Call to Customer" at bounding box center [1000, 29] width 45 height 8
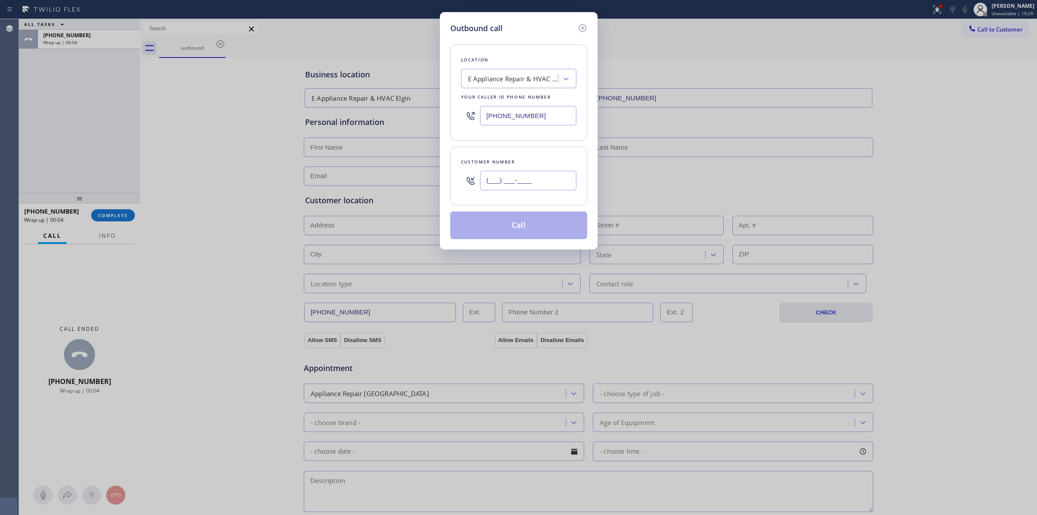
paste input "56-4201"
click at [507, 186] on input "(___) _56-4201" at bounding box center [528, 180] width 96 height 19
drag, startPoint x: 548, startPoint y: 188, endPoint x: 422, endPoint y: 187, distance: 125.8
click at [422, 187] on div "Outbound call Location E Appliance Repair & HVAC Elgin Your caller id phone num…" at bounding box center [518, 257] width 1037 height 515
paste input "564) 201-6330"
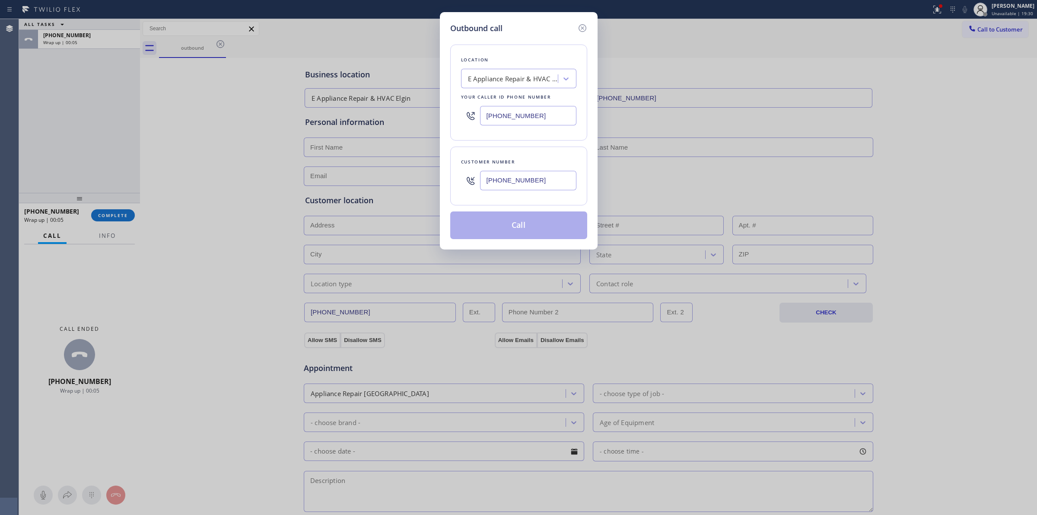
type input "[PHONE_NUMBER]"
click at [517, 228] on button "Call" at bounding box center [518, 225] width 137 height 28
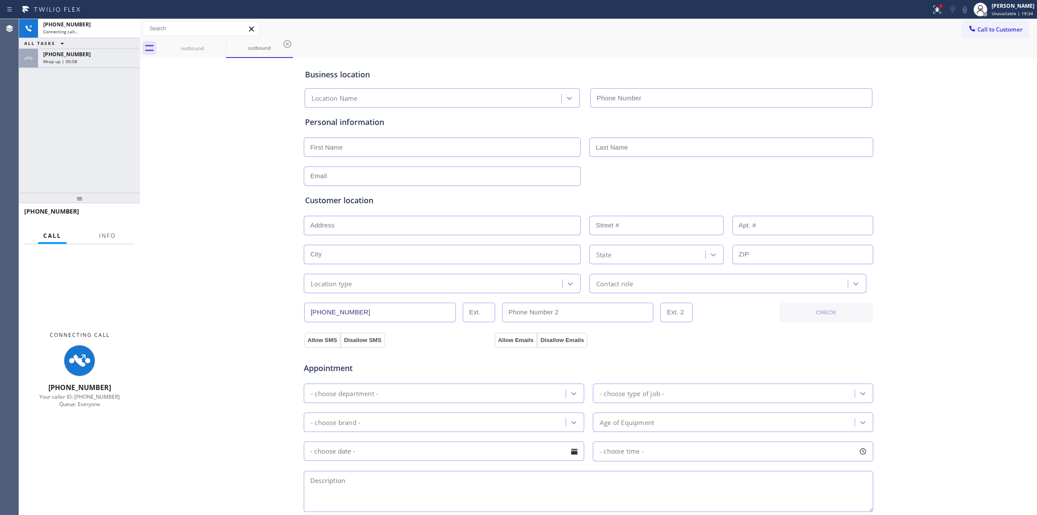
type input "[PHONE_NUMBER]"
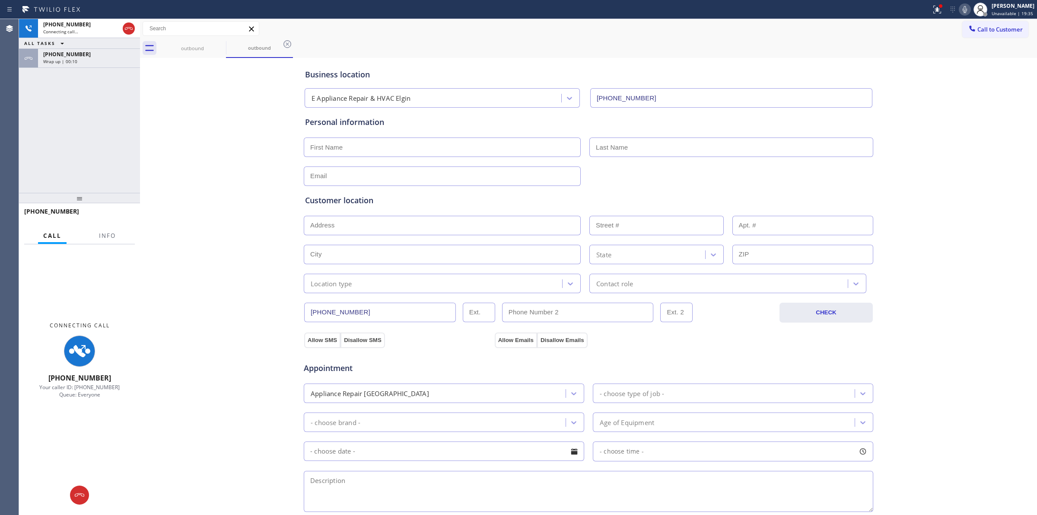
click at [53, 61] on span "Wrap up | 00:10" at bounding box center [60, 61] width 34 height 6
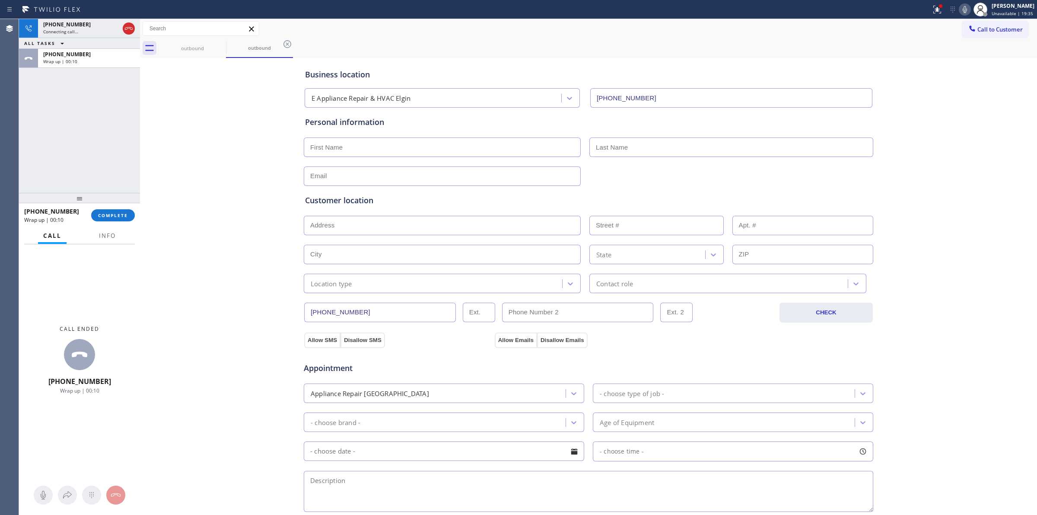
click at [140, 200] on div at bounding box center [140, 267] width 0 height 496
click at [129, 213] on button "COMPLETE" at bounding box center [113, 215] width 44 height 12
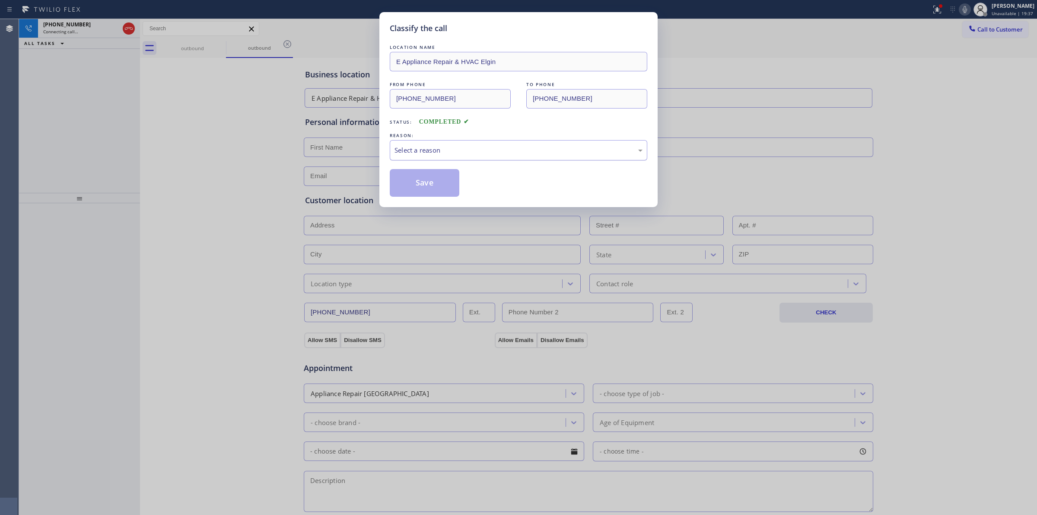
click at [473, 147] on div "Select a reason" at bounding box center [519, 150] width 248 height 10
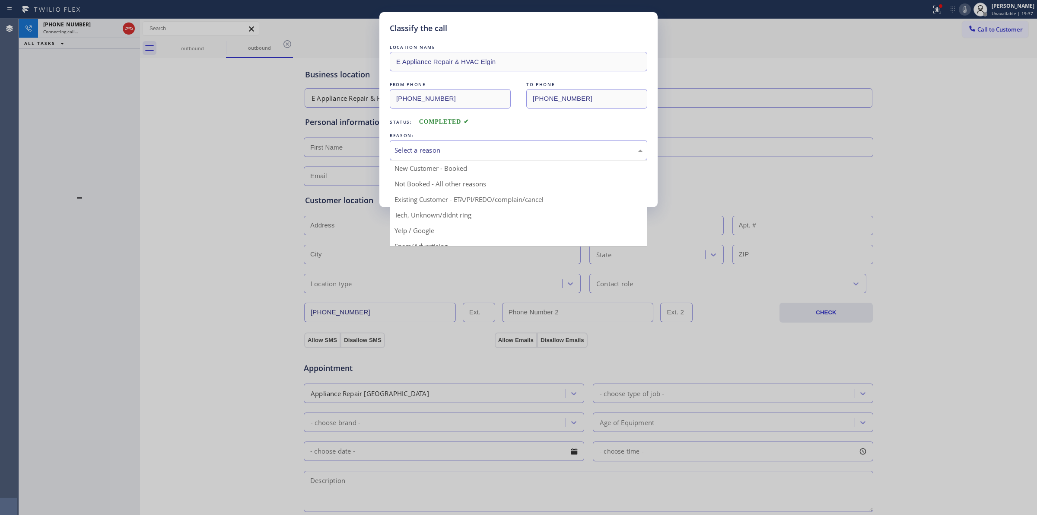
drag, startPoint x: 456, startPoint y: 221, endPoint x: 446, endPoint y: 201, distance: 22.4
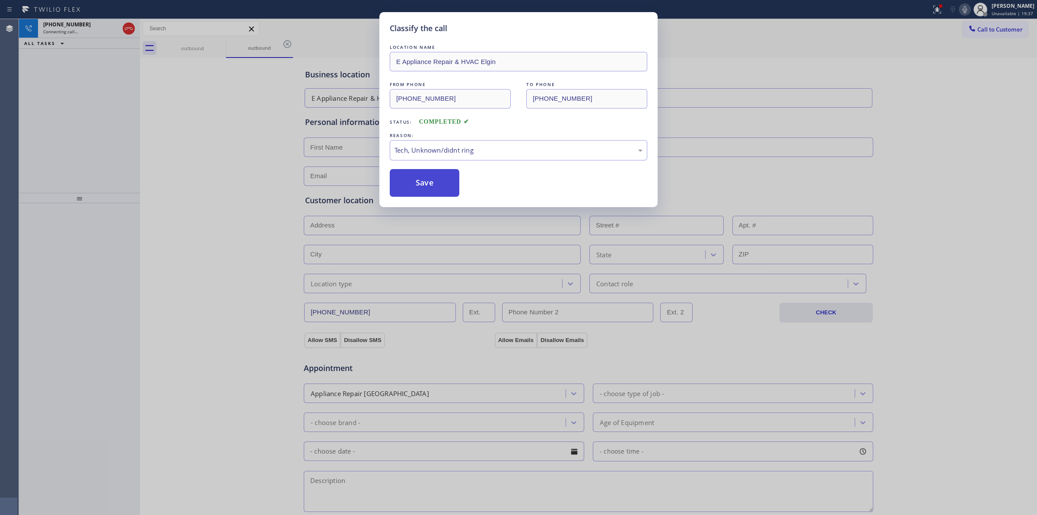
click at [435, 178] on button "Save" at bounding box center [425, 183] width 70 height 28
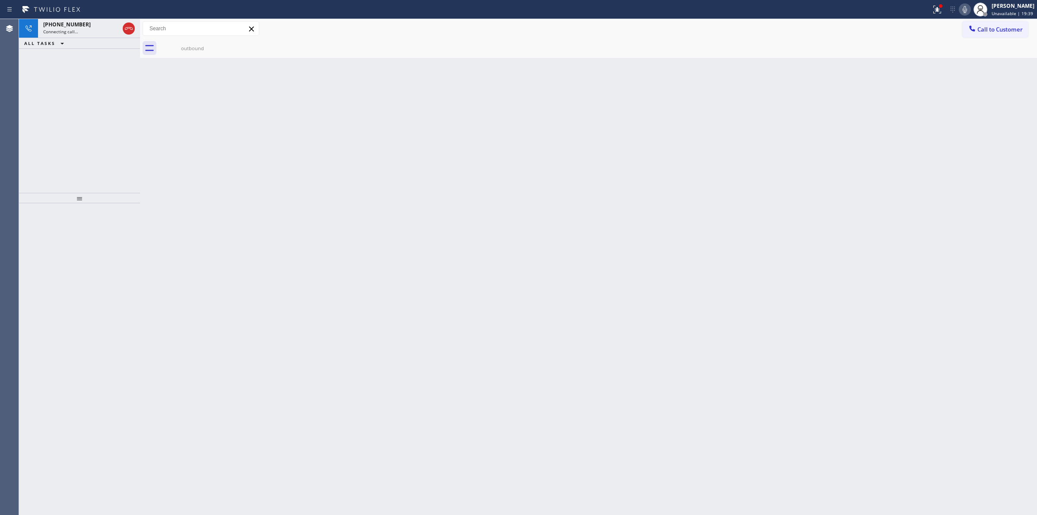
click at [96, 30] on div "Classify the call LOCATION NAME 5 Star Appliance Repair FROM PHONE [PHONE_NUMBE…" at bounding box center [528, 267] width 1018 height 496
click at [92, 11] on div at bounding box center [465, 10] width 924 height 14
click at [91, 21] on div "[PHONE_NUMBER]" at bounding box center [81, 24] width 76 height 7
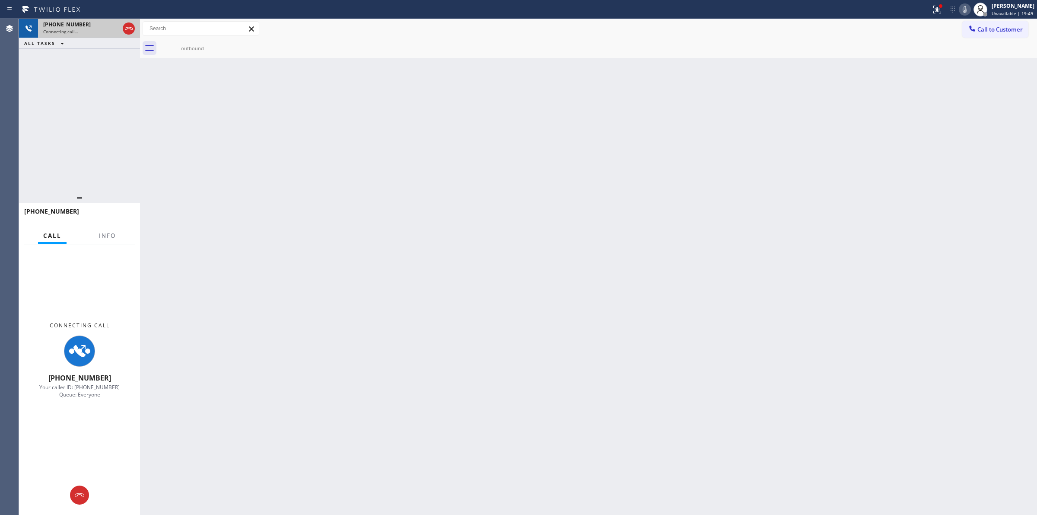
click at [94, 31] on div "Connecting call…" at bounding box center [81, 32] width 76 height 6
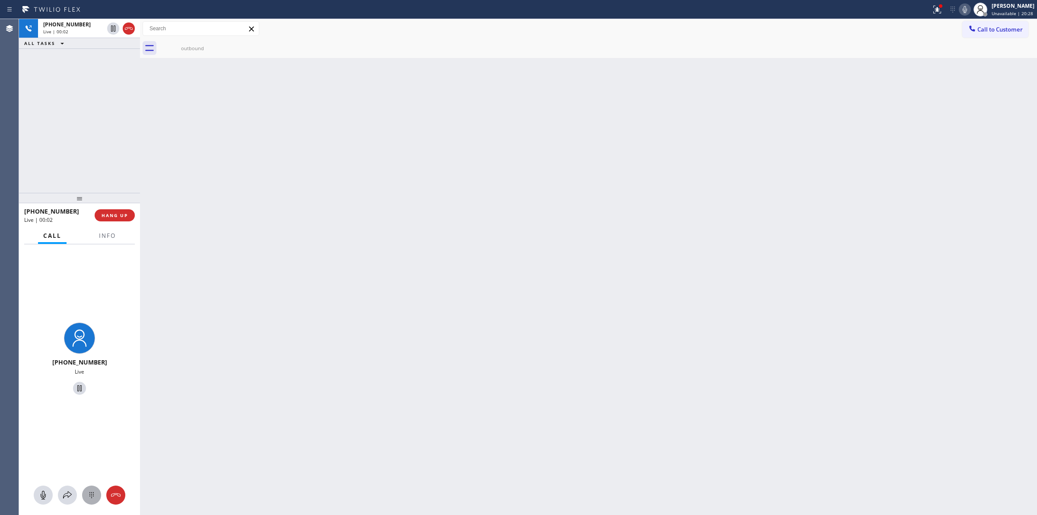
click at [93, 490] on icon at bounding box center [91, 495] width 10 height 10
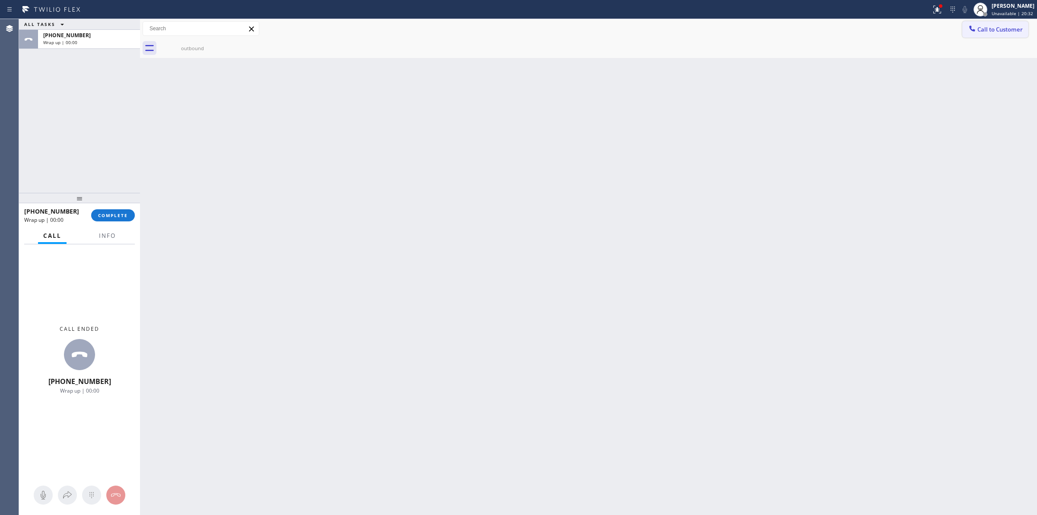
click at [989, 29] on span "Call to Customer" at bounding box center [1000, 29] width 45 height 8
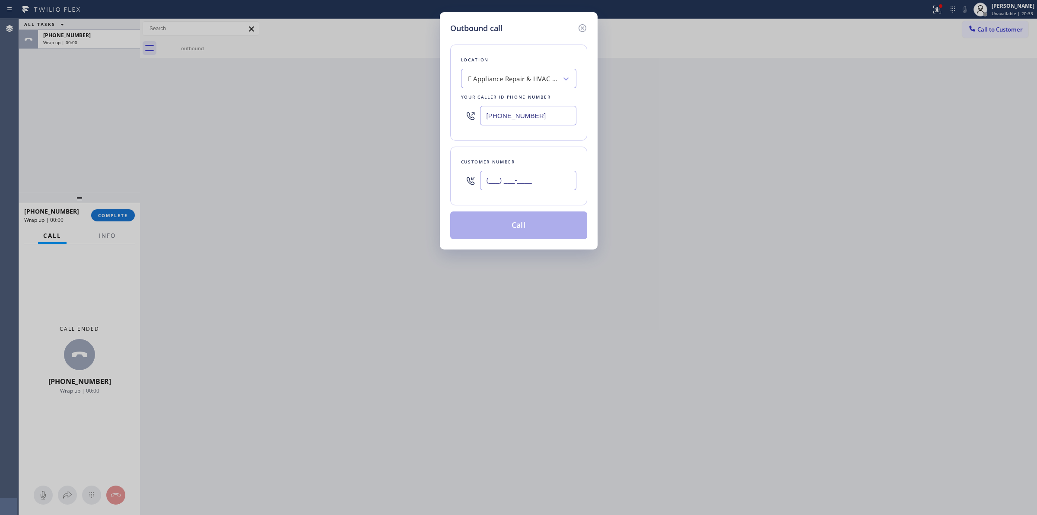
paste input "564) 201-6330"
click at [510, 178] on input "(___) ___-____" at bounding box center [528, 180] width 96 height 19
type input "[PHONE_NUMBER]"
click at [580, 29] on icon at bounding box center [582, 28] width 10 height 10
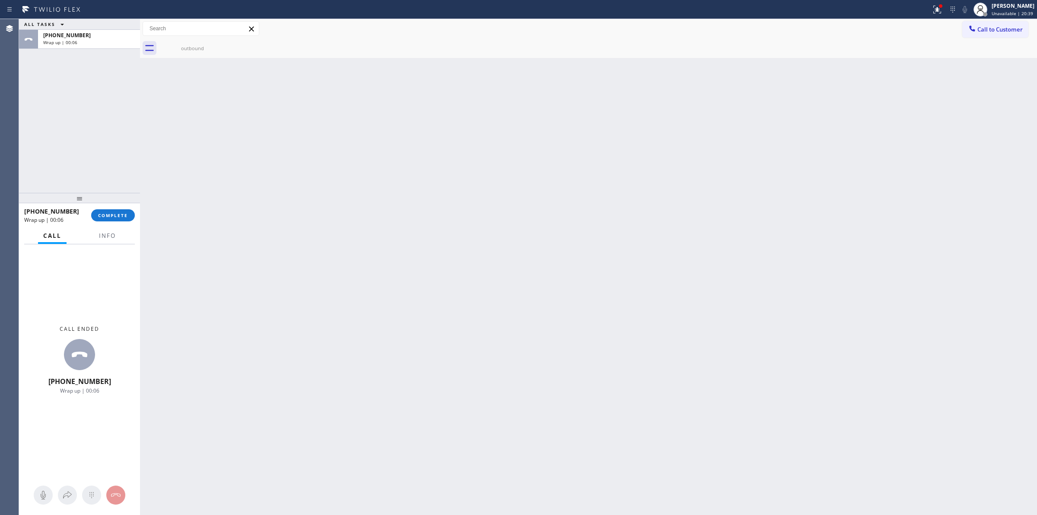
click at [576, 145] on div "Back to Dashboard Change Sender ID Customers Technicians Select a contact Outbo…" at bounding box center [588, 267] width 897 height 496
click at [126, 220] on button "COMPLETE" at bounding box center [113, 215] width 44 height 12
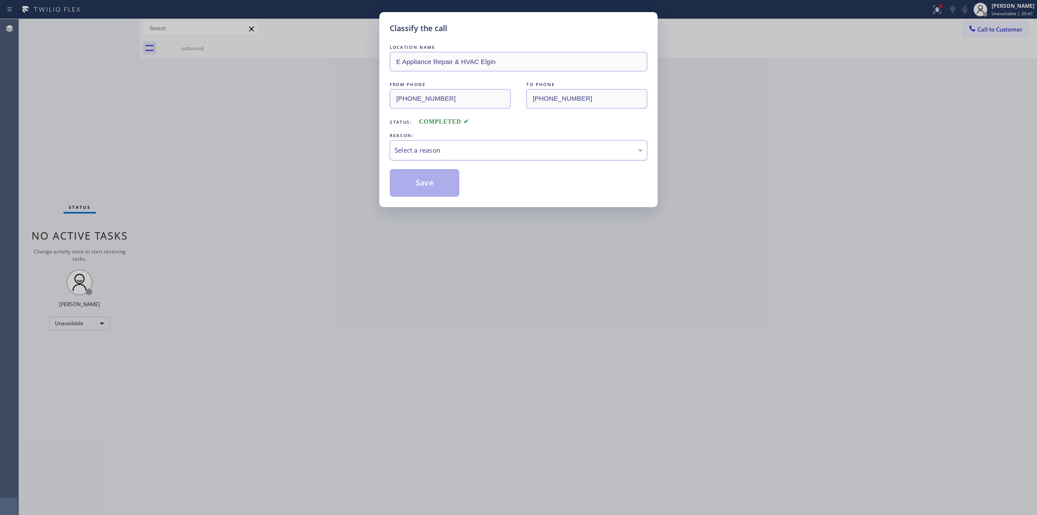
drag, startPoint x: 411, startPoint y: 147, endPoint x: 419, endPoint y: 156, distance: 12.2
click at [412, 148] on div "Select a reason" at bounding box center [519, 150] width 248 height 10
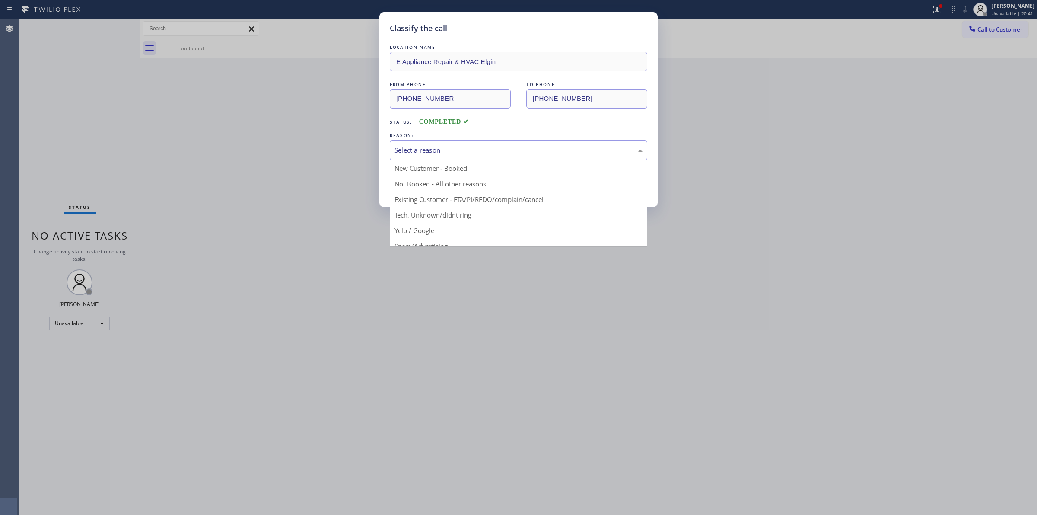
drag, startPoint x: 424, startPoint y: 211, endPoint x: 407, endPoint y: 184, distance: 31.7
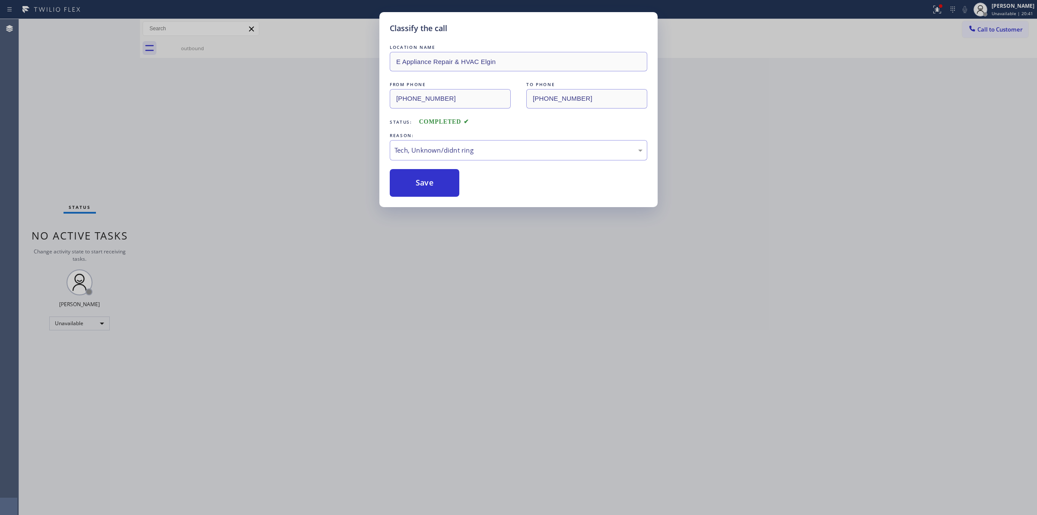
drag, startPoint x: 407, startPoint y: 184, endPoint x: 473, endPoint y: 172, distance: 67.6
click at [407, 182] on button "Save" at bounding box center [425, 183] width 70 height 28
click at [987, 25] on button "Call to Customer" at bounding box center [995, 29] width 66 height 16
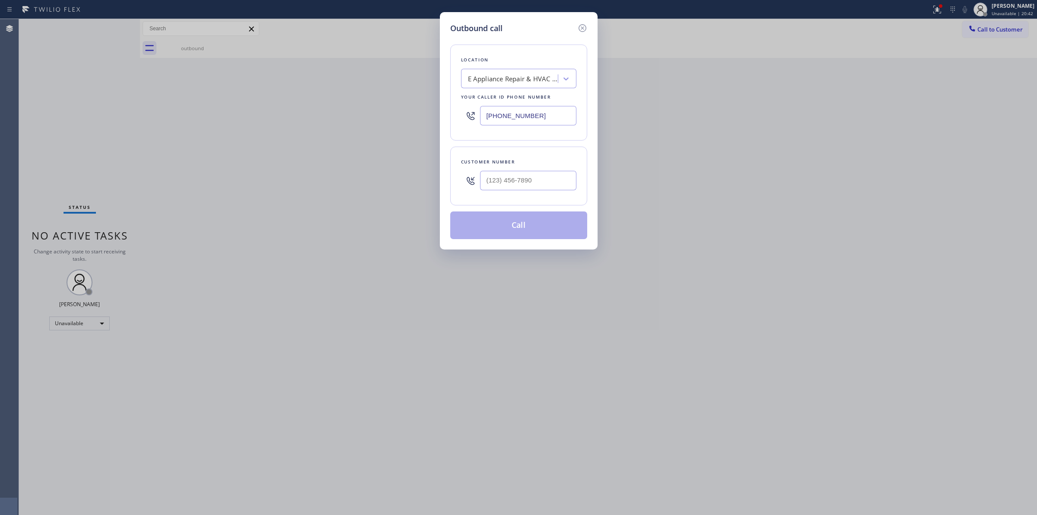
click at [988, 27] on div "Outbound call Location E Appliance Repair & HVAC Elgin Your caller id phone num…" at bounding box center [518, 257] width 1037 height 515
click at [522, 195] on div "Customer number" at bounding box center [518, 175] width 137 height 59
paste input "979) 921-7766"
click at [519, 180] on input "[PHONE_NUMBER]" at bounding box center [528, 180] width 96 height 19
type input "[PHONE_NUMBER]"
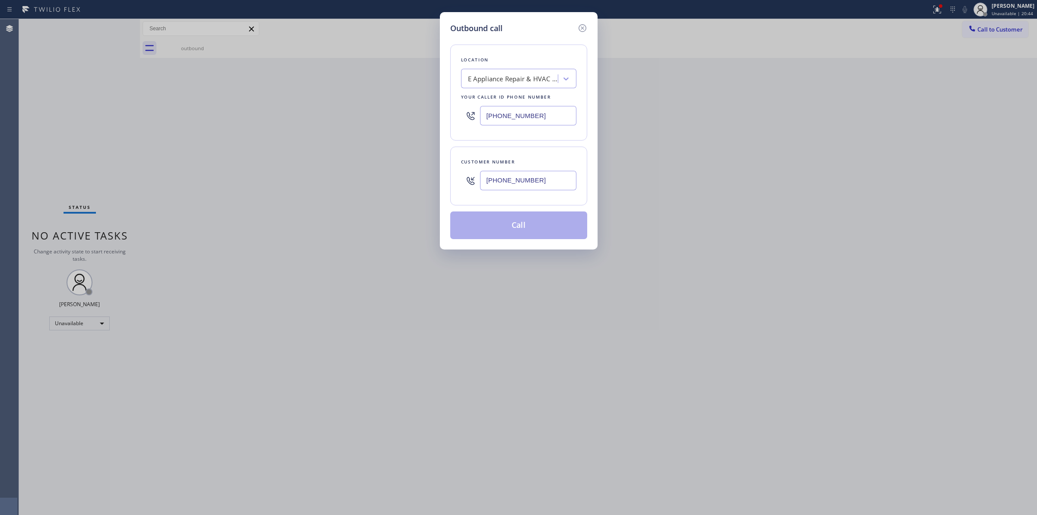
click at [513, 71] on div "E Appliance Repair & HVAC Elgin" at bounding box center [511, 78] width 94 height 15
type input "whirl"
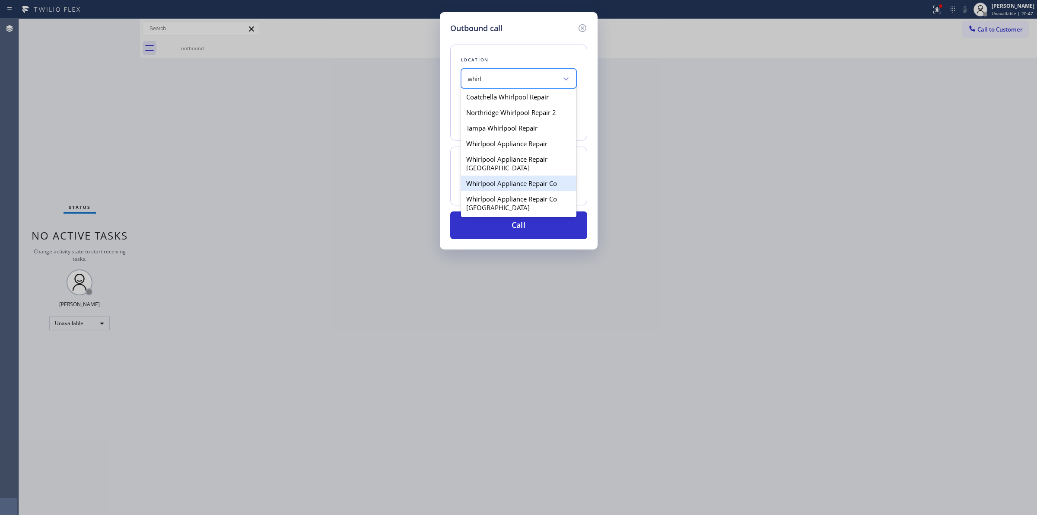
click at [484, 189] on div "Whirlpool Appliance Repair Co" at bounding box center [518, 183] width 115 height 16
type input "[PHONE_NUMBER]"
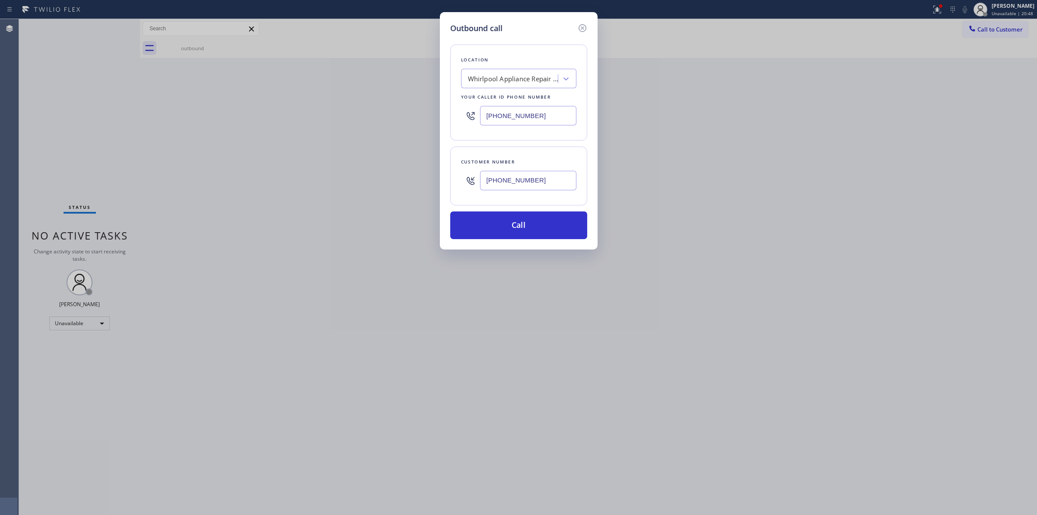
click at [528, 175] on input "[PHONE_NUMBER]" at bounding box center [528, 180] width 96 height 19
click at [513, 223] on button "Call" at bounding box center [518, 225] width 137 height 28
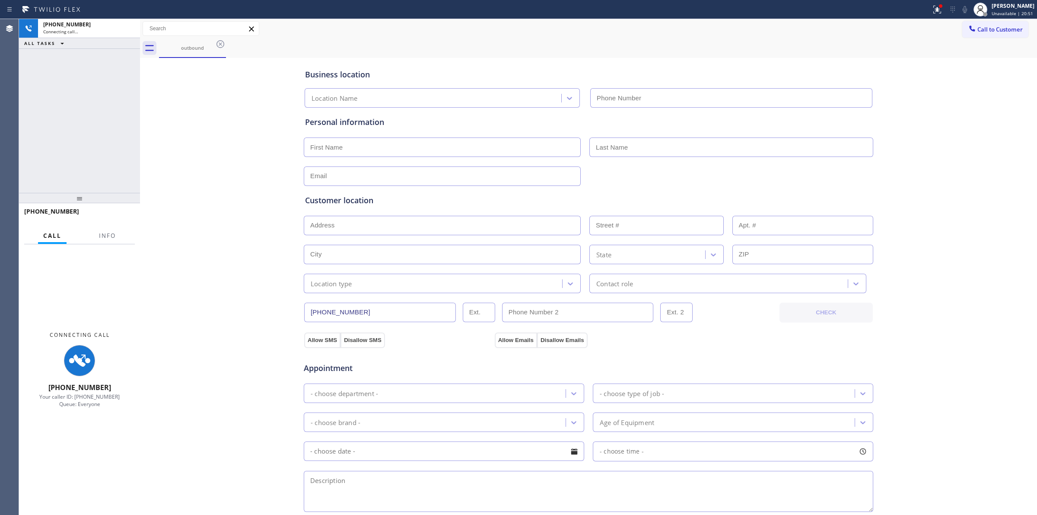
click at [605, 42] on div "outbound" at bounding box center [598, 47] width 878 height 19
type input "[PHONE_NUMBER]"
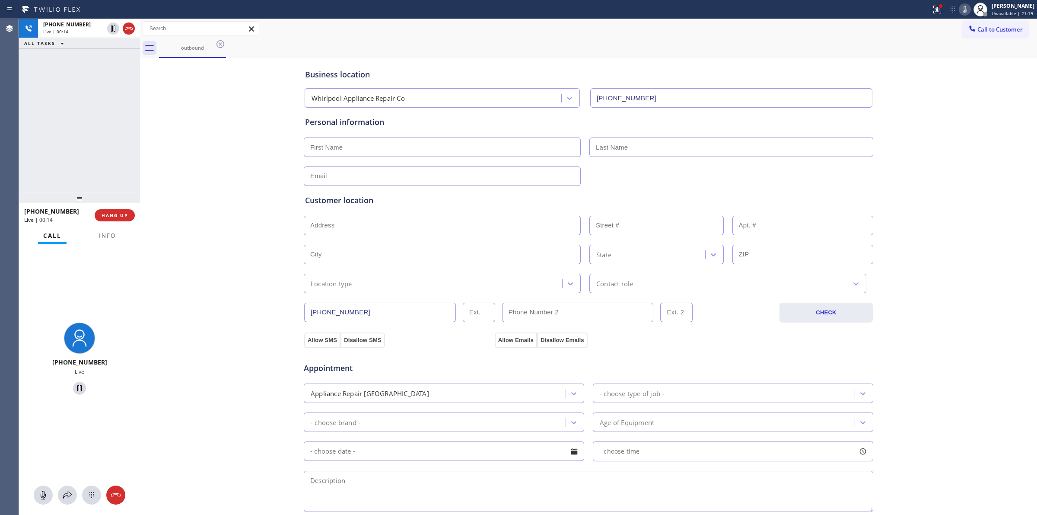
click at [104, 497] on div at bounding box center [79, 494] width 121 height 19
click at [91, 496] on icon at bounding box center [91, 495] width 10 height 10
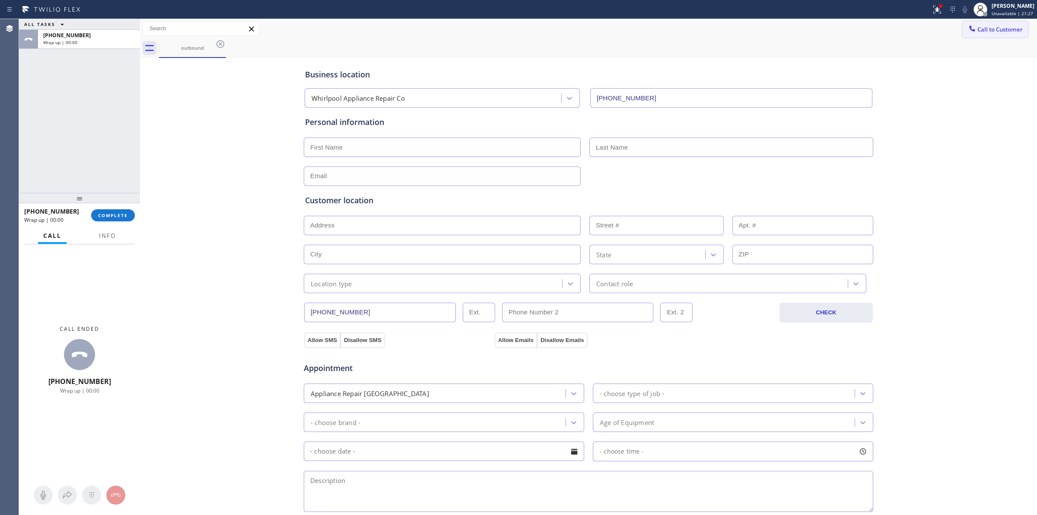
drag, startPoint x: 973, startPoint y: 34, endPoint x: 938, endPoint y: 50, distance: 38.7
click at [971, 35] on button "Call to Customer" at bounding box center [995, 29] width 66 height 16
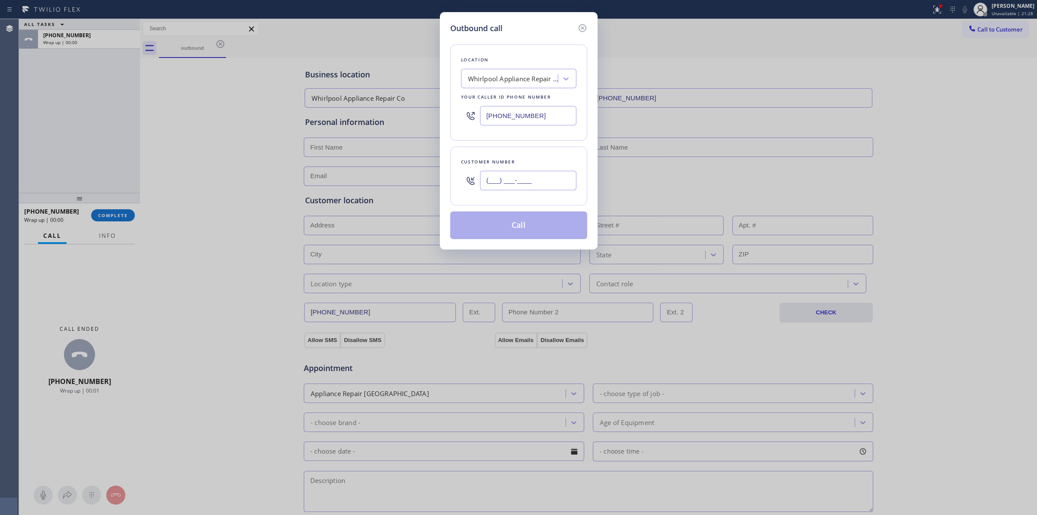
paste input "979) 921-7766"
click at [529, 187] on input "[PHONE_NUMBER]" at bounding box center [528, 180] width 96 height 19
type input "[PHONE_NUMBER]"
click at [524, 224] on button "Call" at bounding box center [518, 225] width 137 height 28
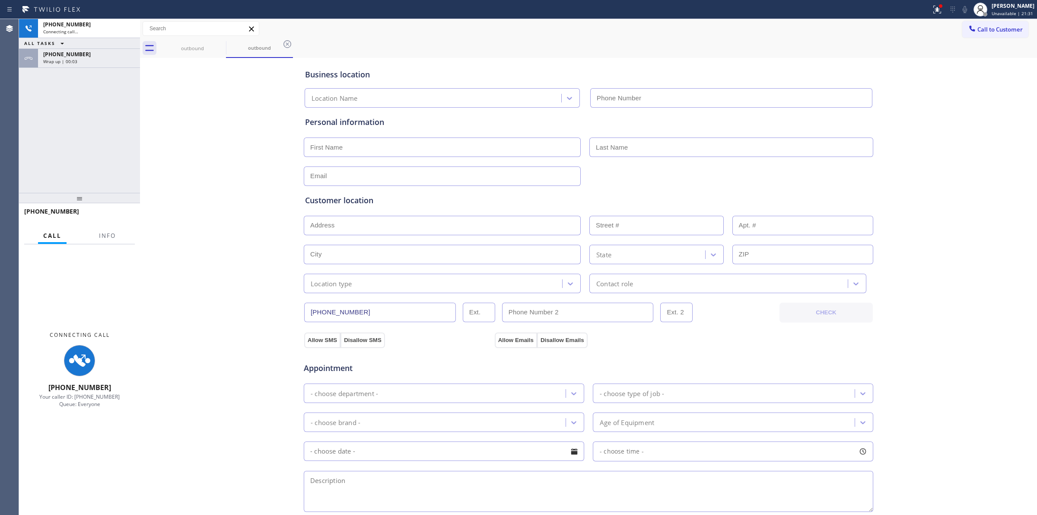
type input "[PHONE_NUMBER]"
drag, startPoint x: 97, startPoint y: 64, endPoint x: 111, endPoint y: 98, distance: 36.4
click at [97, 64] on div "[PHONE_NUMBER] Wrap up | 00:04" at bounding box center [87, 58] width 99 height 19
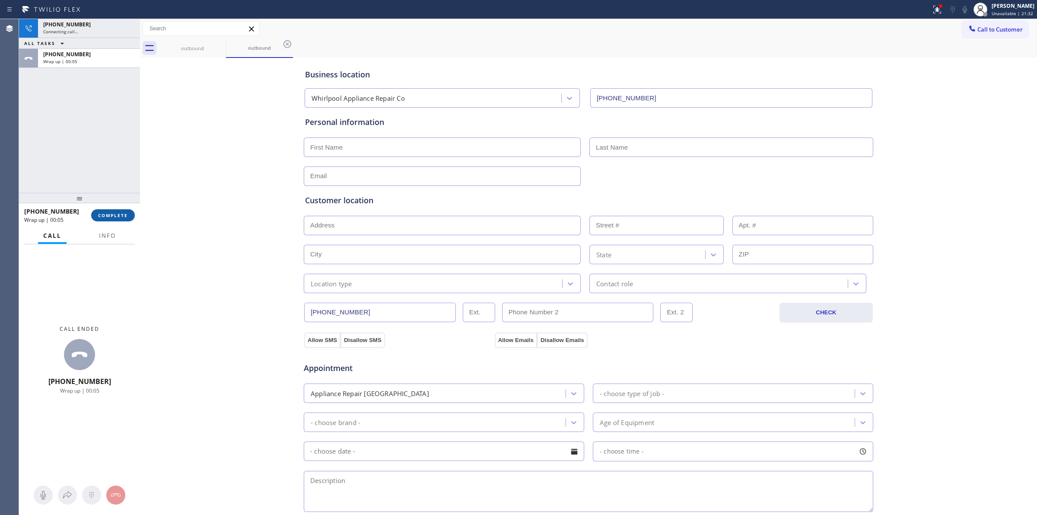
click at [117, 210] on button "COMPLETE" at bounding box center [113, 215] width 44 height 12
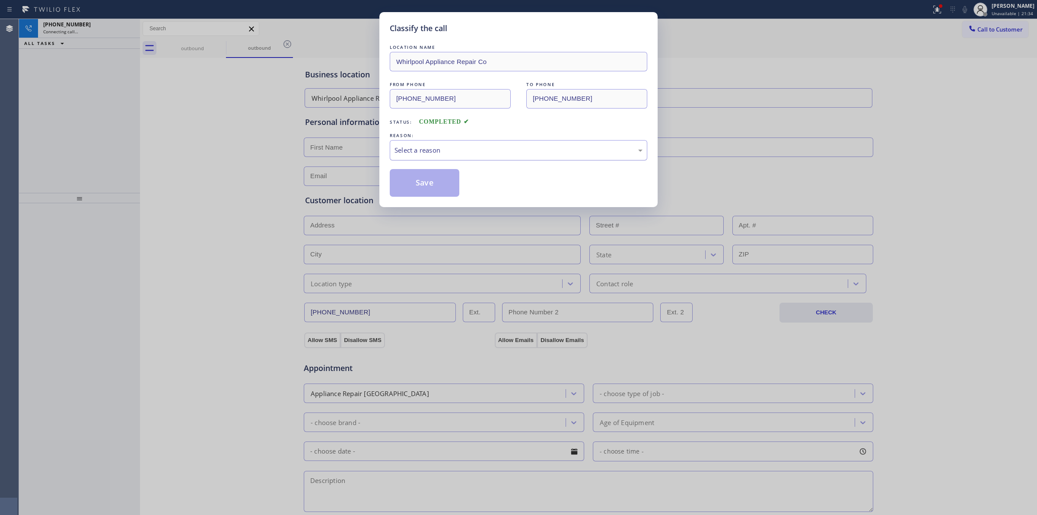
drag, startPoint x: 497, startPoint y: 162, endPoint x: 499, endPoint y: 156, distance: 6.0
click at [497, 160] on div "LOCATION NAME Whirlpool Appliance Repair Co FROM PHONE [PHONE_NUMBER] TO PHONE …" at bounding box center [519, 120] width 258 height 154
drag, startPoint x: 501, startPoint y: 150, endPoint x: 502, endPoint y: 156, distance: 5.6
click at [502, 150] on div "Select a reason" at bounding box center [519, 150] width 248 height 10
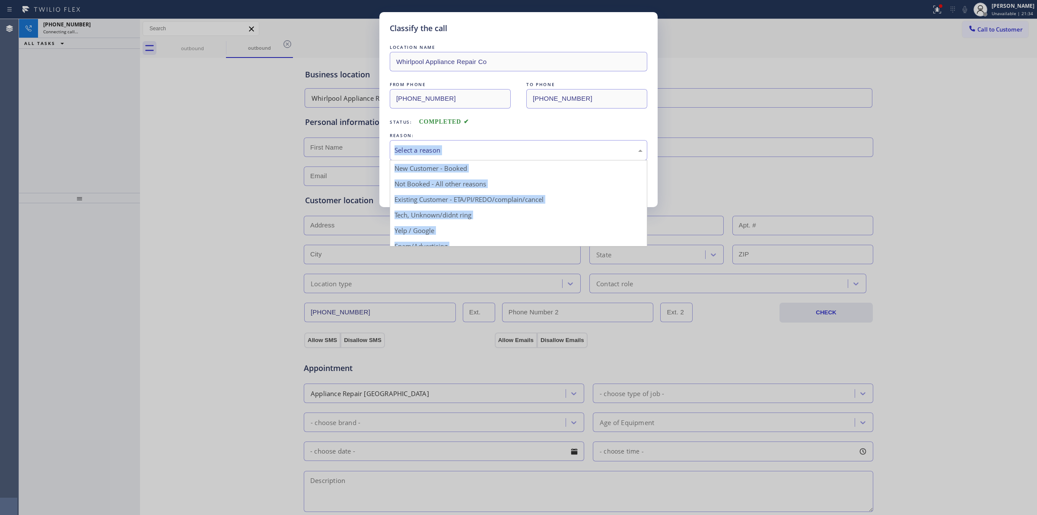
drag, startPoint x: 459, startPoint y: 217, endPoint x: 448, endPoint y: 204, distance: 16.6
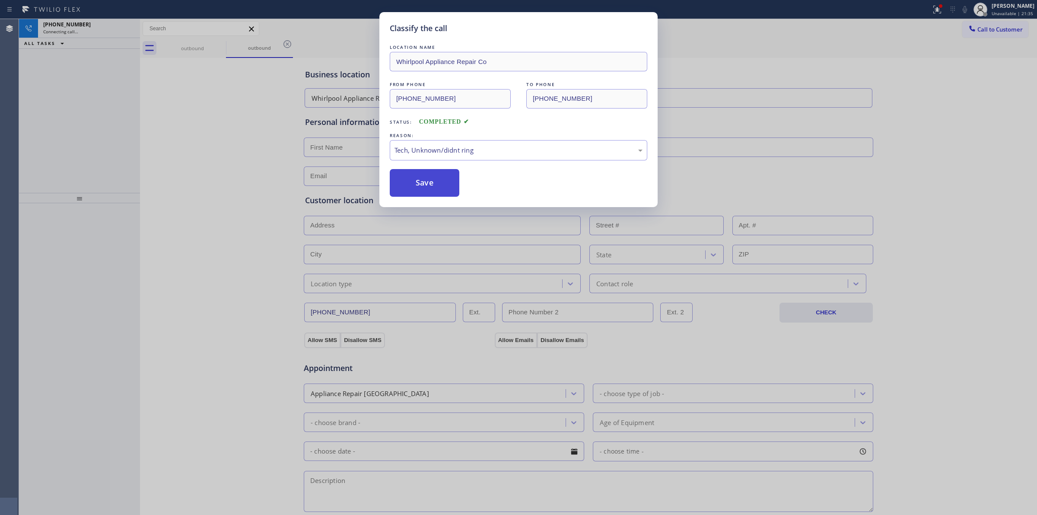
click at [428, 179] on button "Save" at bounding box center [425, 183] width 70 height 28
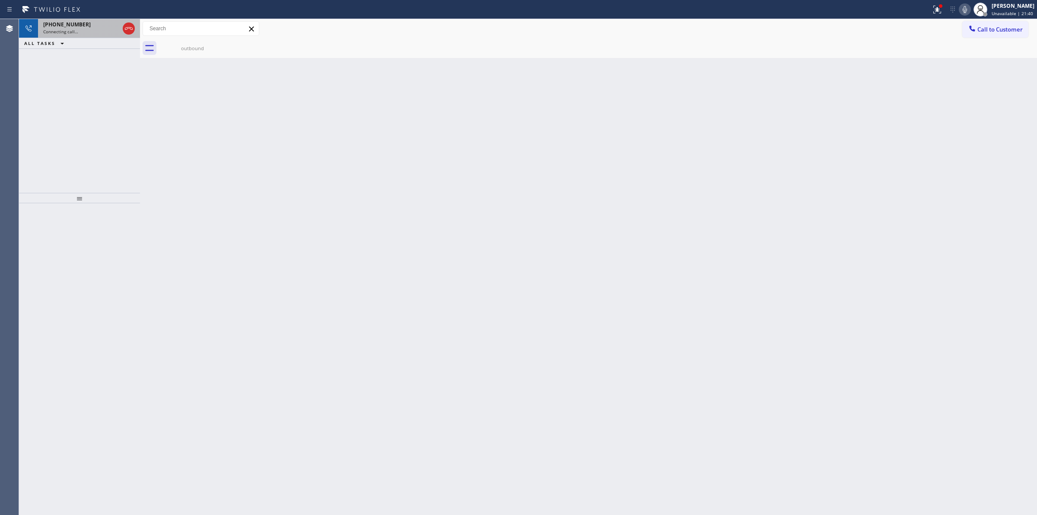
click at [83, 25] on div "[PHONE_NUMBER]" at bounding box center [81, 24] width 76 height 7
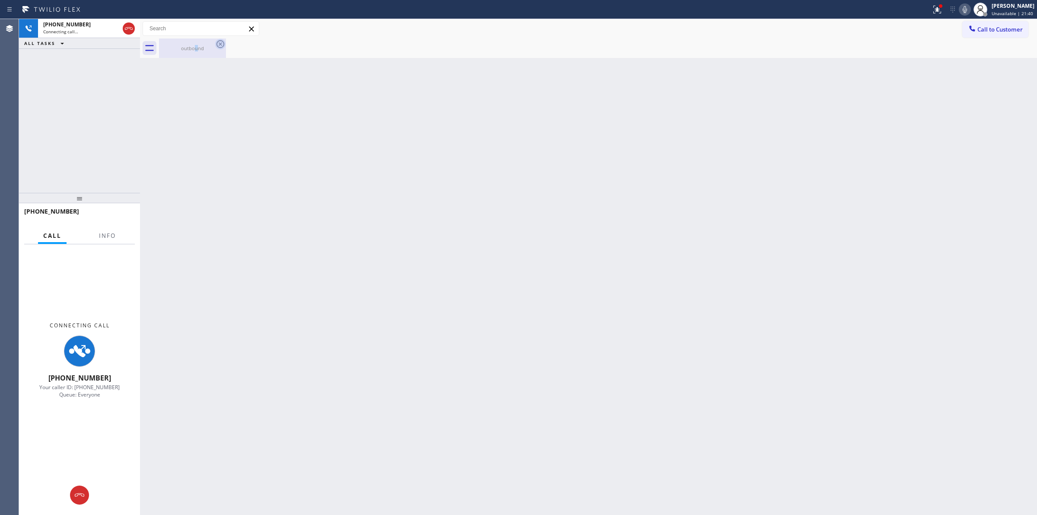
click at [201, 52] on div "outbound" at bounding box center [192, 47] width 65 height 19
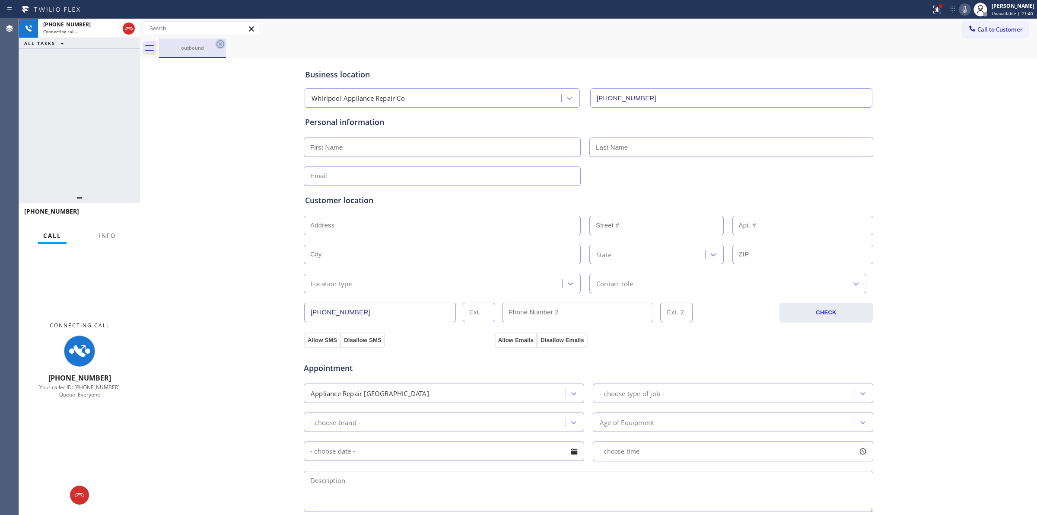
click at [217, 49] on icon at bounding box center [220, 44] width 10 height 10
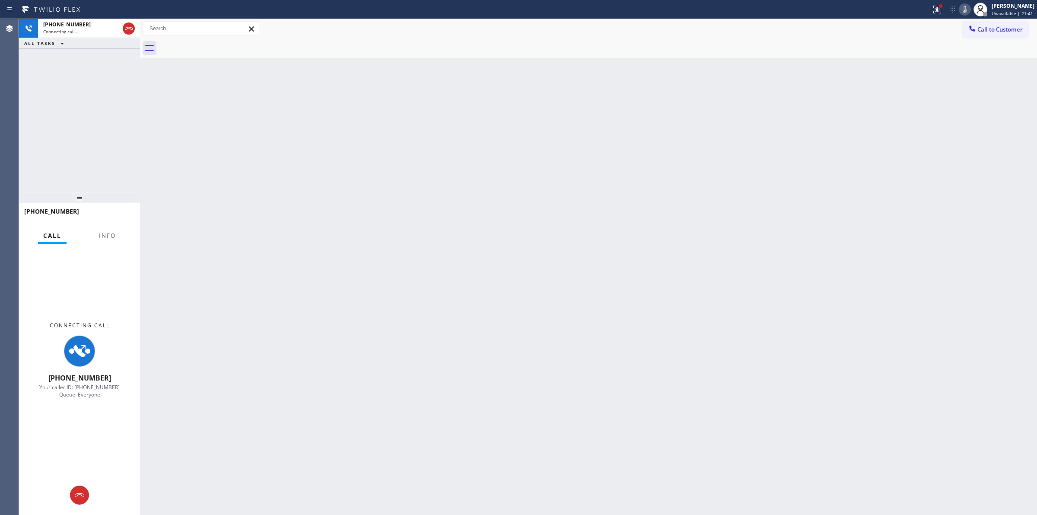
click at [220, 44] on div at bounding box center [598, 47] width 878 height 19
click at [96, 14] on div at bounding box center [465, 10] width 924 height 14
click at [95, 20] on div "[PHONE_NUMBER] Connecting call…" at bounding box center [79, 28] width 83 height 19
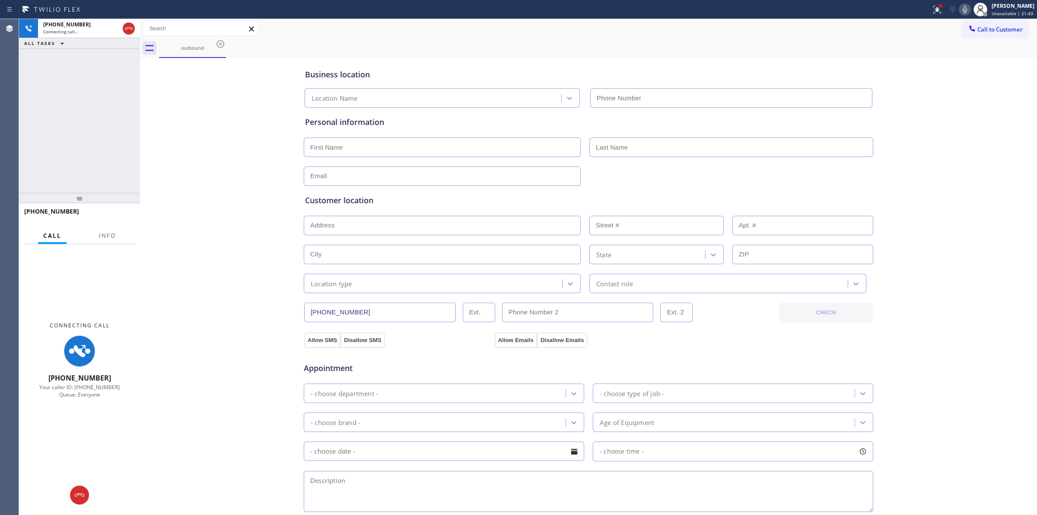
type input "[PHONE_NUMBER]"
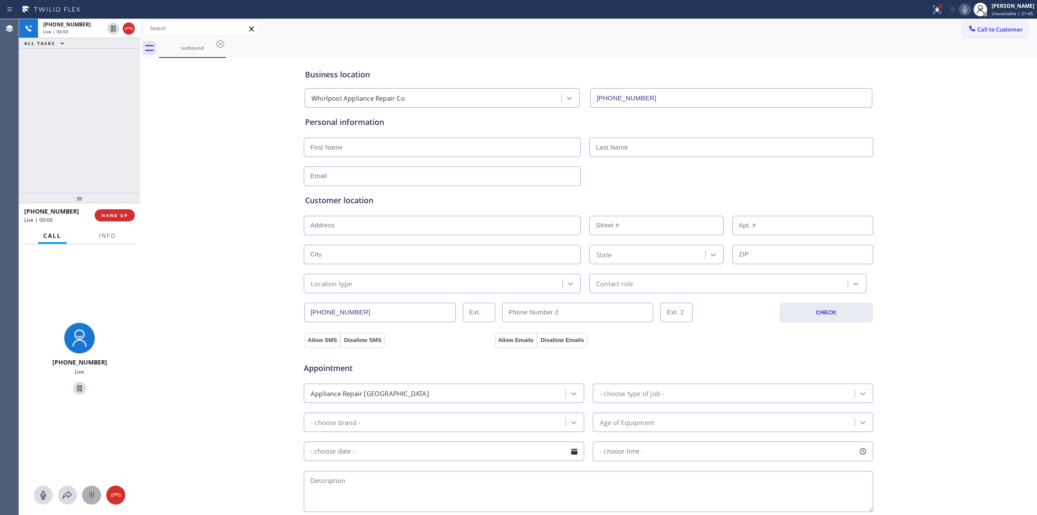
click at [90, 489] on button at bounding box center [91, 494] width 19 height 19
click at [977, 24] on button "Call to Customer" at bounding box center [995, 29] width 66 height 16
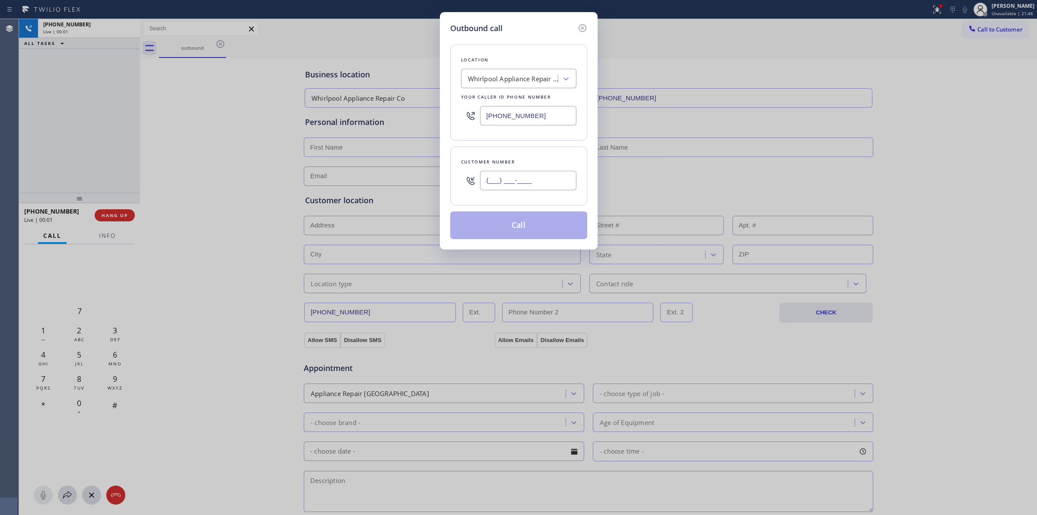
paste input "979) 921-7766"
click at [536, 188] on input "(___) ___-____" at bounding box center [528, 180] width 96 height 19
type input "[PHONE_NUMBER]"
click at [516, 225] on button "Call" at bounding box center [518, 225] width 137 height 28
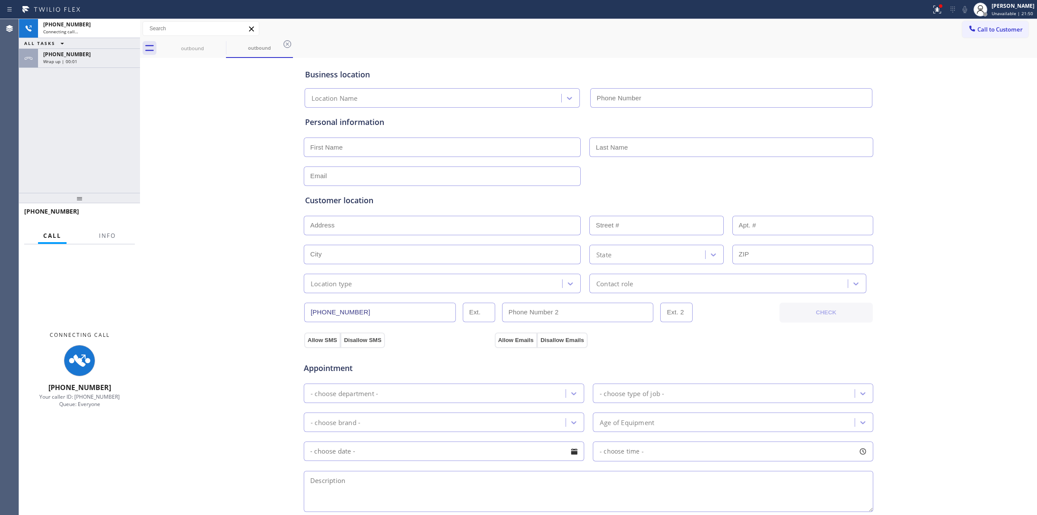
type input "[PHONE_NUMBER]"
click at [94, 57] on div "[PHONE_NUMBER]" at bounding box center [89, 54] width 92 height 7
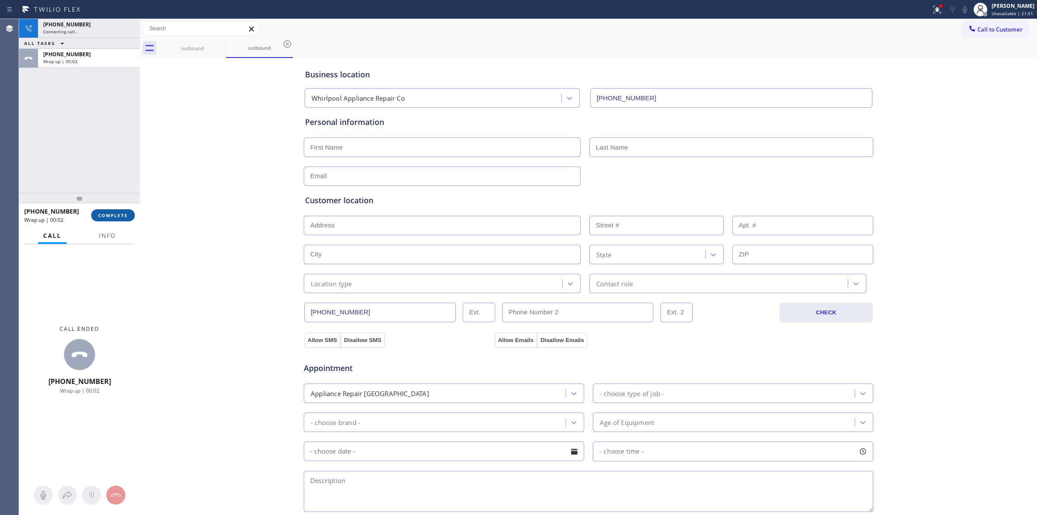
click at [111, 217] on span "COMPLETE" at bounding box center [113, 215] width 30 height 6
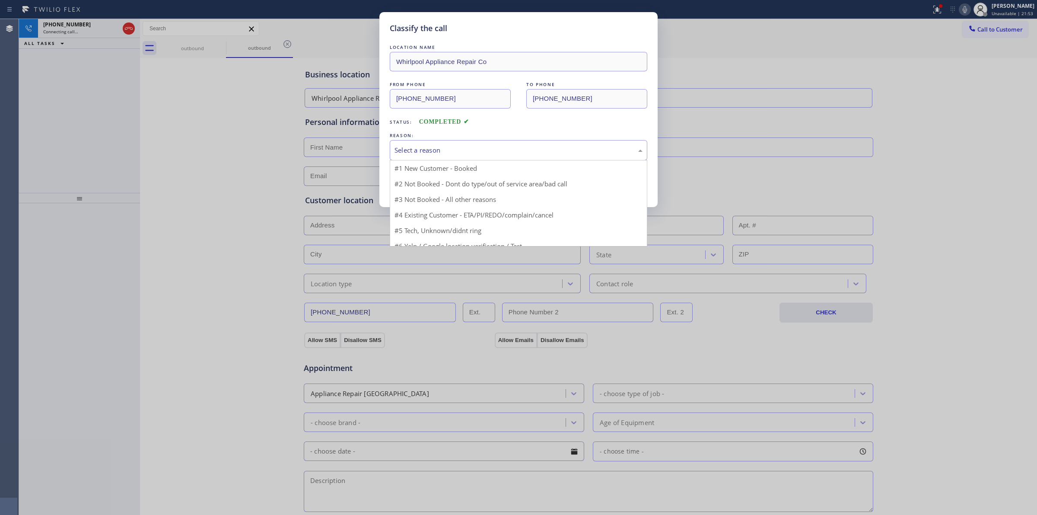
drag, startPoint x: 424, startPoint y: 151, endPoint x: 454, endPoint y: 214, distance: 70.0
click at [424, 151] on div "Select a reason" at bounding box center [519, 150] width 248 height 10
click at [435, 157] on div "#4 Existing Customer - ETA/PI/REDO/complain/cancel" at bounding box center [519, 150] width 258 height 20
drag, startPoint x: 429, startPoint y: 223, endPoint x: 425, endPoint y: 186, distance: 36.6
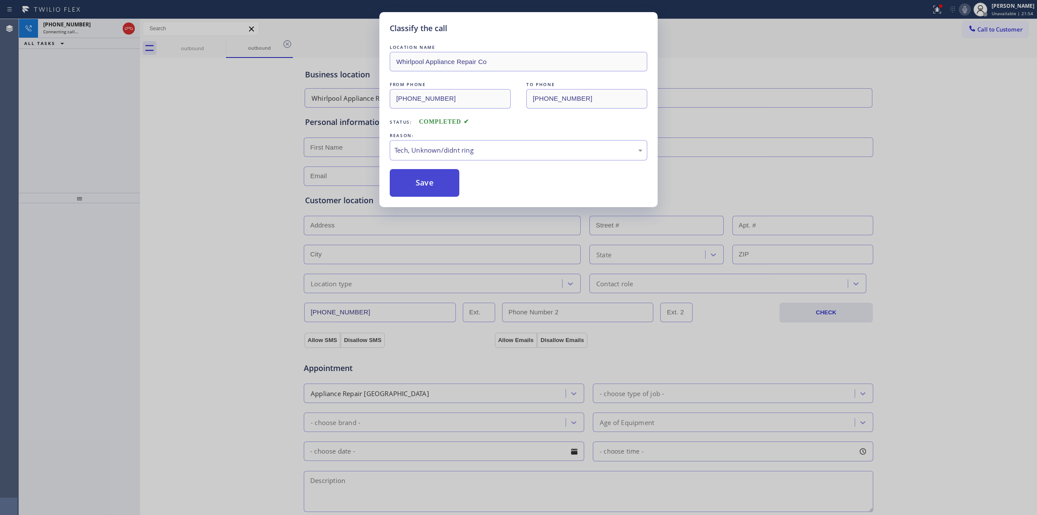
click at [425, 185] on button "Save" at bounding box center [425, 183] width 70 height 28
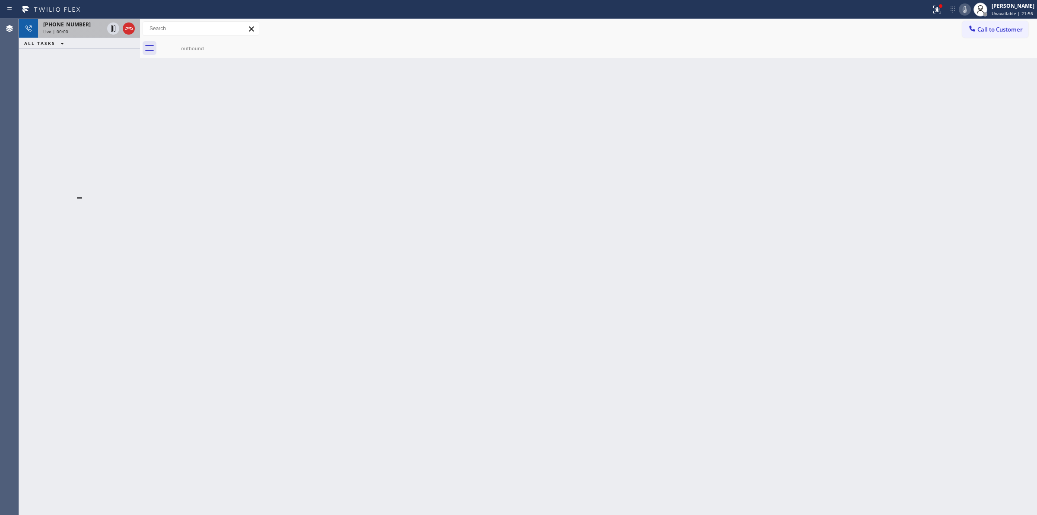
click at [83, 22] on div "[PHONE_NUMBER]" at bounding box center [73, 24] width 61 height 7
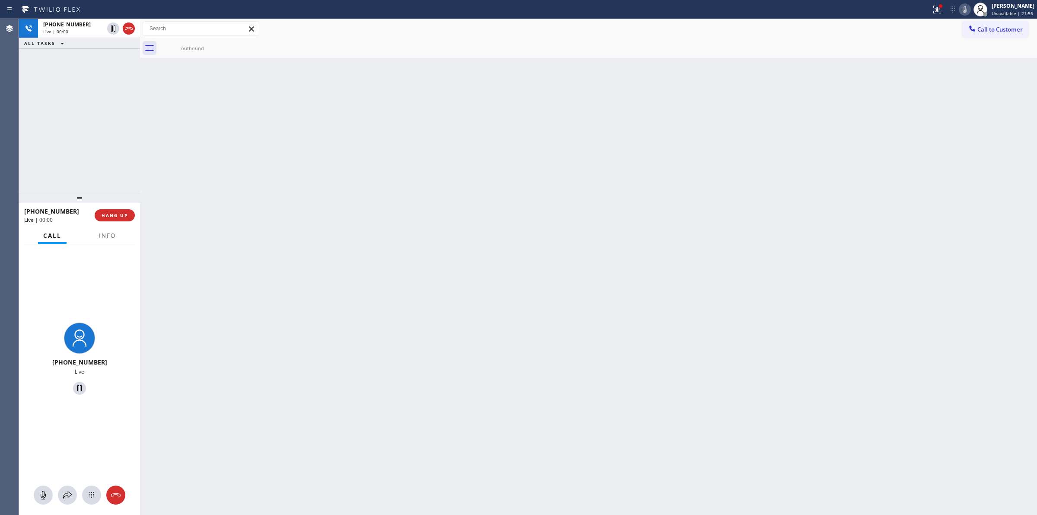
drag, startPoint x: 87, startPoint y: 496, endPoint x: 411, endPoint y: 355, distance: 353.6
click at [94, 496] on icon at bounding box center [91, 495] width 10 height 10
click at [982, 22] on button "Call to Customer" at bounding box center [995, 29] width 66 height 16
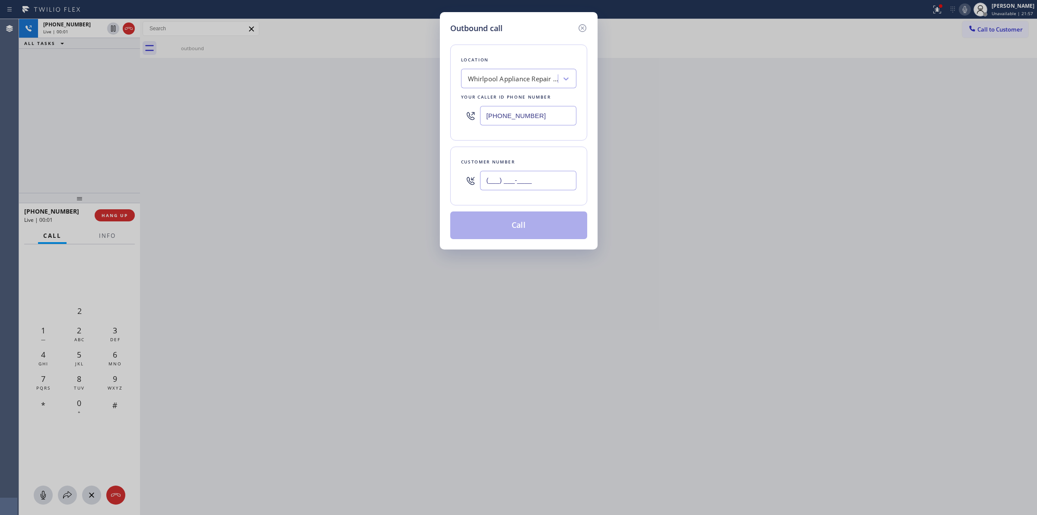
paste input "979) 921-7766"
click at [553, 184] on input "[PHONE_NUMBER]" at bounding box center [528, 180] width 96 height 19
type input "[PHONE_NUMBER]"
click at [552, 40] on div "Location Whirlpool Appliance Repair Co Your caller id phone number [PHONE_NUMBE…" at bounding box center [518, 136] width 137 height 205
drag, startPoint x: 585, startPoint y: 26, endPoint x: 580, endPoint y: 29, distance: 5.4
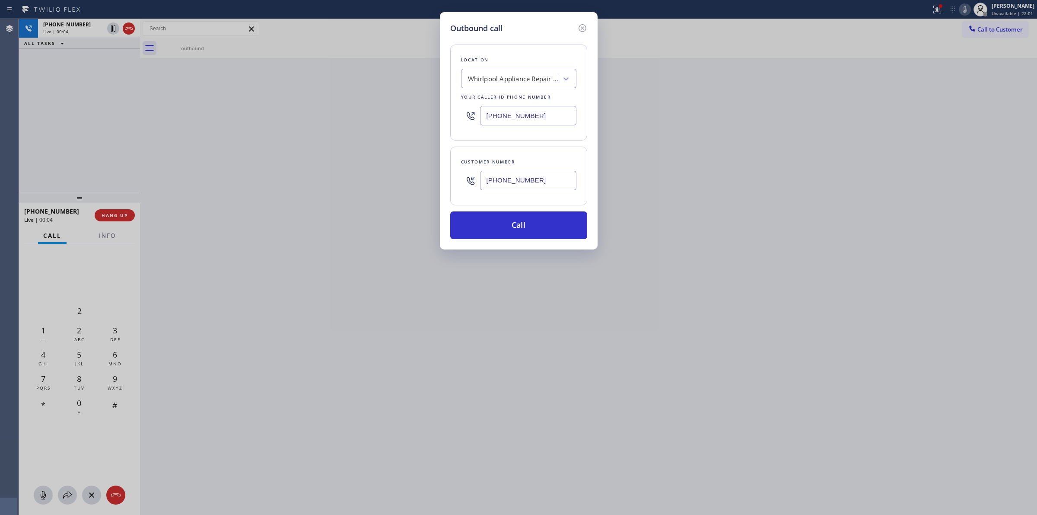
click at [584, 26] on icon at bounding box center [582, 28] width 10 height 10
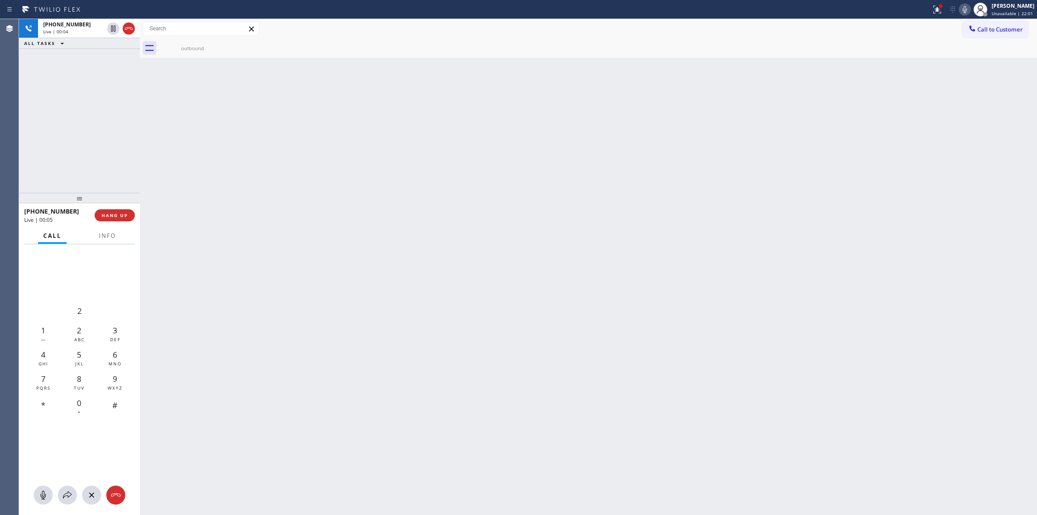
type input "[PHONE_NUMBER]"
click at [52, 381] on div "7 PQRS" at bounding box center [43, 381] width 36 height 24
click at [981, 27] on span "Call to Customer" at bounding box center [1000, 29] width 45 height 8
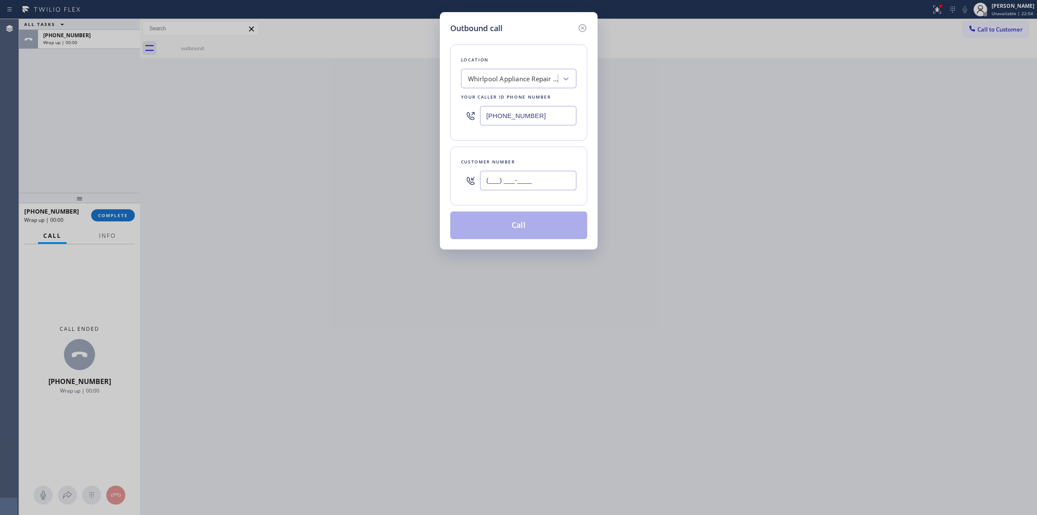
click at [508, 189] on input "(___) ___-____" at bounding box center [528, 180] width 96 height 19
paste input "979) 921-7766"
type input "[PHONE_NUMBER]"
click at [515, 225] on button "Call" at bounding box center [518, 225] width 137 height 28
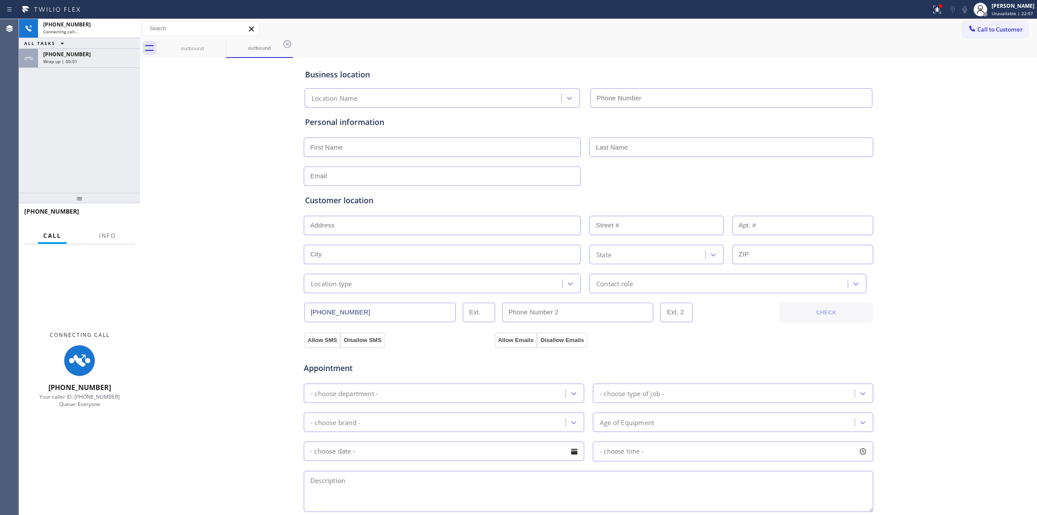
type input "[PHONE_NUMBER]"
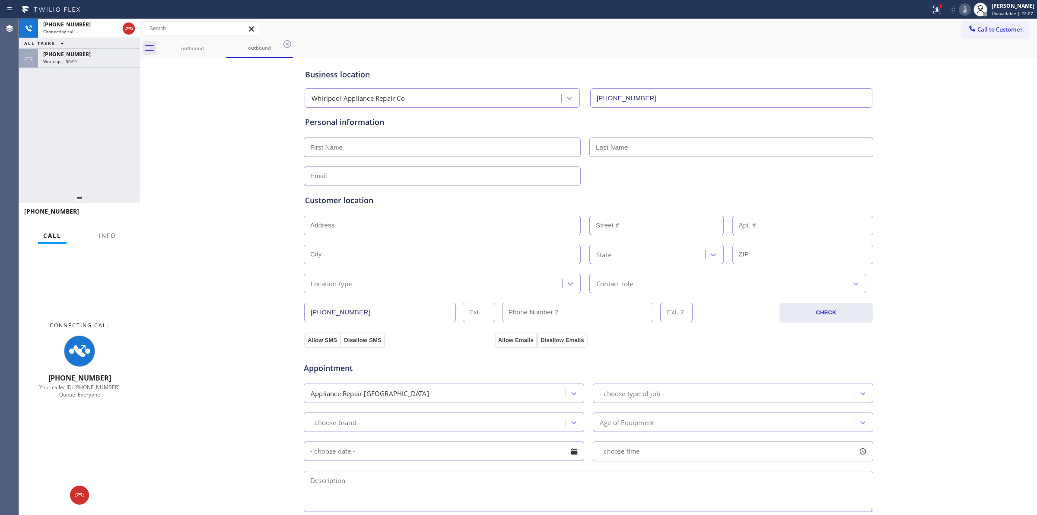
click at [111, 68] on div "[PHONE_NUMBER] Connecting call… ALL TASKS ALL TASKS ACTIVE TASKS TASKS IN WRAP …" at bounding box center [79, 106] width 121 height 174
click at [100, 60] on div "Wrap up | 00:01" at bounding box center [89, 61] width 92 height 6
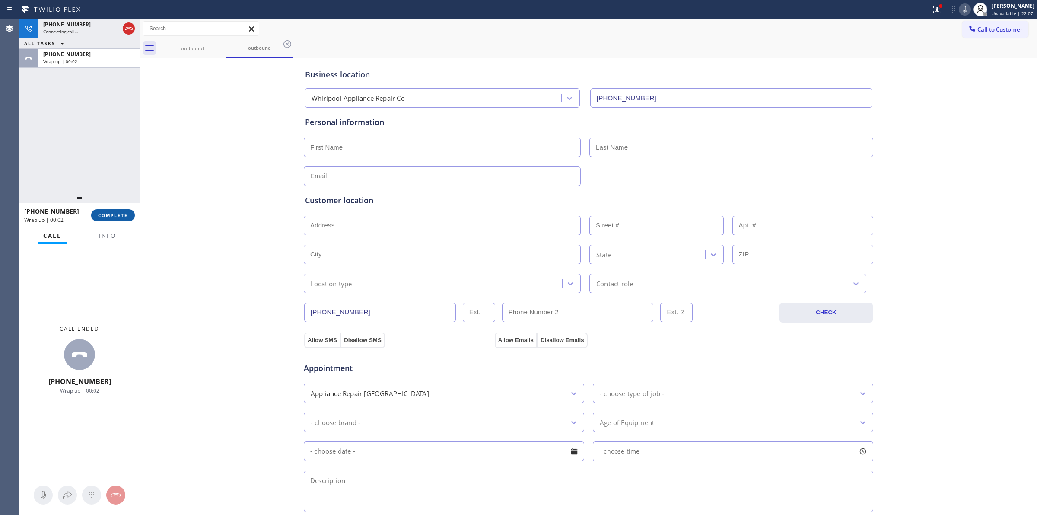
click at [99, 217] on span "COMPLETE" at bounding box center [113, 215] width 30 height 6
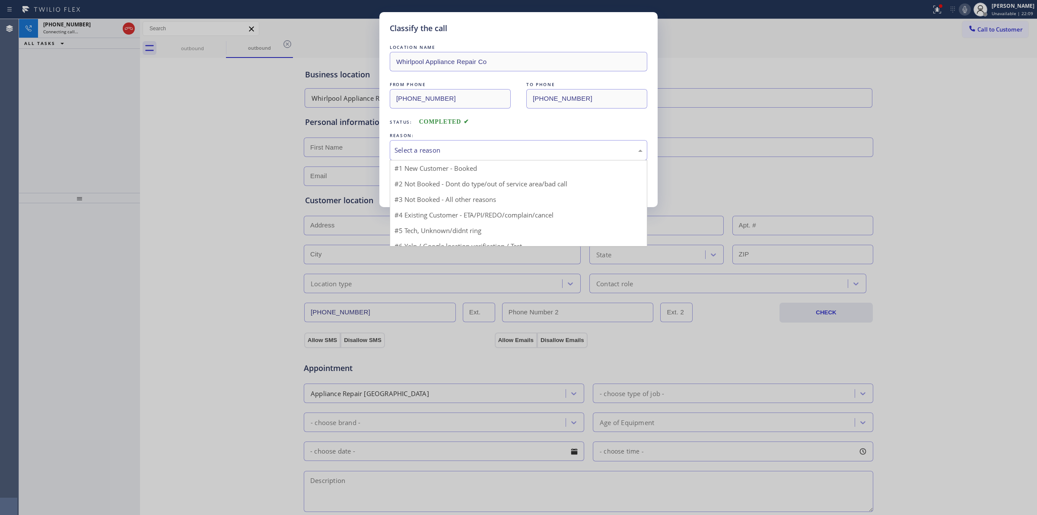
click at [476, 152] on div "Select a reason" at bounding box center [519, 150] width 248 height 10
drag, startPoint x: 454, startPoint y: 219, endPoint x: 441, endPoint y: 201, distance: 22.1
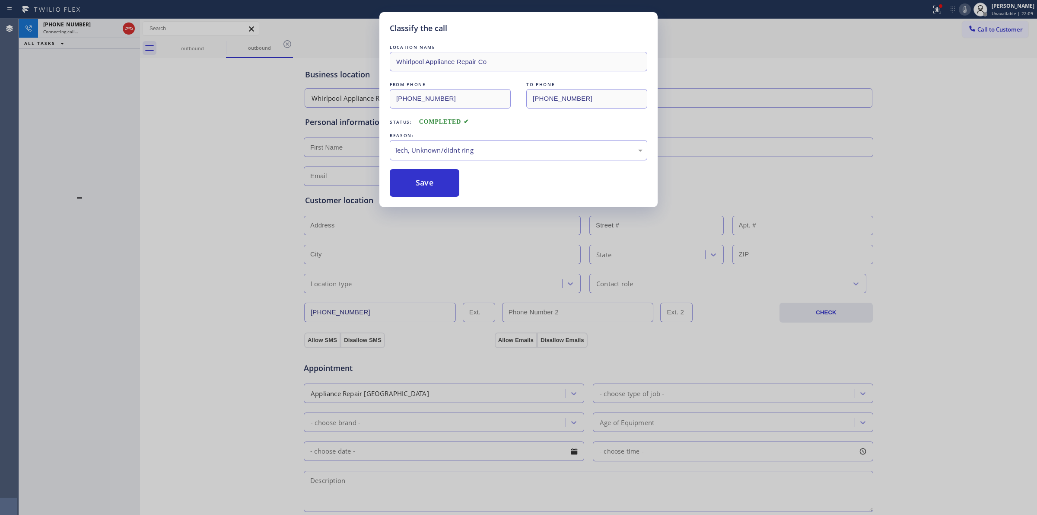
drag, startPoint x: 430, startPoint y: 180, endPoint x: 539, endPoint y: 178, distance: 108.9
click at [438, 180] on button "Save" at bounding box center [425, 183] width 70 height 28
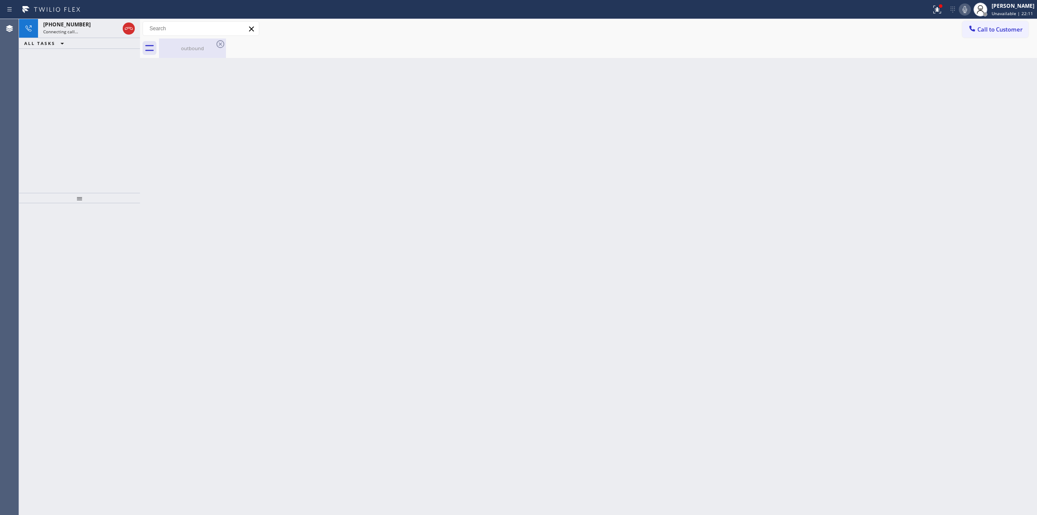
click at [204, 54] on div "outbound" at bounding box center [192, 47] width 65 height 19
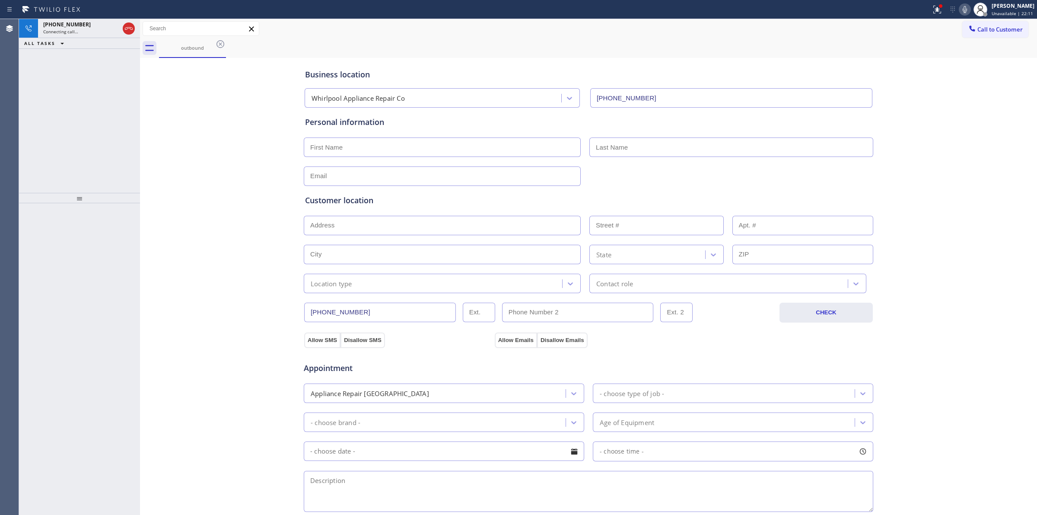
drag, startPoint x: 218, startPoint y: 40, endPoint x: 222, endPoint y: 44, distance: 5.5
click at [222, 42] on icon at bounding box center [220, 44] width 10 height 10
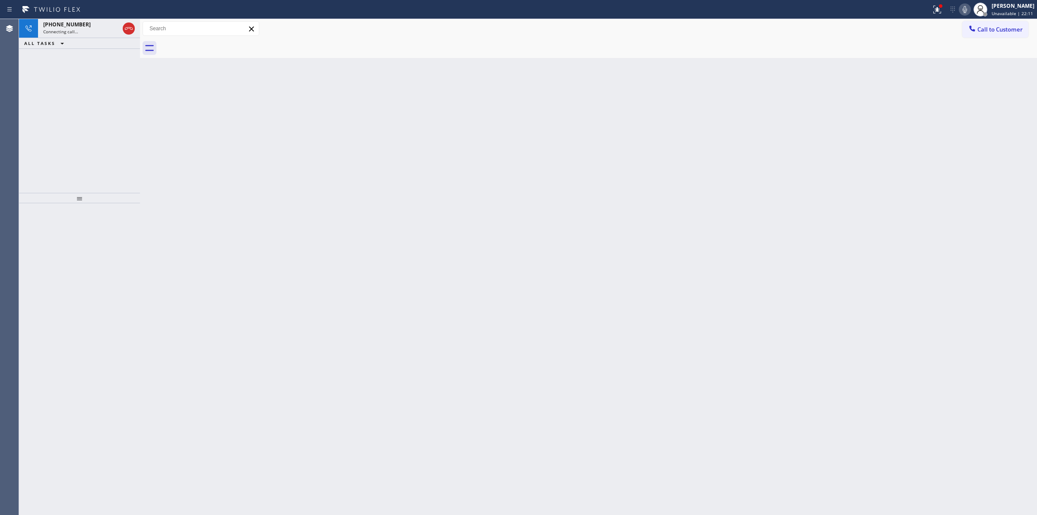
click at [222, 44] on div at bounding box center [598, 47] width 878 height 19
click at [98, 26] on div "[PHONE_NUMBER]" at bounding box center [81, 24] width 76 height 7
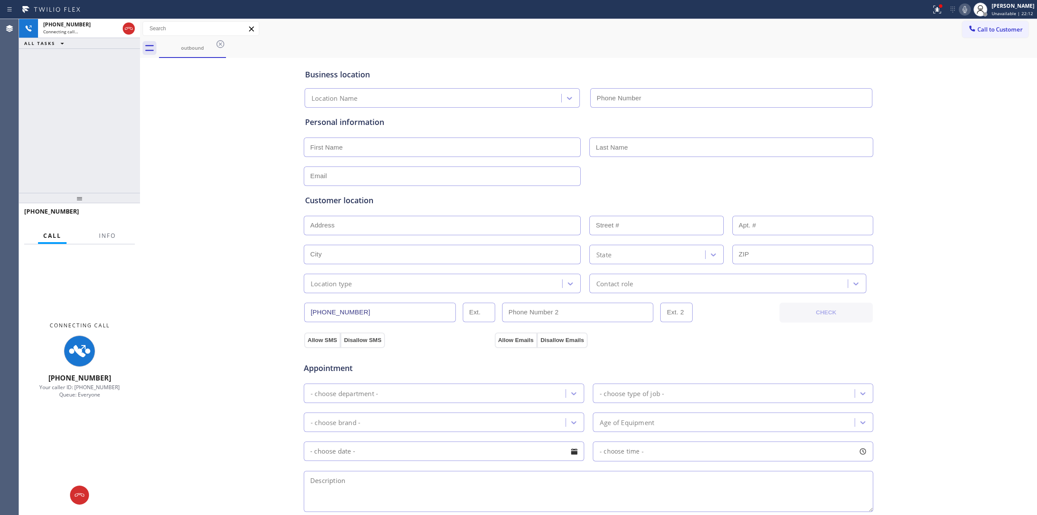
type input "[PHONE_NUMBER]"
click at [968, 7] on icon at bounding box center [965, 9] width 10 height 10
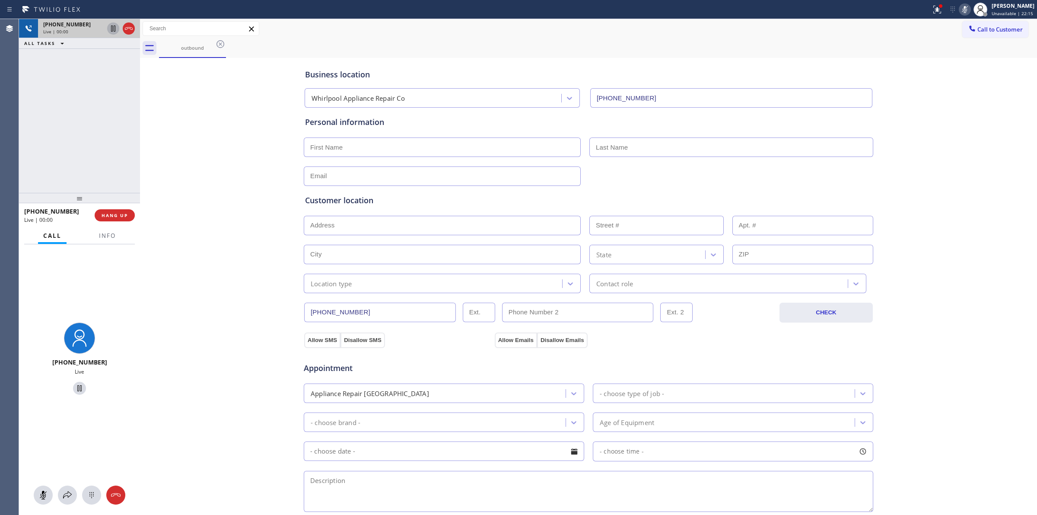
click at [107, 31] on div at bounding box center [113, 28] width 12 height 10
click at [90, 497] on icon at bounding box center [91, 495] width 10 height 10
click at [115, 27] on icon at bounding box center [113, 28] width 10 height 10
click at [46, 380] on div "7 PQRS" at bounding box center [43, 381] width 36 height 24
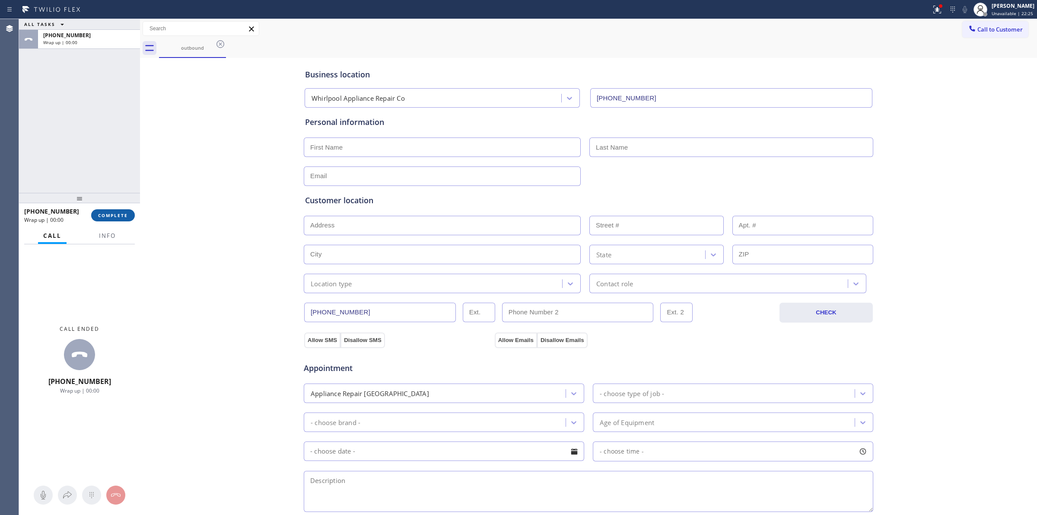
click at [121, 213] on span "COMPLETE" at bounding box center [113, 215] width 30 height 6
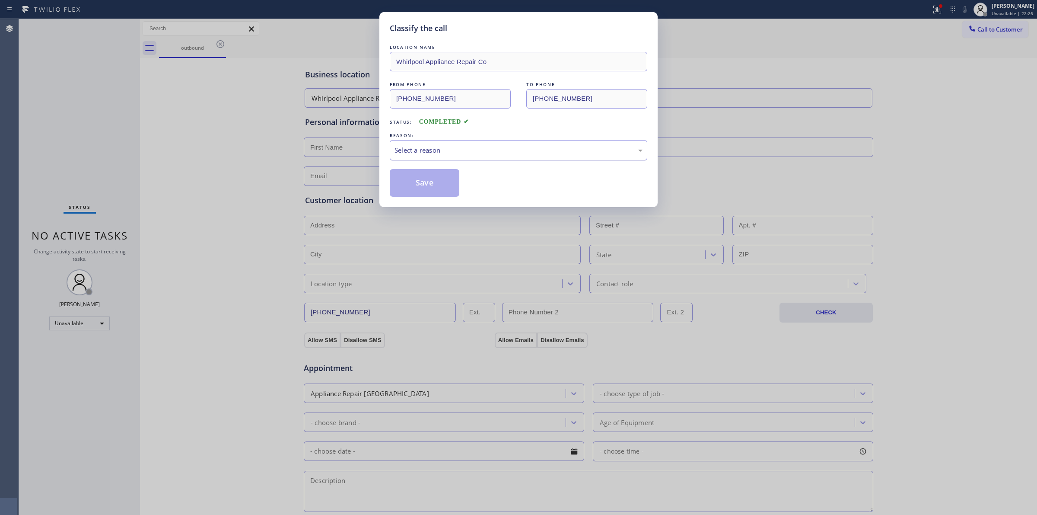
click at [506, 150] on div "Select a reason" at bounding box center [519, 150] width 248 height 10
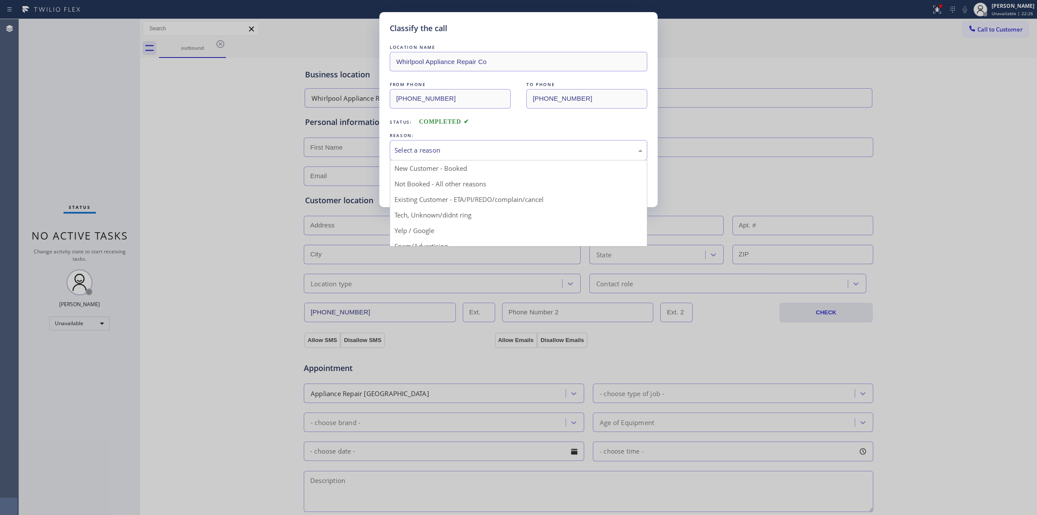
drag, startPoint x: 453, startPoint y: 217, endPoint x: 443, endPoint y: 195, distance: 24.0
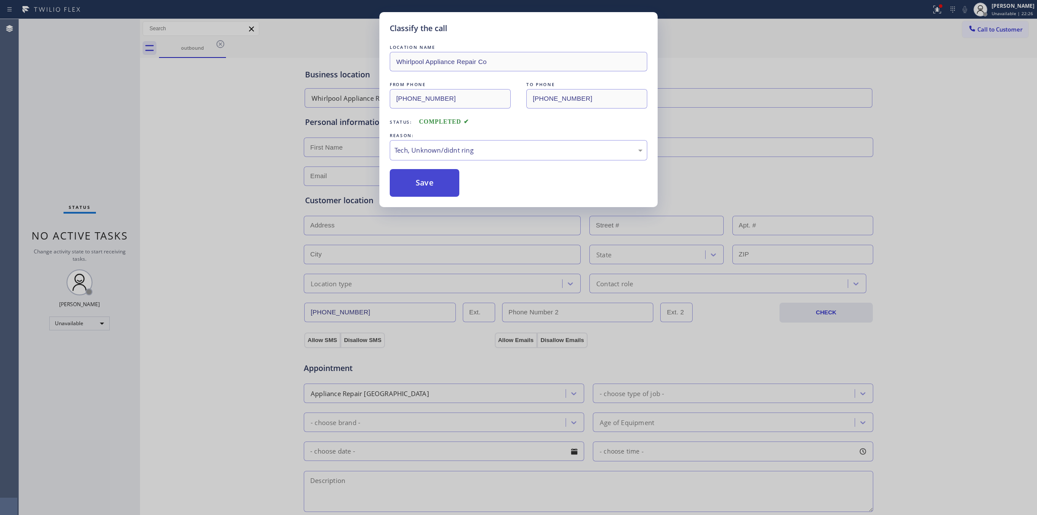
click at [438, 185] on button "Save" at bounding box center [425, 183] width 70 height 28
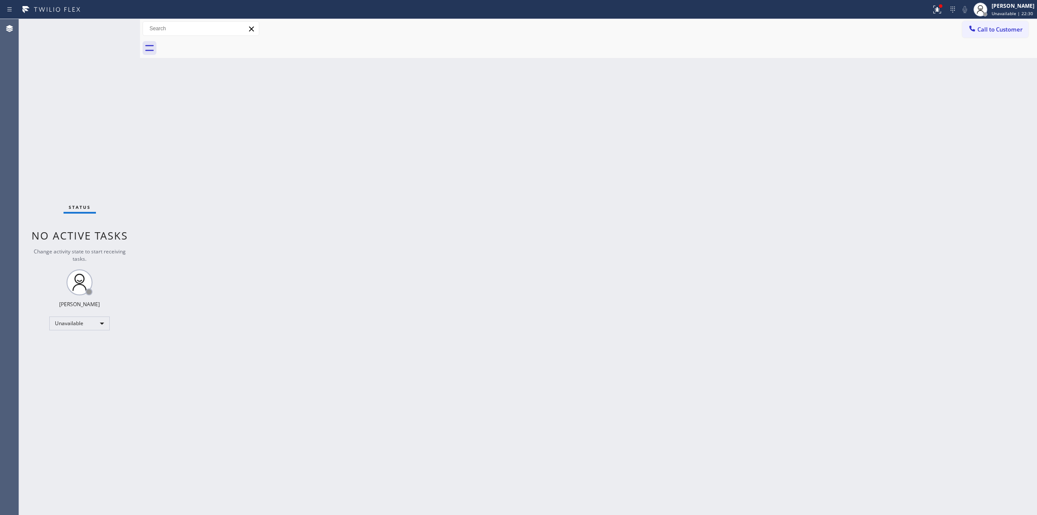
drag, startPoint x: 592, startPoint y: 151, endPoint x: 629, endPoint y: 126, distance: 44.4
click at [592, 151] on div "Back to Dashboard Change Sender ID Customers Technicians Select a contact Outbo…" at bounding box center [588, 267] width 897 height 496
click at [977, 29] on div at bounding box center [972, 29] width 10 height 10
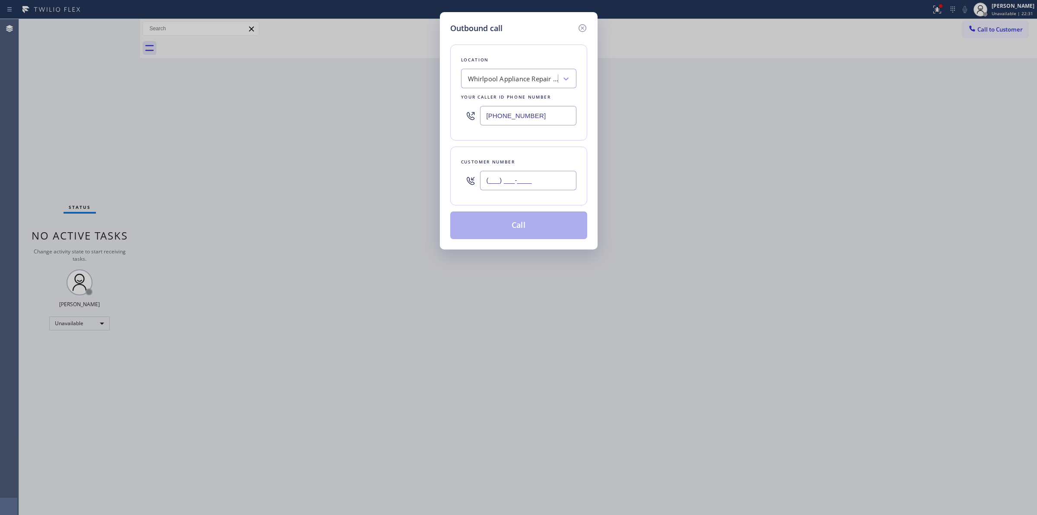
paste input "817) 417-0326"
click at [542, 176] on input "[PHONE_NUMBER]" at bounding box center [528, 180] width 96 height 19
type input "[PHONE_NUMBER]"
click at [523, 82] on div "Whirlpool Appliance Repair Co" at bounding box center [513, 79] width 91 height 10
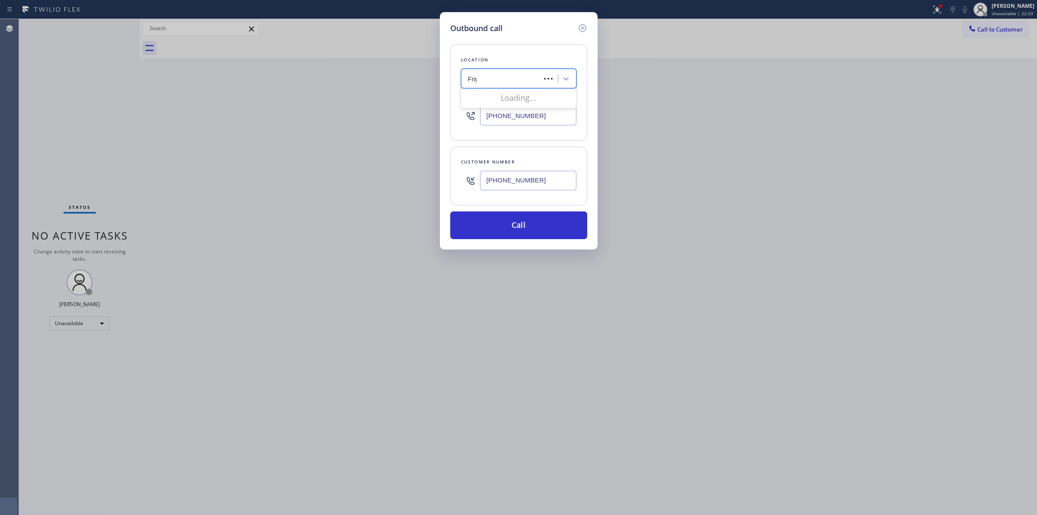
type input "Frigi"
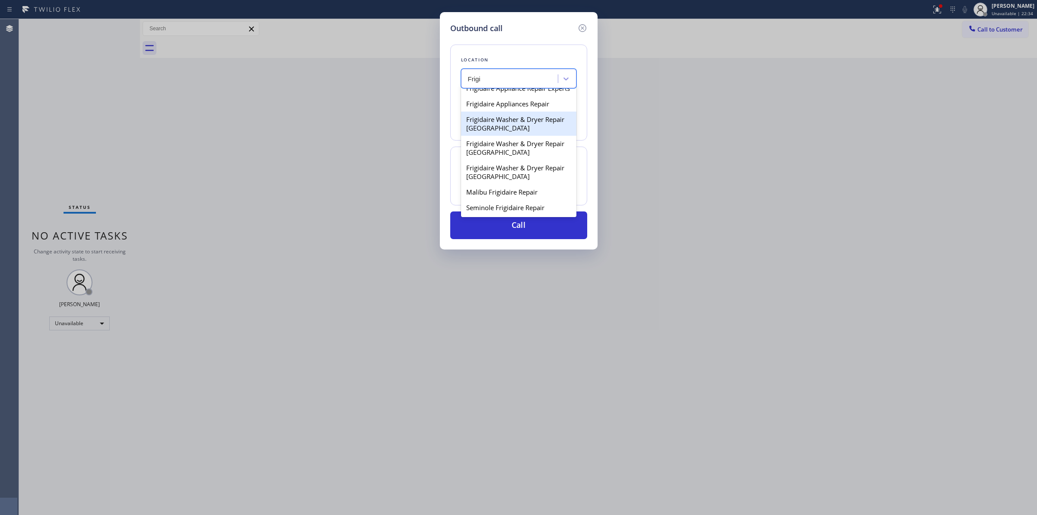
scroll to position [23, 0]
click at [492, 175] on div "Frigidaire Washer & Dryer Repair [GEOGRAPHIC_DATA]" at bounding box center [518, 172] width 115 height 24
type input "[PHONE_NUMBER]"
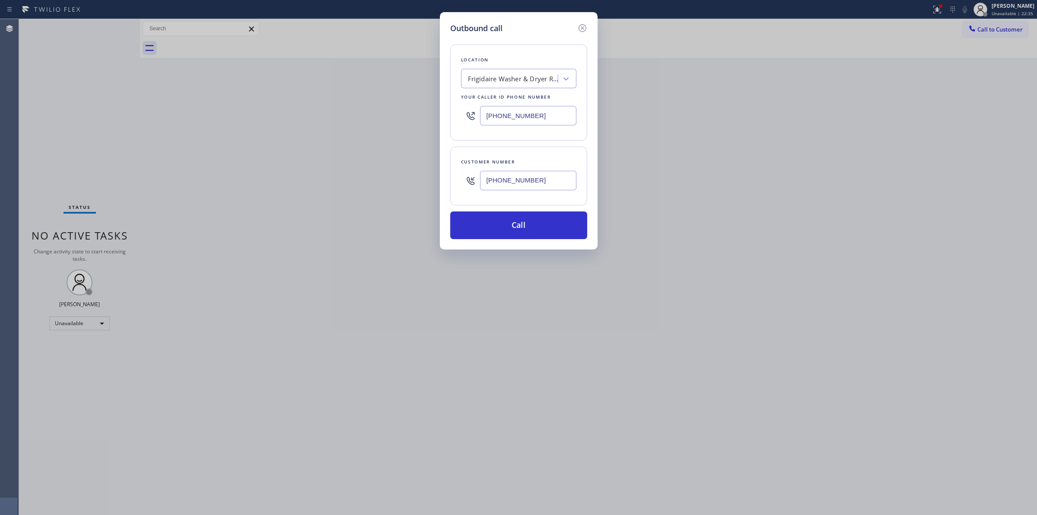
click at [512, 182] on input "[PHONE_NUMBER]" at bounding box center [528, 180] width 96 height 19
click at [519, 220] on button "Call" at bounding box center [518, 225] width 137 height 28
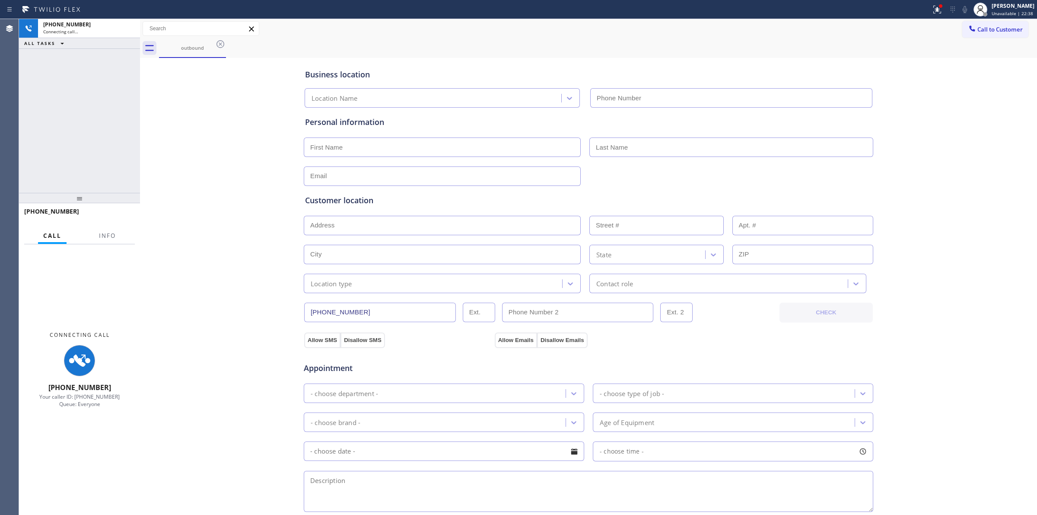
type input "[PHONE_NUMBER]"
drag, startPoint x: 614, startPoint y: 32, endPoint x: 625, endPoint y: 36, distance: 11.6
click at [614, 33] on div "Call to Customer Outbound call Location Search location Your caller id phone nu…" at bounding box center [588, 28] width 897 height 15
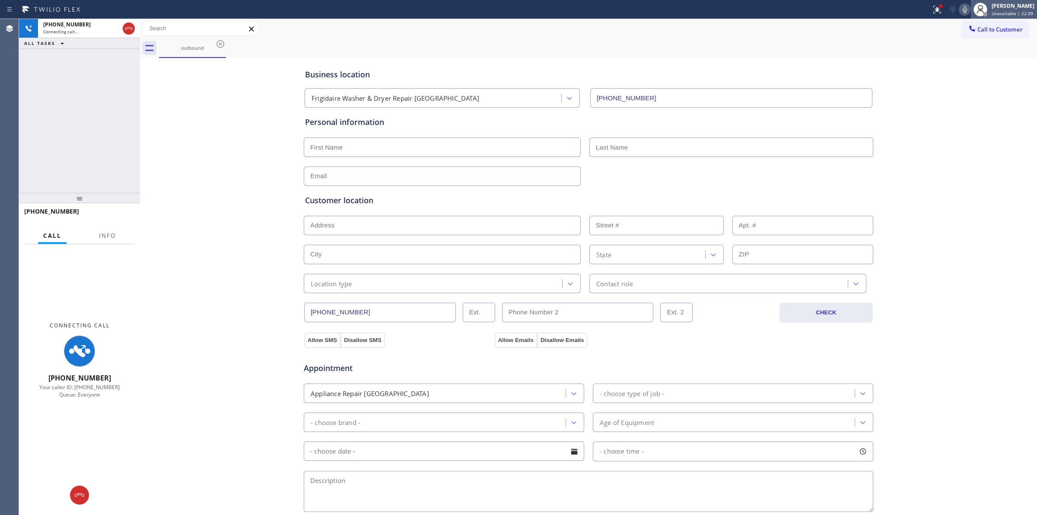
click at [975, 6] on div at bounding box center [980, 9] width 19 height 19
click at [970, 11] on icon at bounding box center [965, 9] width 10 height 10
drag, startPoint x: 197, startPoint y: 51, endPoint x: 211, endPoint y: 49, distance: 14.4
click at [202, 51] on div "outbound" at bounding box center [192, 48] width 65 height 6
click at [217, 48] on icon at bounding box center [220, 44] width 10 height 10
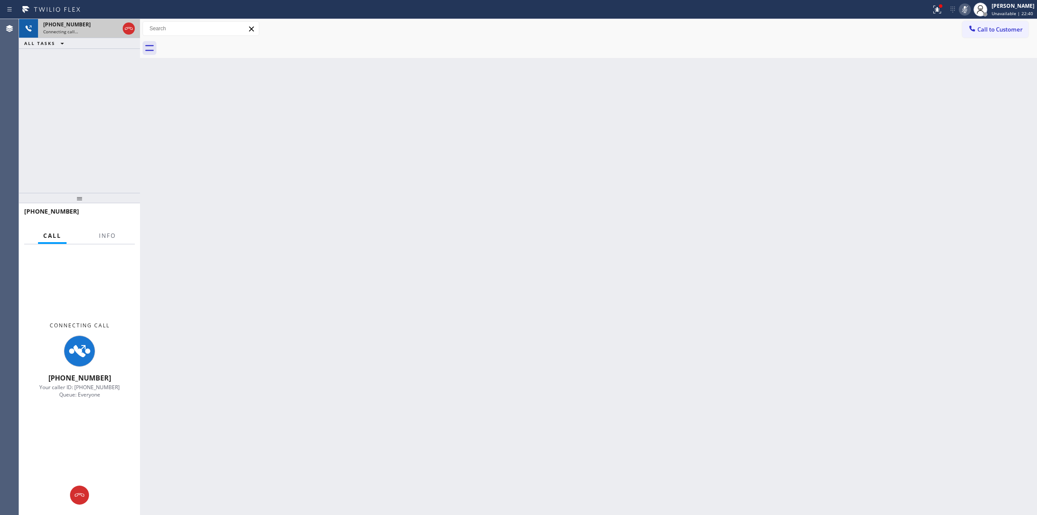
click at [101, 22] on div "[PHONE_NUMBER]" at bounding box center [81, 24] width 76 height 7
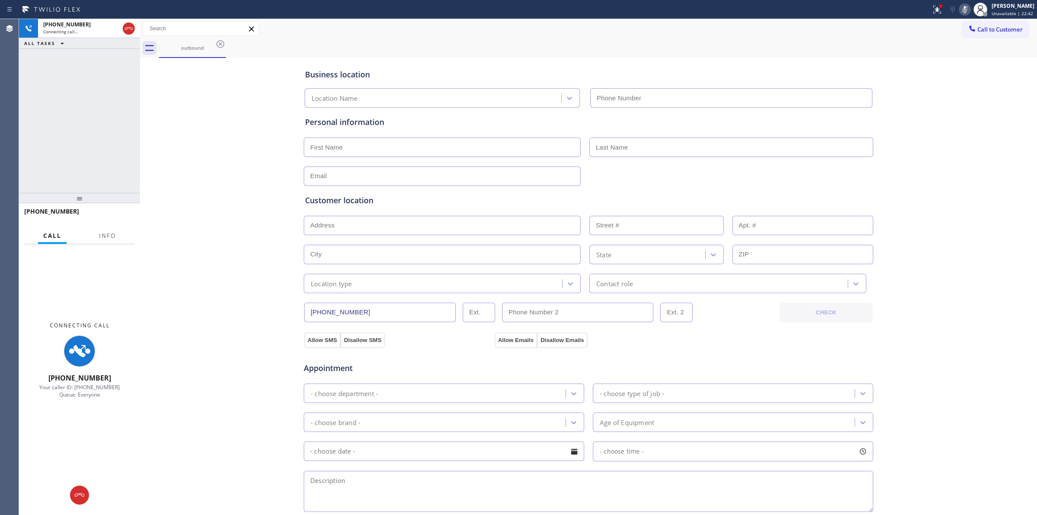
type input "[PHONE_NUMBER]"
click at [955, 191] on div "Business location Frigidaire Washer & Dryer Repair [GEOGRAPHIC_DATA] [PHONE_NUM…" at bounding box center [588, 355] width 893 height 590
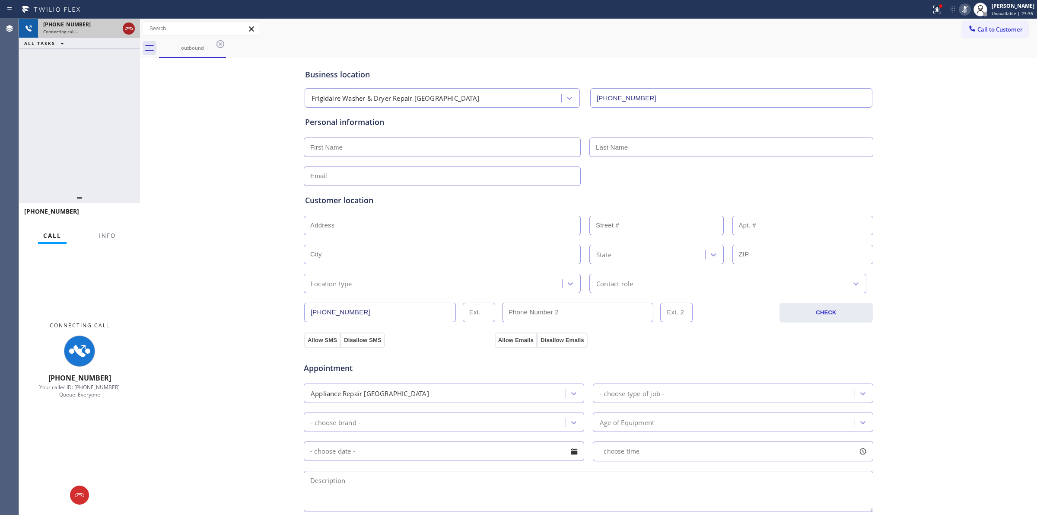
click at [129, 31] on icon at bounding box center [129, 28] width 10 height 10
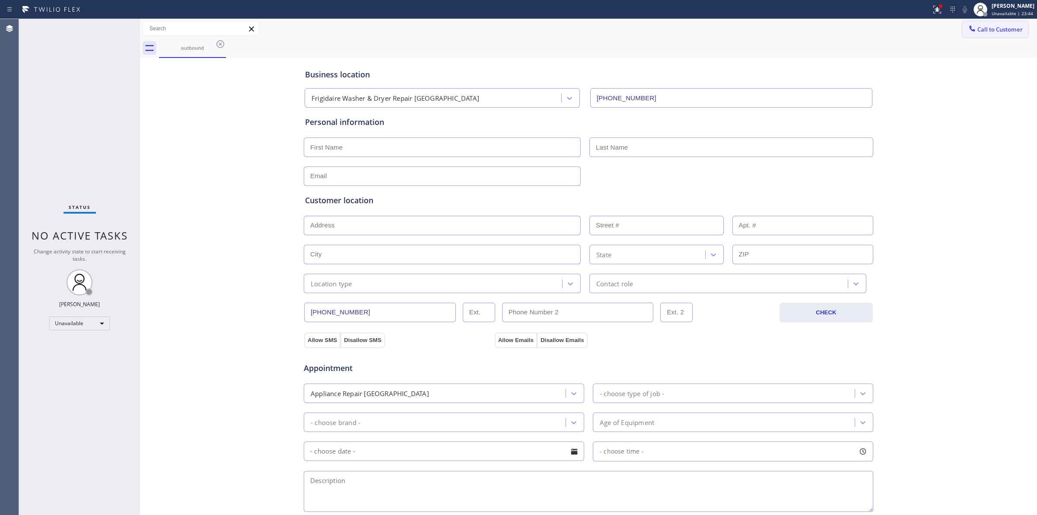
click at [987, 33] on button "Call to Customer" at bounding box center [995, 29] width 66 height 16
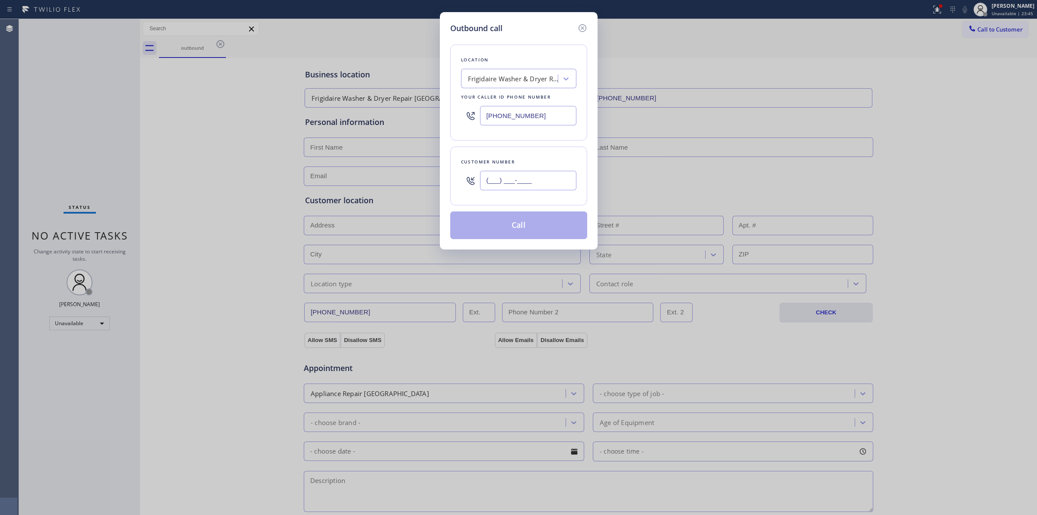
click at [559, 182] on input "(___) ___-____" at bounding box center [528, 180] width 96 height 19
paste input "707) 378-0148"
type input "[PHONE_NUMBER]"
click at [533, 64] on div "Location" at bounding box center [518, 59] width 115 height 9
click at [532, 82] on div "Frigidaire Washer & Dryer Repair [GEOGRAPHIC_DATA]" at bounding box center [513, 79] width 91 height 10
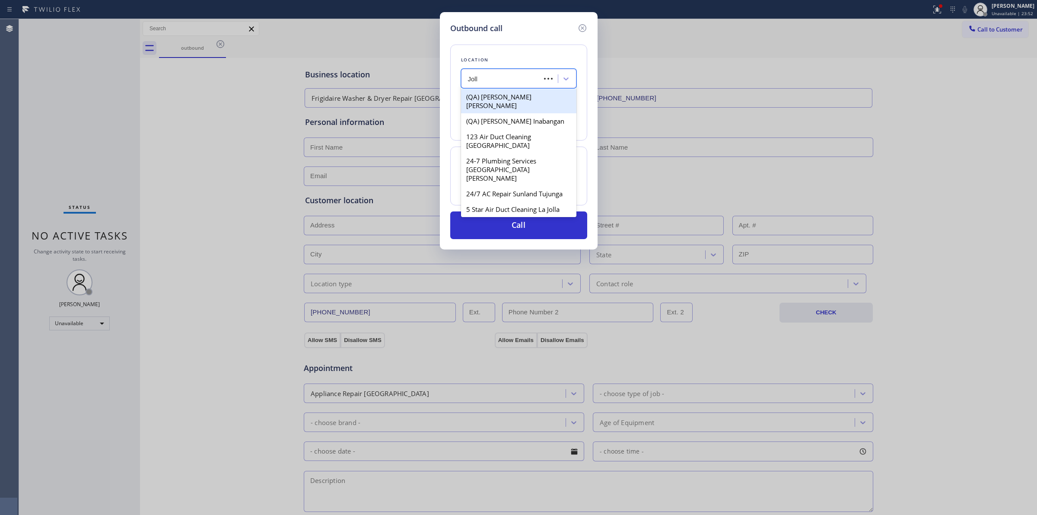
type input "Jolla"
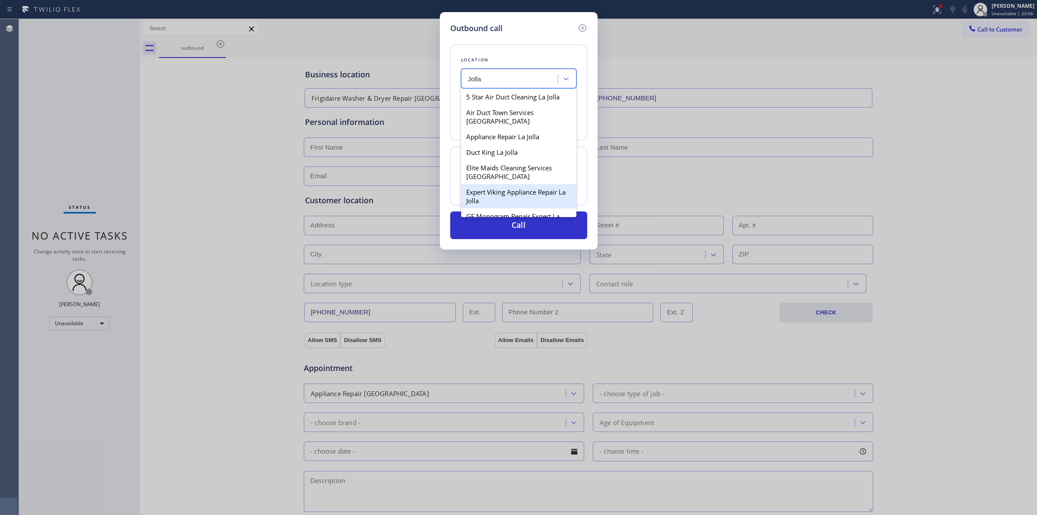
click at [491, 191] on div "Expert Viking Appliance Repair La Jolla" at bounding box center [518, 196] width 115 height 24
type input "[PHONE_NUMBER]"
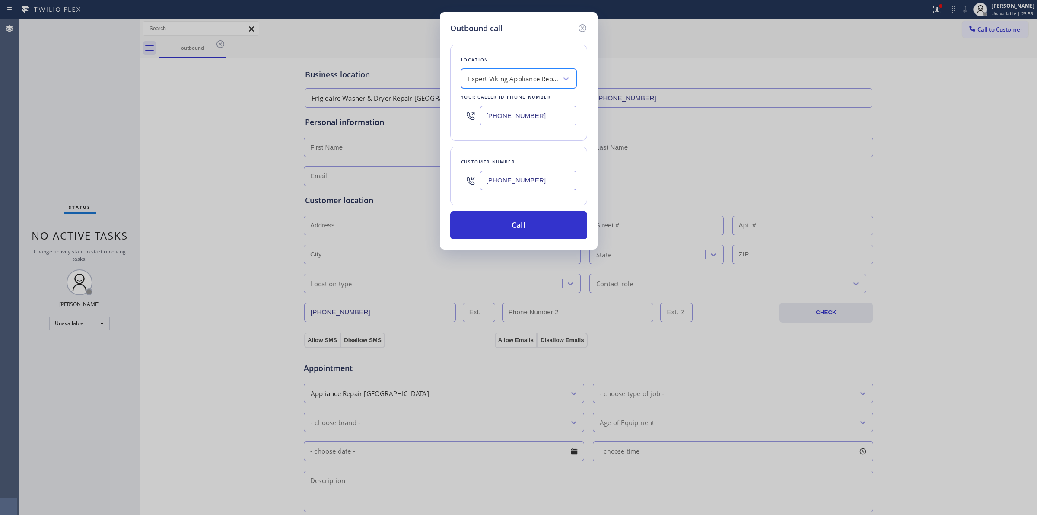
click at [527, 190] on input "[PHONE_NUMBER]" at bounding box center [528, 180] width 96 height 19
click at [508, 234] on button "Call" at bounding box center [518, 225] width 137 height 28
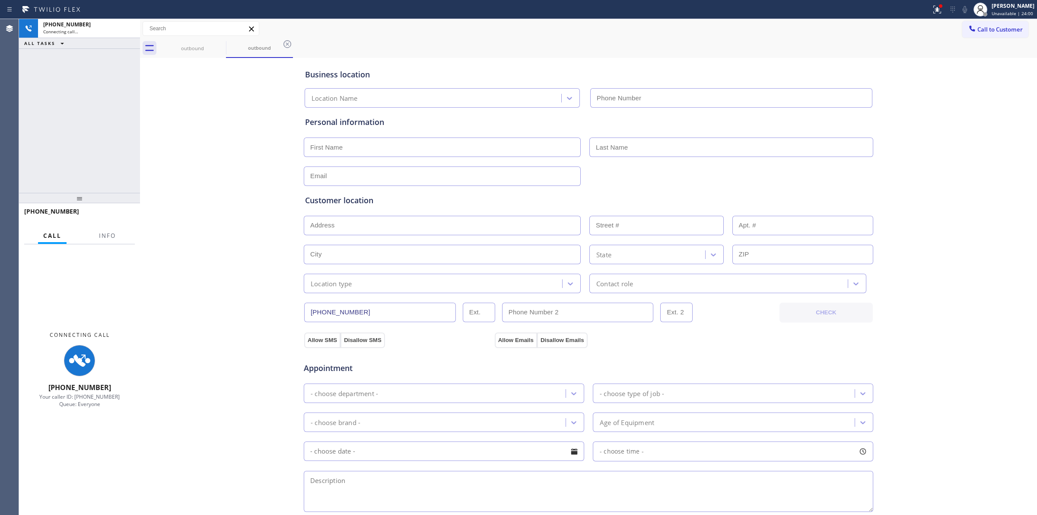
type input "[PHONE_NUMBER]"
click at [221, 44] on icon at bounding box center [220, 44] width 10 height 10
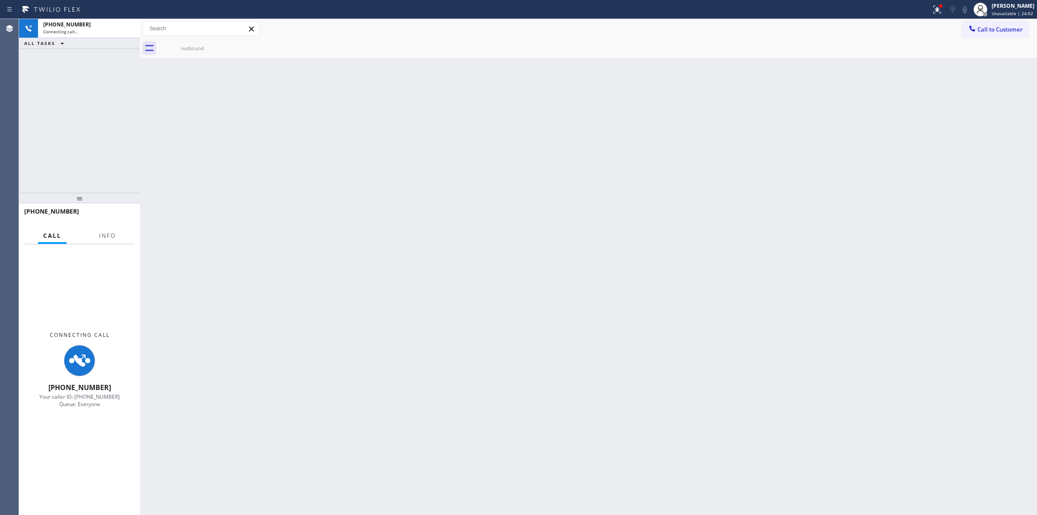
click at [0, 0] on icon at bounding box center [0, 0] width 0 height 0
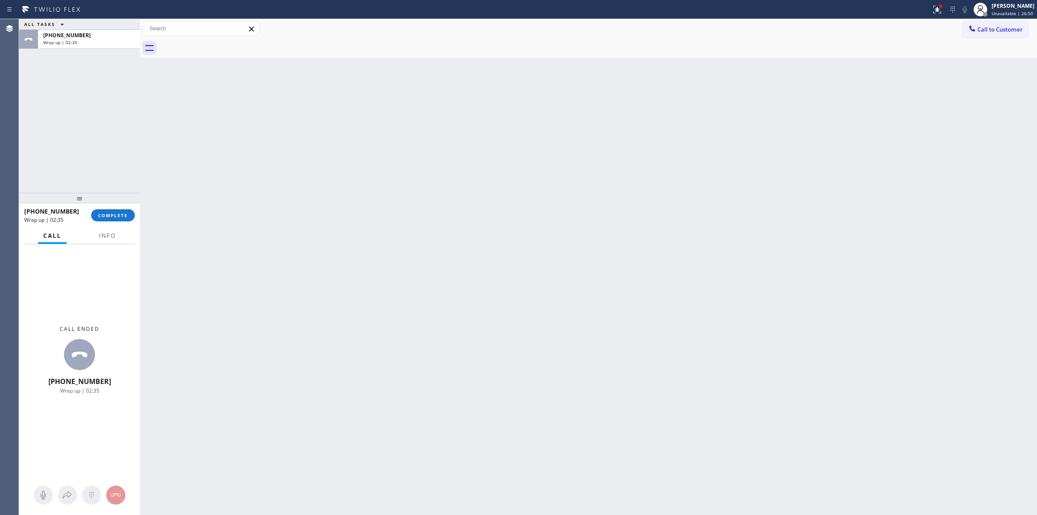
drag, startPoint x: 0, startPoint y: 80, endPoint x: 37, endPoint y: 81, distance: 36.7
drag, startPoint x: 37, startPoint y: 81, endPoint x: 398, endPoint y: 141, distance: 366.7
click at [398, 141] on div "Back to Dashboard Change Sender ID Customers Technicians Select a contact Outbo…" at bounding box center [588, 267] width 897 height 496
click at [118, 38] on div "[PHONE_NUMBER]" at bounding box center [89, 35] width 92 height 7
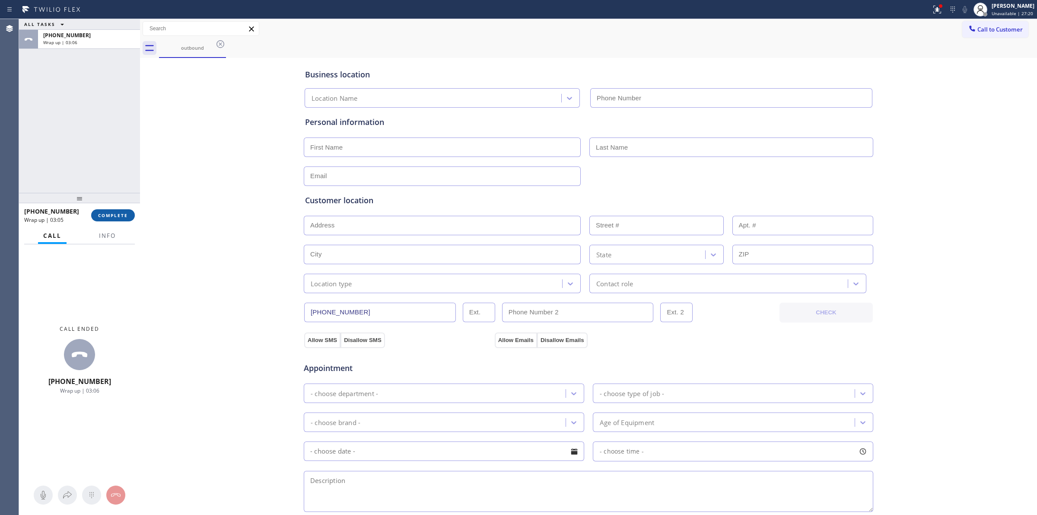
click at [123, 211] on button "COMPLETE" at bounding box center [113, 215] width 44 height 12
type input "[PHONE_NUMBER]"
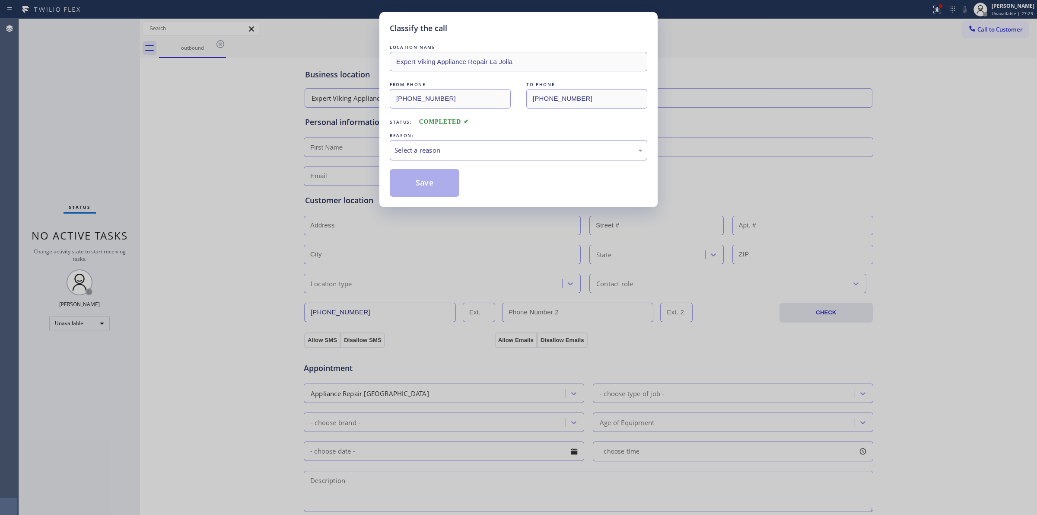
drag, startPoint x: 484, startPoint y: 148, endPoint x: 487, endPoint y: 158, distance: 9.9
click at [485, 154] on div "Select a reason" at bounding box center [519, 150] width 248 height 10
drag, startPoint x: 478, startPoint y: 219, endPoint x: 455, endPoint y: 200, distance: 30.1
click at [455, 200] on div "Classify the call LOCATION NAME Expert Viking Appliance Repair La Jolla FROM PH…" at bounding box center [518, 109] width 278 height 195
click at [430, 178] on button "Save" at bounding box center [425, 183] width 70 height 28
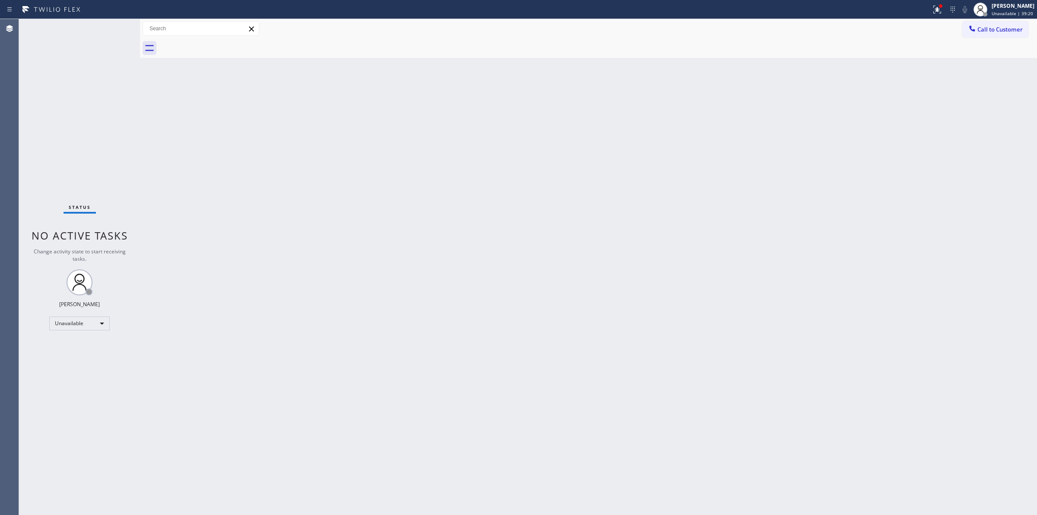
click at [979, 28] on span "Call to Customer" at bounding box center [1000, 29] width 45 height 8
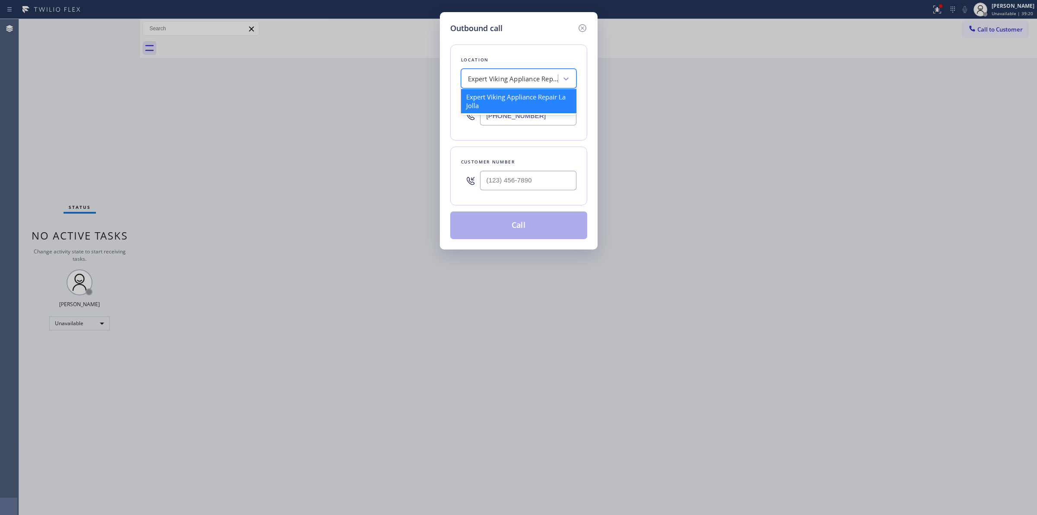
paste input "A1 plumbers"
click at [548, 69] on div "Expert Viking Appliance Repair La Jolla" at bounding box center [518, 78] width 115 height 19
type input "A1 plumbers"
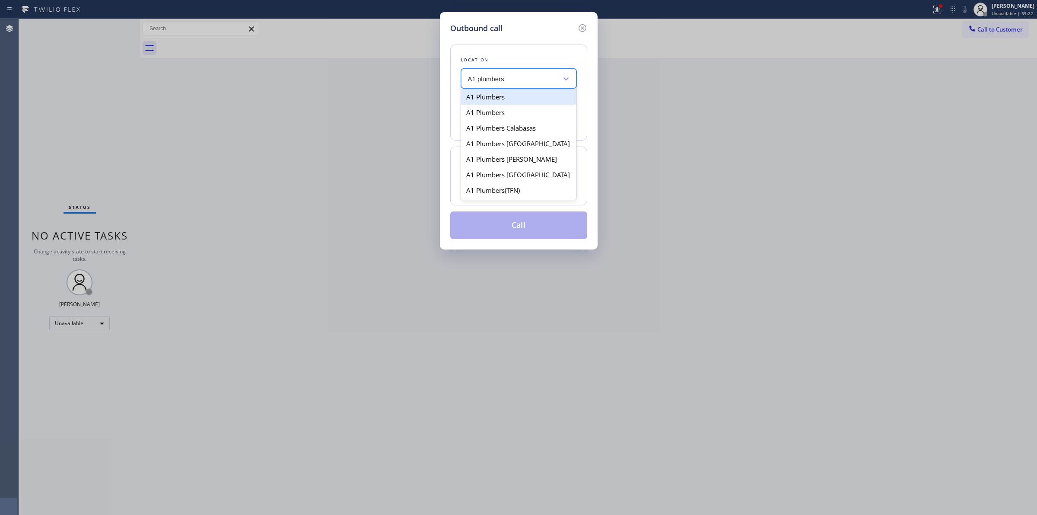
click at [500, 100] on div "A1 Plumbers" at bounding box center [518, 97] width 115 height 16
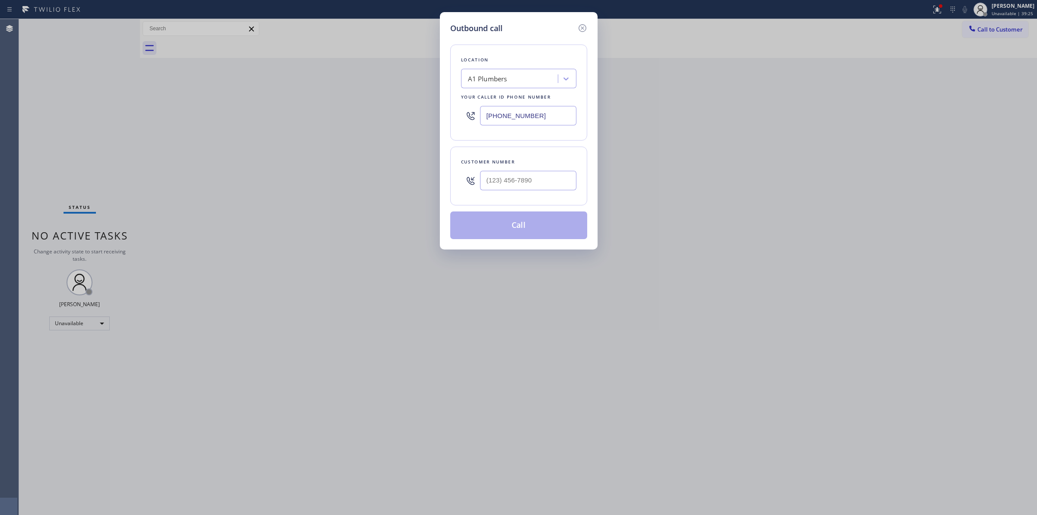
click at [519, 83] on div "A1 Plumbers" at bounding box center [511, 78] width 94 height 15
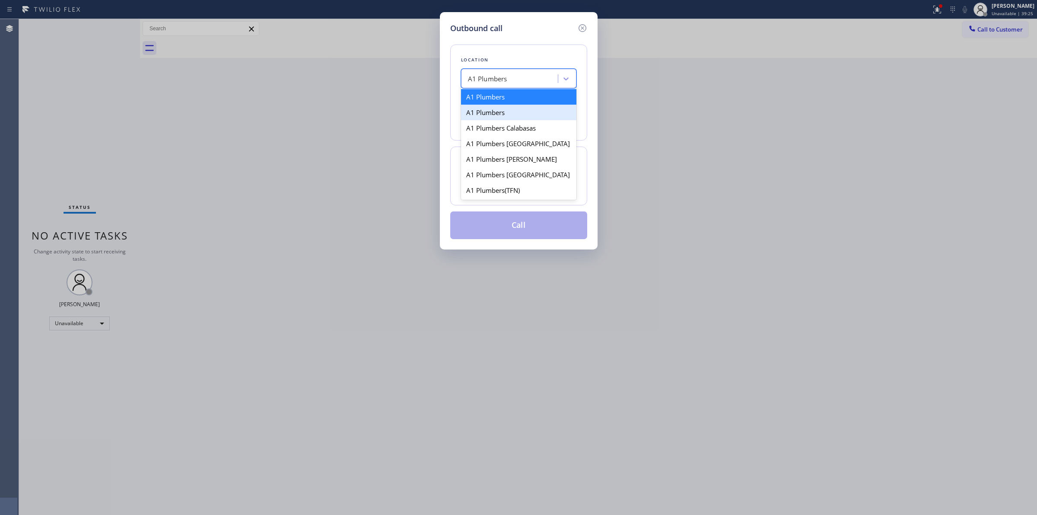
click at [504, 111] on div "A1 Plumbers" at bounding box center [518, 113] width 115 height 16
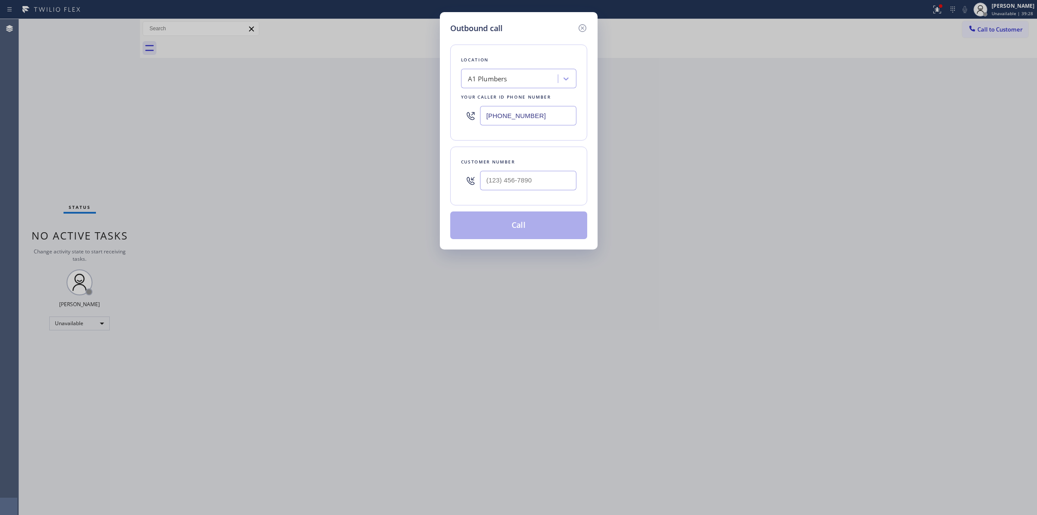
drag, startPoint x: 547, startPoint y: 119, endPoint x: 364, endPoint y: 118, distance: 182.8
click at [380, 119] on div "Outbound call Location A1 Plumbers Your caller id phone number [PHONE_NUMBER] C…" at bounding box center [518, 257] width 1037 height 515
paste input "888) 384-4130"
type input "[PHONE_NUMBER]"
click at [463, 417] on div "Outbound call Location A1 Plumbers(TFN) Your caller id phone number [PHONE_NUMB…" at bounding box center [518, 257] width 1037 height 515
